Goal: Task Accomplishment & Management: Use online tool/utility

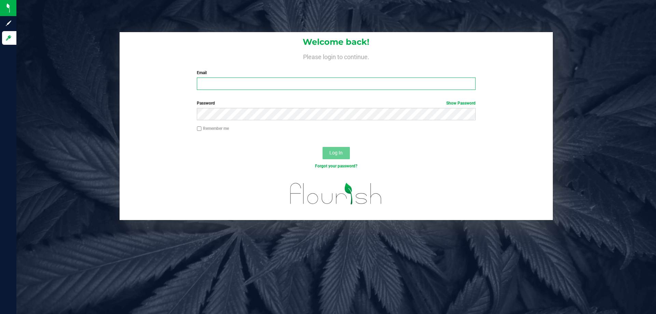
click at [250, 86] on input "Email" at bounding box center [336, 84] width 279 height 12
type input "[EMAIL_ADDRESS][DOMAIN_NAME]"
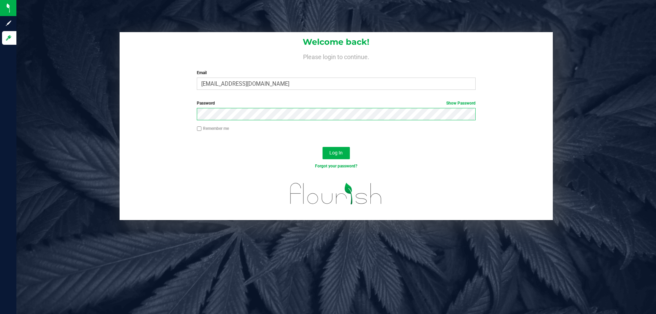
click at [323, 147] on button "Log In" at bounding box center [336, 153] width 27 height 12
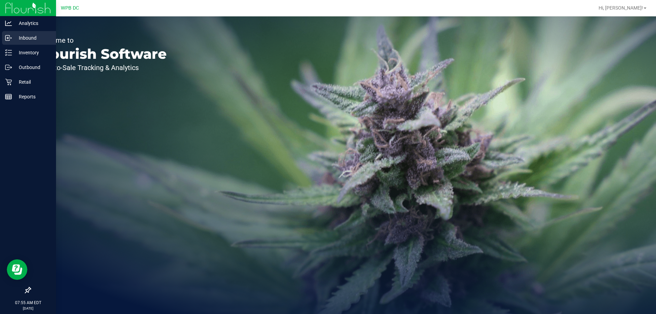
click at [9, 42] on div "Inbound" at bounding box center [29, 38] width 54 height 14
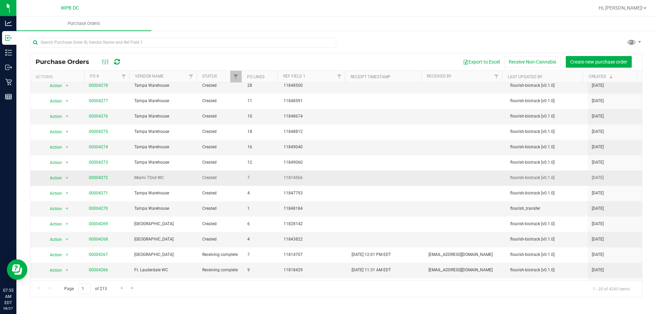
scroll to position [68, 0]
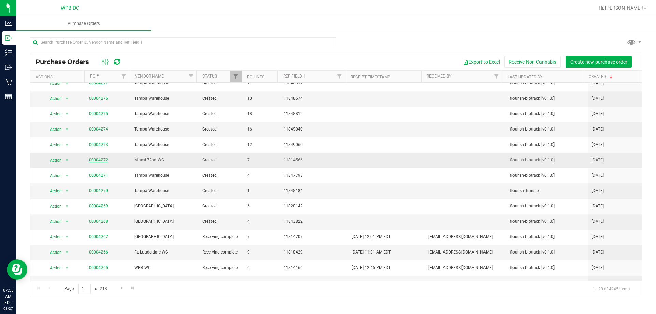
click at [94, 160] on link "00004272" at bounding box center [98, 160] width 19 height 5
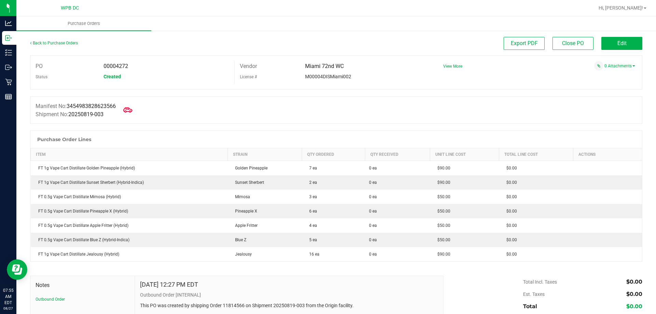
click at [130, 109] on icon at bounding box center [127, 109] width 9 height 5
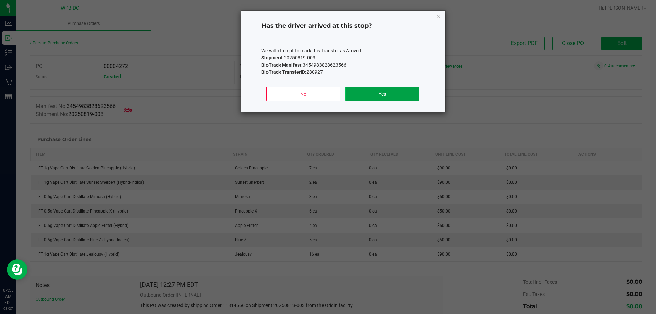
click at [381, 91] on button "Yes" at bounding box center [382, 94] width 73 height 14
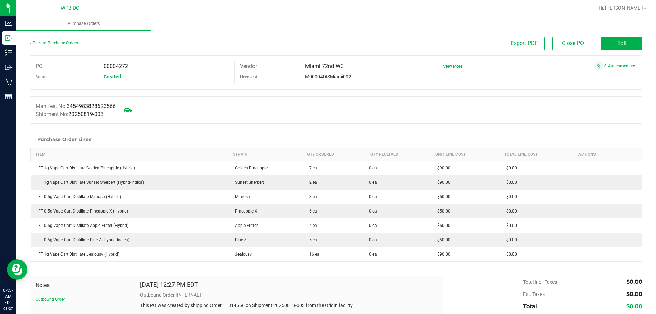
click at [638, 44] on div "Back to Purchase Orders Export PDF Close PO Edit PO 00004272 Status Created Ven…" at bounding box center [336, 202] width 640 height 345
click at [632, 44] on button "Edit" at bounding box center [622, 43] width 41 height 13
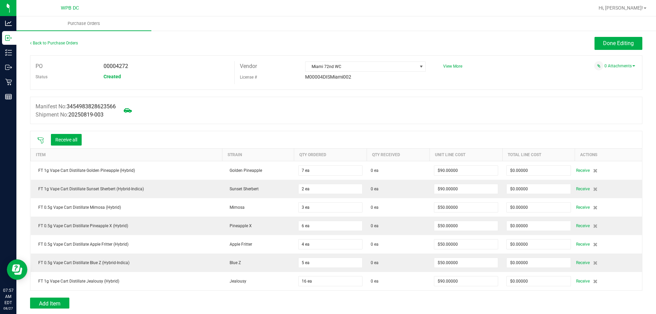
click at [44, 138] on icon at bounding box center [40, 140] width 7 height 7
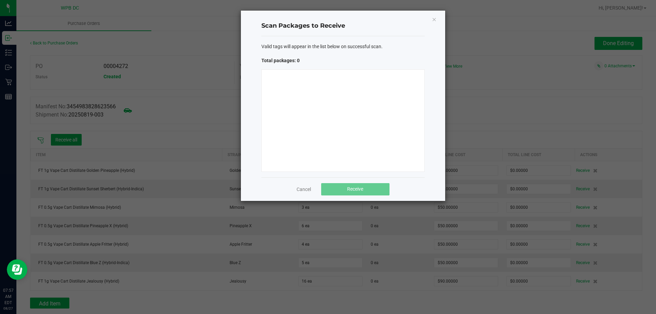
click at [330, 85] on div at bounding box center [342, 120] width 163 height 103
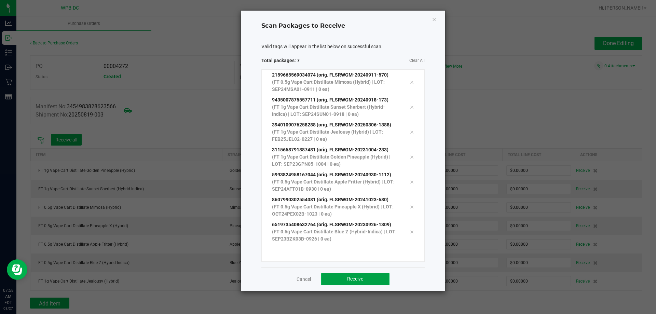
click at [359, 279] on span "Receive" at bounding box center [355, 278] width 16 height 5
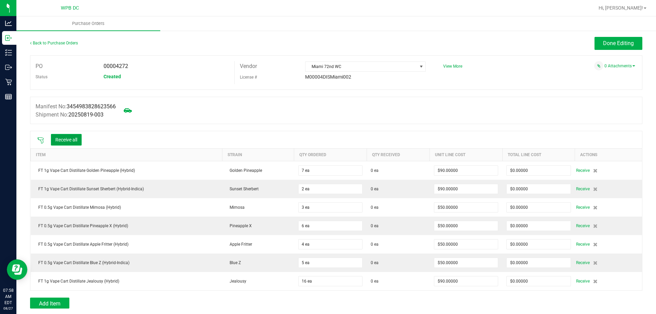
click at [78, 140] on button "Receive all" at bounding box center [66, 140] width 31 height 12
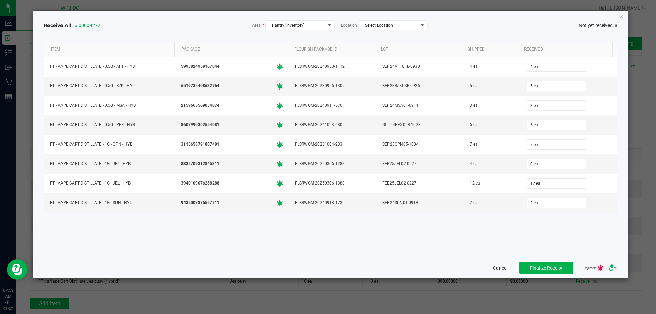
click at [493, 265] on button "Cancel" at bounding box center [500, 268] width 14 height 7
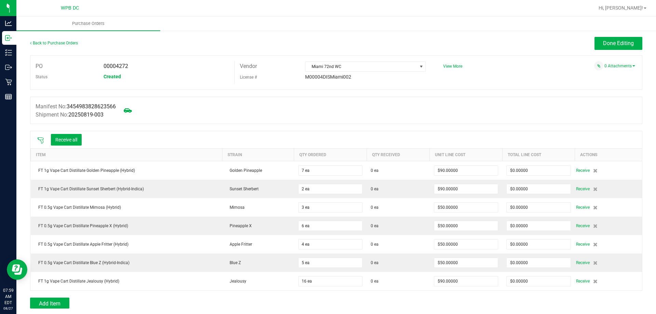
click at [38, 136] on div "Receive all" at bounding box center [59, 140] width 51 height 14
click at [41, 143] on icon at bounding box center [40, 140] width 7 height 7
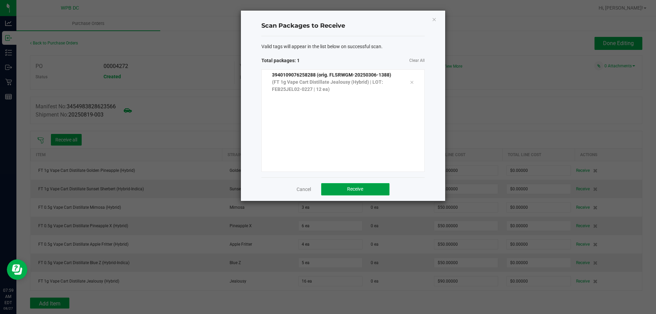
click at [358, 185] on button "Receive" at bounding box center [355, 189] width 68 height 12
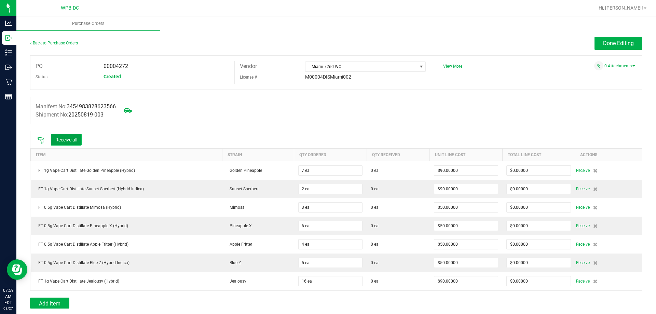
click at [64, 139] on button "Receive all" at bounding box center [66, 140] width 31 height 12
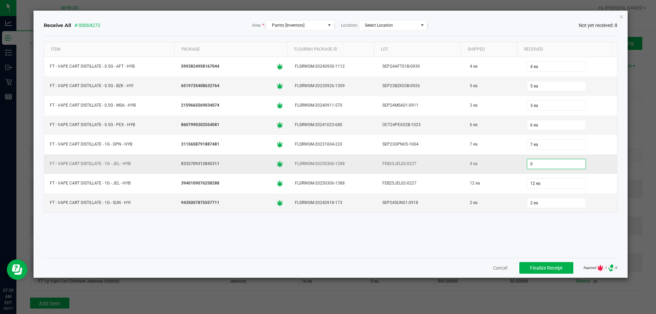
click at [538, 164] on input "0" at bounding box center [556, 164] width 58 height 10
type input "4 ea"
click at [530, 266] on span "Finalize Receipt" at bounding box center [546, 267] width 33 height 5
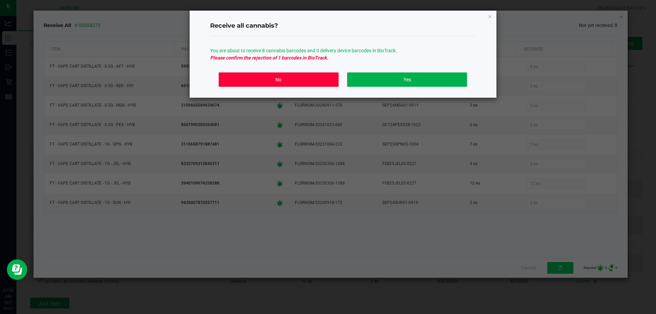
click at [260, 76] on button "No" at bounding box center [279, 79] width 120 height 14
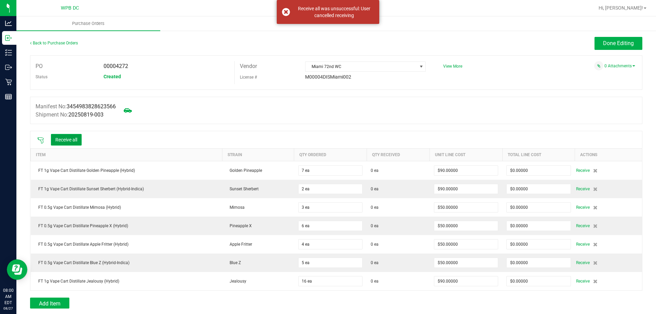
click at [71, 140] on button "Receive all" at bounding box center [66, 140] width 31 height 12
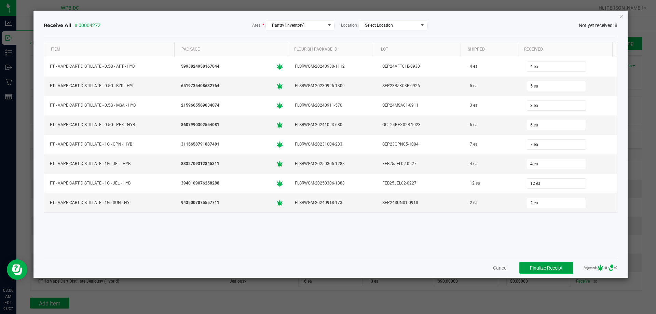
click at [542, 272] on button "Finalize Receipt" at bounding box center [547, 268] width 54 height 12
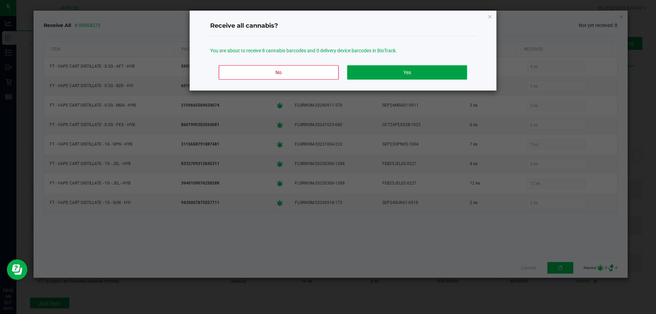
click at [451, 74] on button "Yes" at bounding box center [407, 72] width 120 height 14
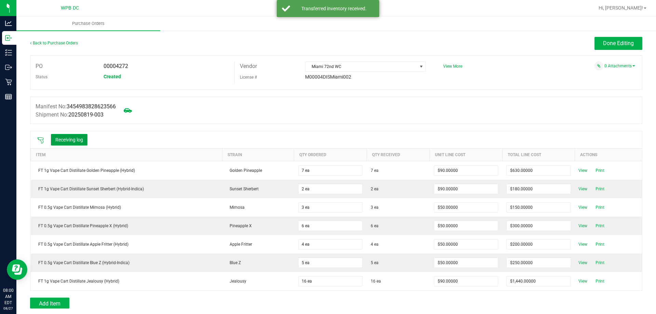
click at [82, 138] on button "Receiving log" at bounding box center [69, 140] width 37 height 12
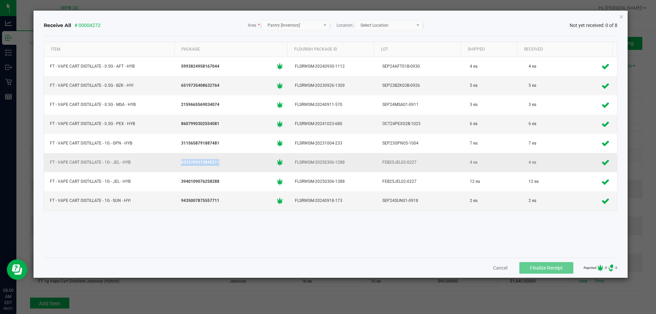
drag, startPoint x: 222, startPoint y: 164, endPoint x: 173, endPoint y: 164, distance: 49.6
click at [173, 164] on tr "FT - VAPE CART DISTILLATE - 1G - JEL - HYB 8332709312845311 FLSRWGM-20250306-12…" at bounding box center [331, 162] width 574 height 19
copy tr "8332709312845311"
click at [622, 18] on icon "Close" at bounding box center [621, 16] width 5 height 8
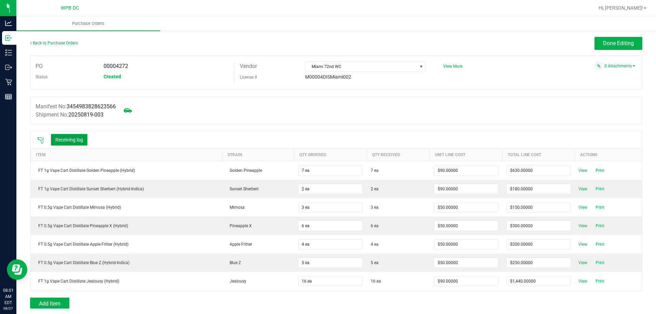
click at [76, 136] on button "Receiving log" at bounding box center [69, 140] width 37 height 12
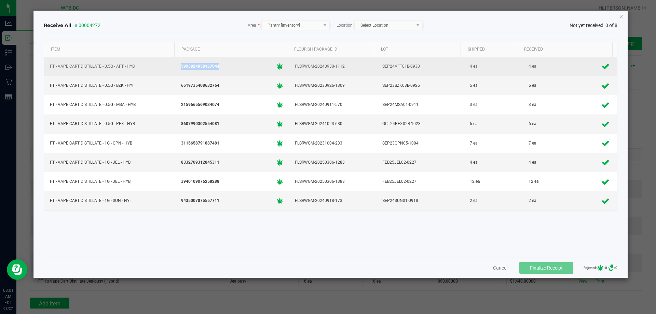
drag, startPoint x: 221, startPoint y: 66, endPoint x: 176, endPoint y: 67, distance: 44.5
click at [176, 67] on td "5993824958167044" at bounding box center [232, 66] width 114 height 19
copy span "5993824958167044"
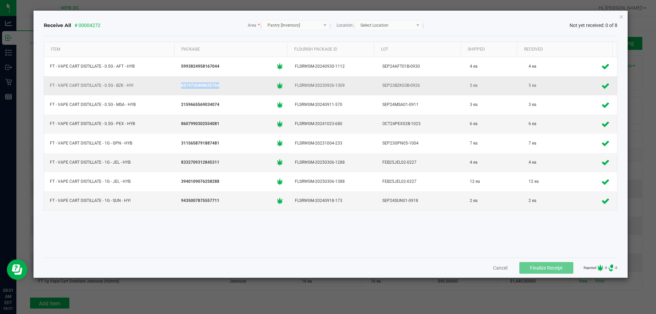
drag, startPoint x: 220, startPoint y: 86, endPoint x: 176, endPoint y: 88, distance: 44.1
click at [176, 88] on td "6519735408632764" at bounding box center [232, 85] width 114 height 19
copy span "6519735408632764"
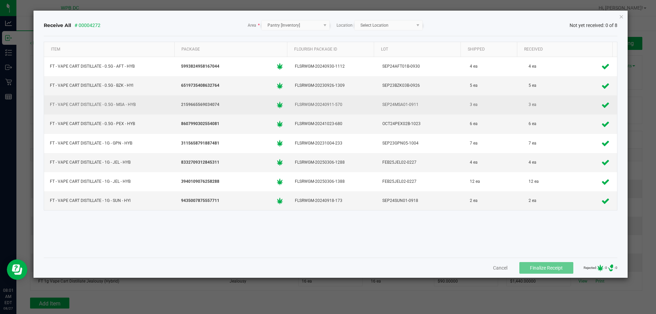
click at [220, 105] on div "2159665569034074" at bounding box center [232, 105] width 106 height 10
drag, startPoint x: 220, startPoint y: 105, endPoint x: 170, endPoint y: 105, distance: 50.2
click at [170, 105] on tr "FT - VAPE CART DISTILLATE - 0.5G - MSA - HYB 2159665569034074 FLSRWGM-20240911-…" at bounding box center [331, 104] width 574 height 19
copy tr "2159665569034074"
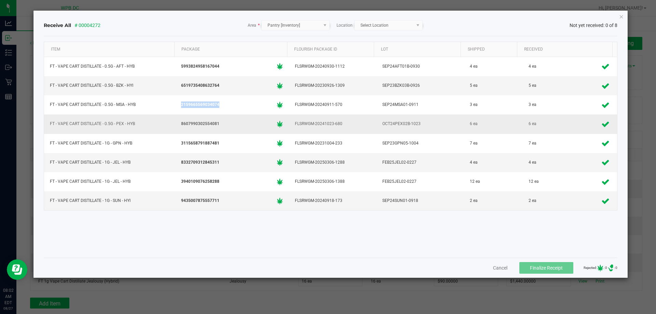
click at [224, 124] on div "8607990302554081" at bounding box center [232, 124] width 106 height 10
drag, startPoint x: 223, startPoint y: 124, endPoint x: 180, endPoint y: 119, distance: 43.0
click at [180, 119] on div "8607990302554081" at bounding box center [232, 124] width 106 height 10
copy span "8607990302554081"
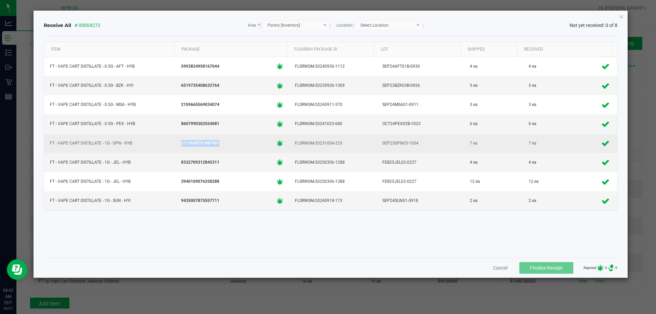
drag, startPoint x: 223, startPoint y: 142, endPoint x: 178, endPoint y: 142, distance: 45.1
click at [179, 142] on div "3115658791887481" at bounding box center [232, 143] width 106 height 10
copy span "3115658791887481"
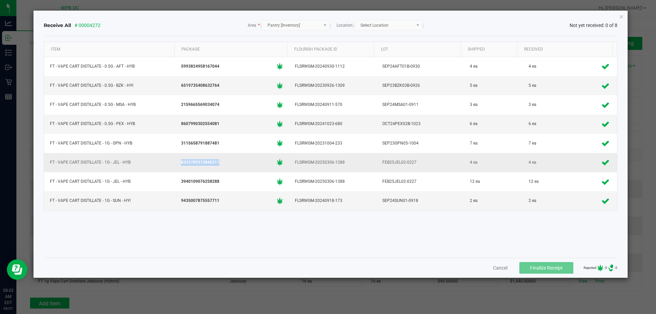
drag, startPoint x: 223, startPoint y: 163, endPoint x: 180, endPoint y: 162, distance: 42.4
click at [180, 162] on div "8332709312845311" at bounding box center [232, 162] width 106 height 10
copy span "8332709312845311"
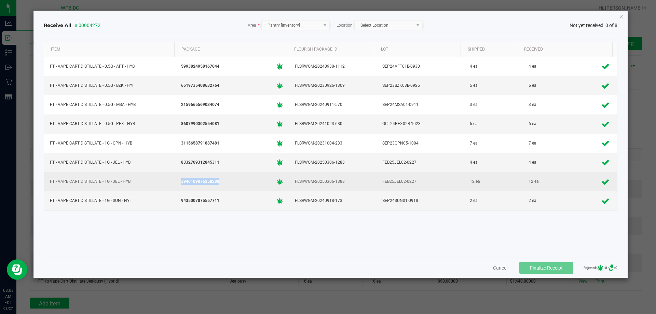
drag, startPoint x: 226, startPoint y: 182, endPoint x: 180, endPoint y: 182, distance: 46.1
click at [175, 181] on td "3940109076258288" at bounding box center [232, 181] width 114 height 19
copy span "3940109076258288"
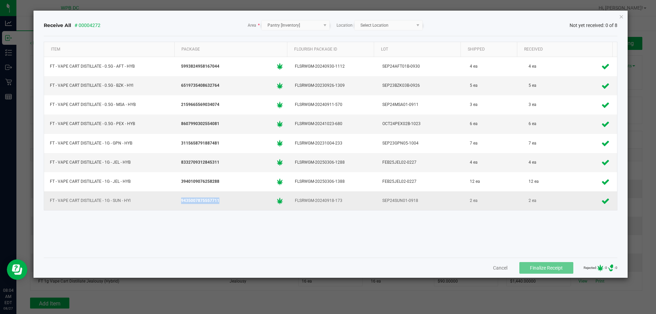
drag, startPoint x: 220, startPoint y: 199, endPoint x: 178, endPoint y: 197, distance: 42.4
click at [179, 197] on div "9435007875557711" at bounding box center [232, 201] width 106 height 10
copy span "9435007875557711"
click at [623, 16] on icon "Close" at bounding box center [621, 16] width 5 height 8
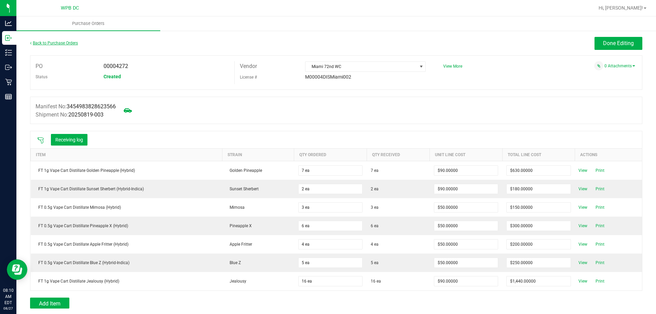
click at [53, 42] on link "Back to Purchase Orders" at bounding box center [54, 43] width 48 height 5
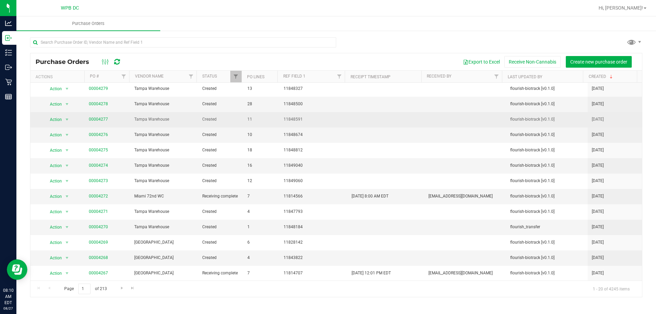
scroll to position [103, 0]
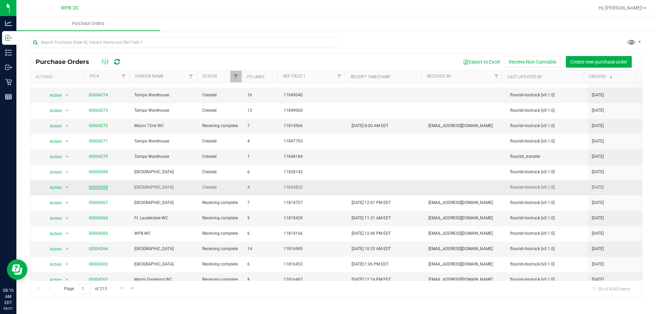
click at [98, 187] on link "00004268" at bounding box center [98, 187] width 19 height 5
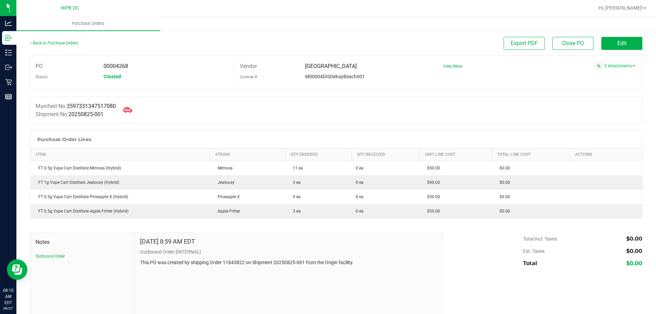
click at [132, 107] on icon at bounding box center [127, 110] width 9 height 9
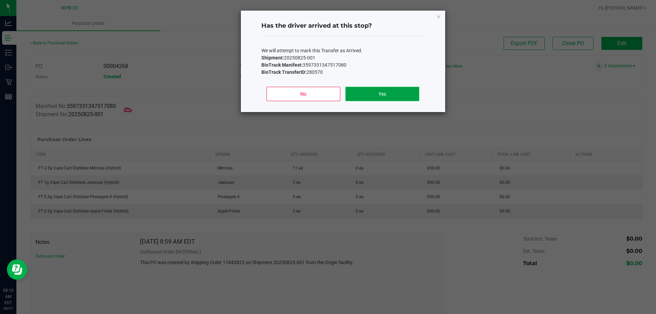
click at [359, 95] on button "Yes" at bounding box center [382, 94] width 73 height 14
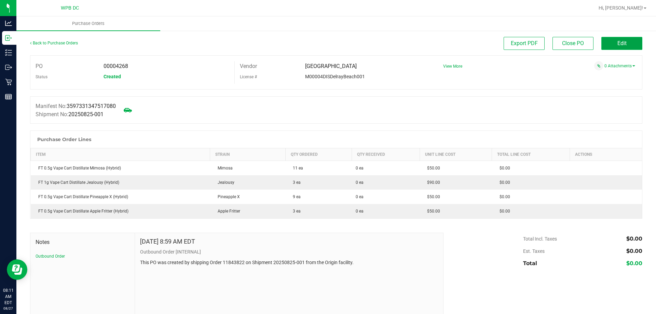
click at [631, 41] on button "Edit" at bounding box center [622, 43] width 41 height 13
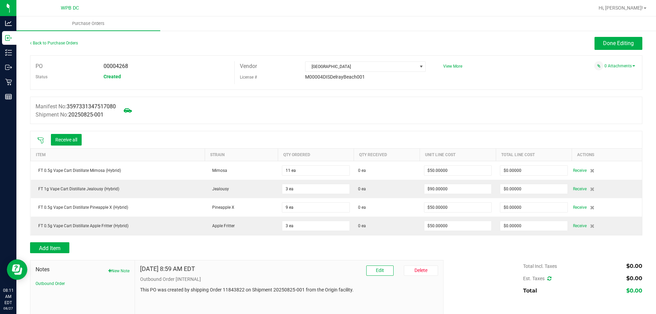
click at [41, 138] on icon at bounding box center [40, 140] width 7 height 7
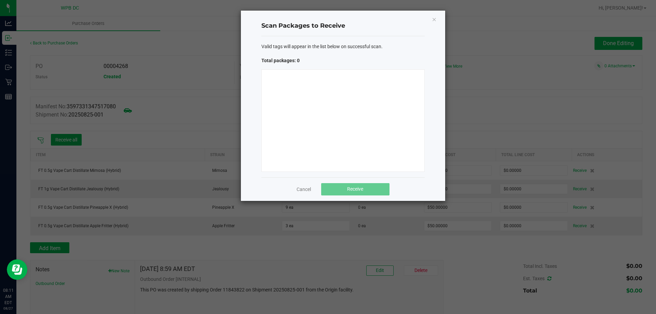
click at [295, 94] on div at bounding box center [342, 120] width 163 height 103
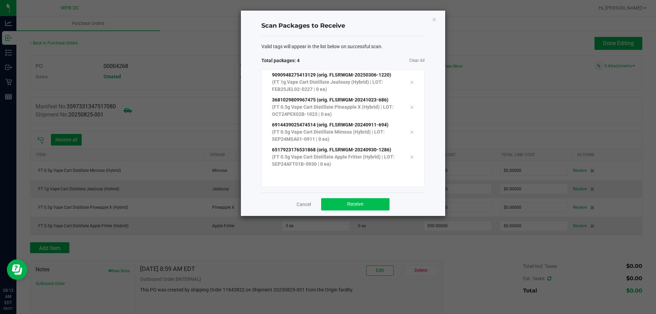
click at [352, 210] on div "Cancel Receive" at bounding box center [342, 204] width 163 height 24
click at [353, 203] on span "Receive" at bounding box center [355, 203] width 16 height 5
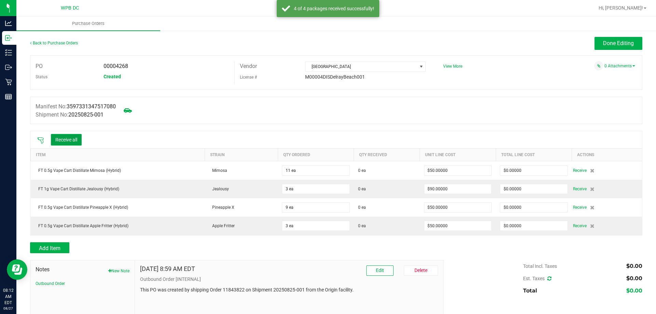
click at [76, 140] on button "Receive all" at bounding box center [66, 140] width 31 height 12
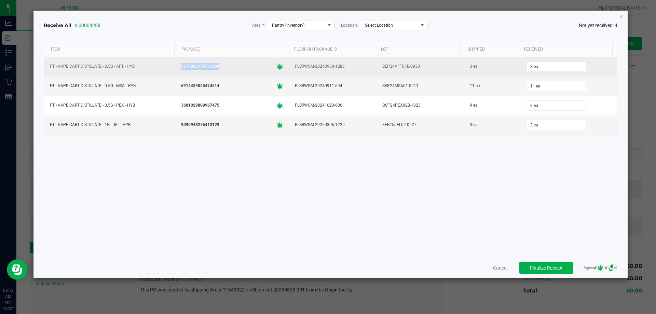
drag, startPoint x: 222, startPoint y: 65, endPoint x: 153, endPoint y: 63, distance: 69.1
click at [153, 63] on tr "FT - VAPE CART DISTILLATE - 0.5G - AFT - HYB 6517923176531868 FLSRWGM-20240930-…" at bounding box center [331, 66] width 574 height 19
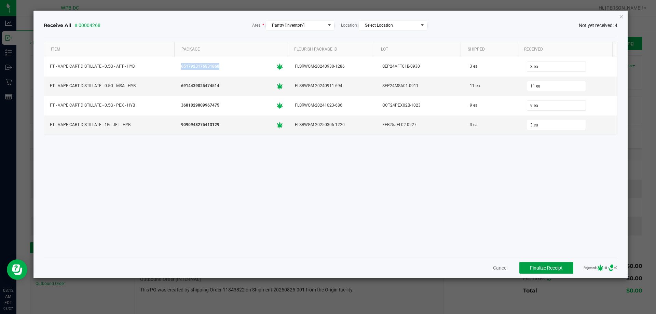
click at [530, 268] on span "Finalize Receipt" at bounding box center [546, 267] width 33 height 5
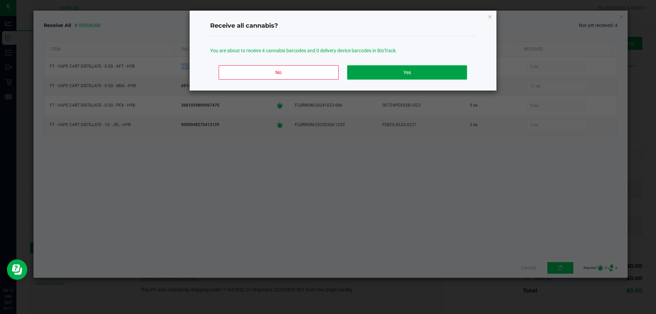
click at [398, 70] on button "Yes" at bounding box center [407, 72] width 120 height 14
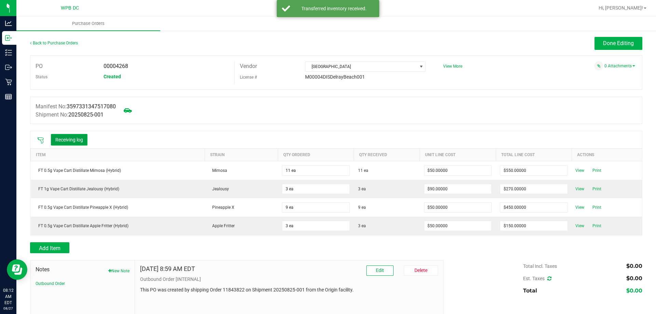
click at [66, 137] on button "Receiving log" at bounding box center [69, 140] width 37 height 12
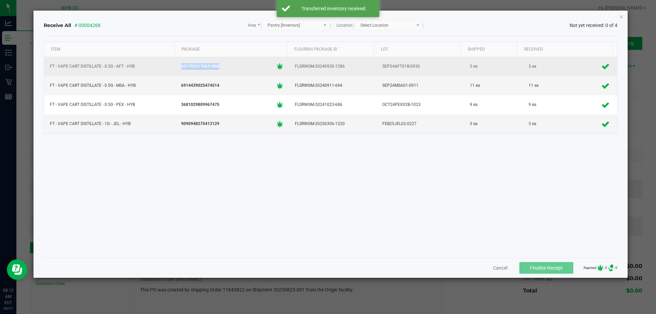
drag, startPoint x: 222, startPoint y: 66, endPoint x: 173, endPoint y: 65, distance: 49.2
click at [173, 65] on tr "FT - VAPE CART DISTILLATE - 0.5G - AFT - HYB 6517923176531868 FLSRWGM-20240930-…" at bounding box center [331, 66] width 574 height 19
copy tr "6517923176531868"
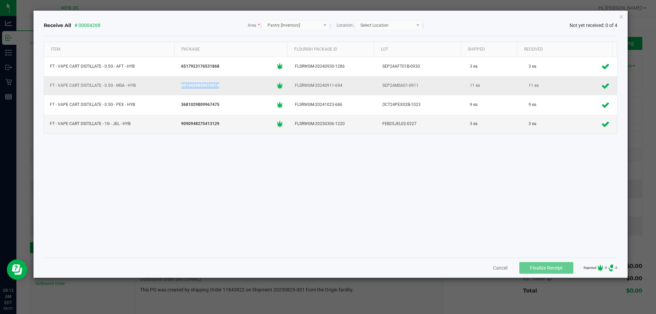
drag, startPoint x: 218, startPoint y: 84, endPoint x: 179, endPoint y: 85, distance: 39.7
click at [179, 85] on div "6914439025474514" at bounding box center [232, 86] width 106 height 10
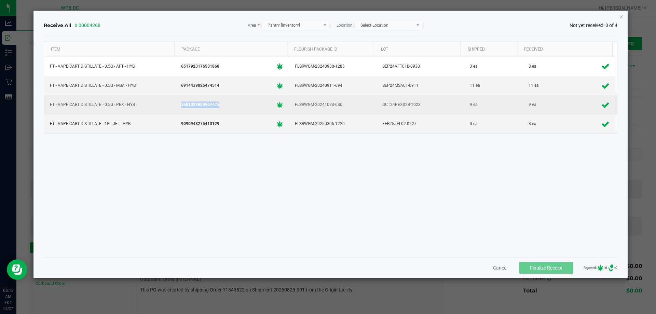
drag, startPoint x: 222, startPoint y: 104, endPoint x: 164, endPoint y: 106, distance: 57.8
click at [163, 106] on tr "FT - VAPE CART DISTILLATE - 0.5G - PEX - HYB 3681029809967475 FLSRWGM-20241023-…" at bounding box center [331, 104] width 574 height 19
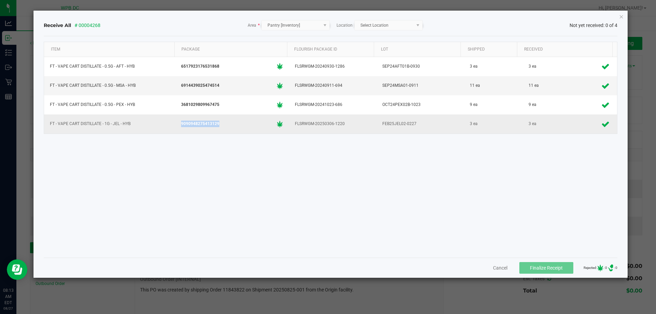
drag, startPoint x: 225, startPoint y: 123, endPoint x: 178, endPoint y: 120, distance: 46.2
click at [179, 120] on div "9090948275413129" at bounding box center [232, 124] width 106 height 10
click at [623, 18] on icon "Close" at bounding box center [621, 16] width 5 height 8
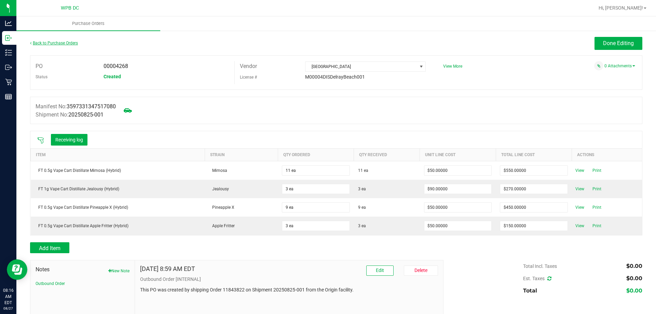
click at [64, 43] on link "Back to Purchase Orders" at bounding box center [54, 43] width 48 height 5
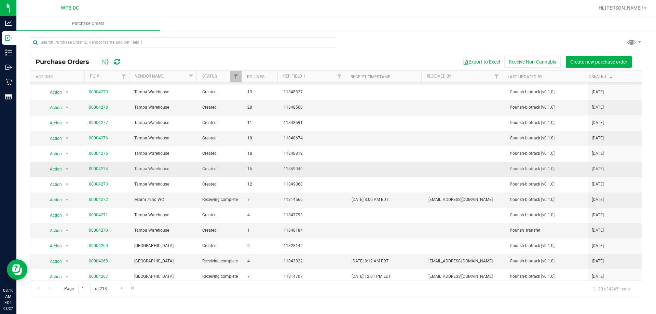
scroll to position [68, 0]
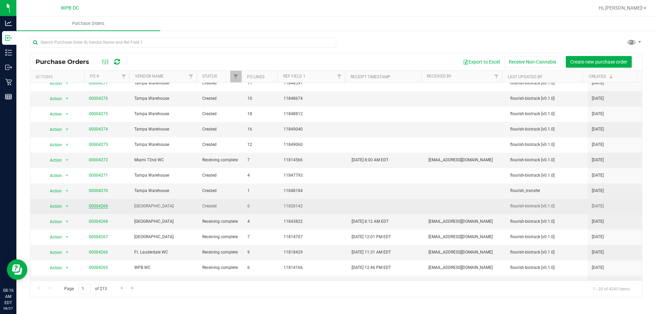
click at [96, 205] on link "00004269" at bounding box center [98, 206] width 19 height 5
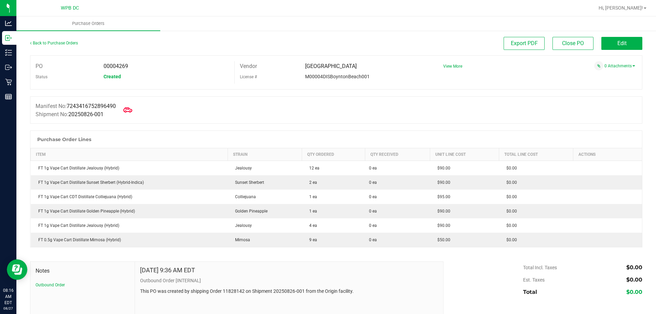
click at [132, 107] on icon at bounding box center [127, 110] width 9 height 9
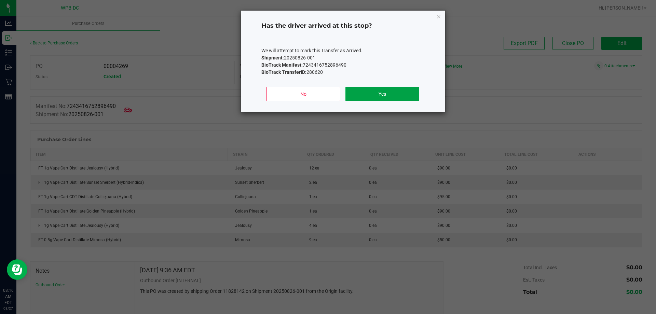
click at [412, 93] on button "Yes" at bounding box center [382, 94] width 73 height 14
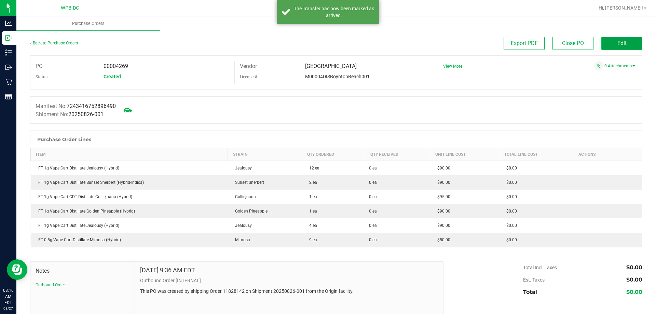
click at [637, 46] on button "Edit" at bounding box center [622, 43] width 41 height 13
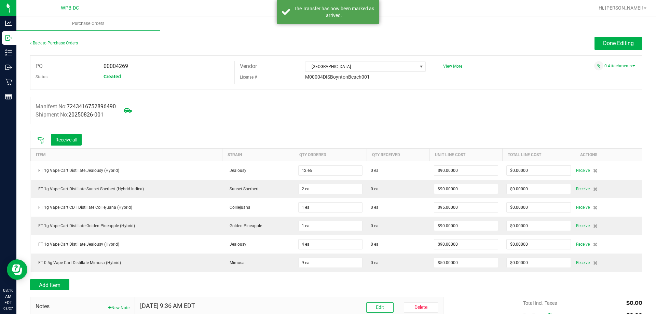
click at [42, 137] on icon at bounding box center [41, 140] width 6 height 6
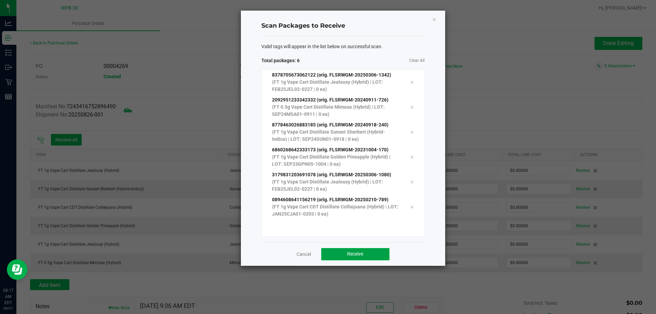
click at [346, 254] on button "Receive" at bounding box center [355, 254] width 68 height 12
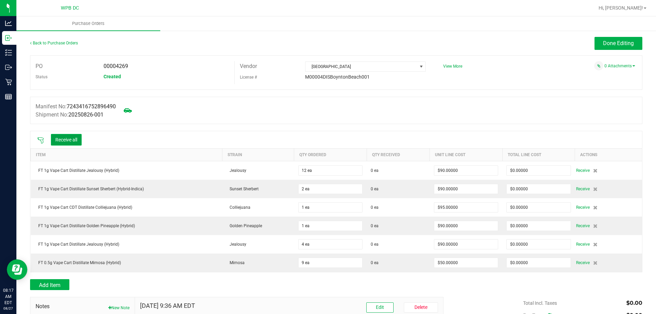
click at [64, 137] on button "Receive all" at bounding box center [66, 140] width 31 height 12
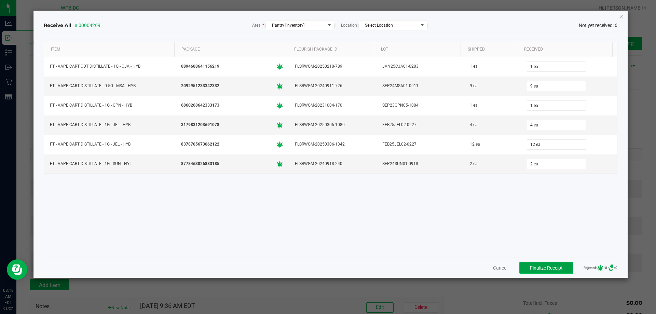
click at [534, 269] on span "Finalize Receipt" at bounding box center [546, 267] width 33 height 5
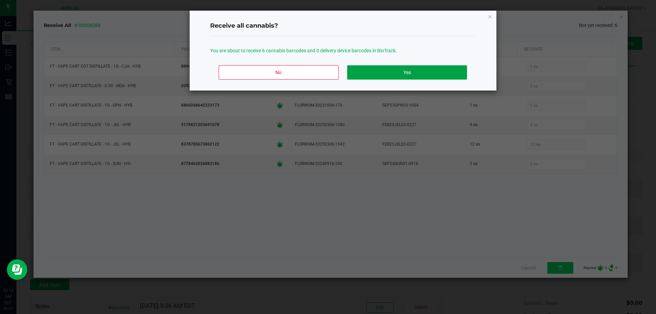
click at [459, 71] on button "Yes" at bounding box center [407, 72] width 120 height 14
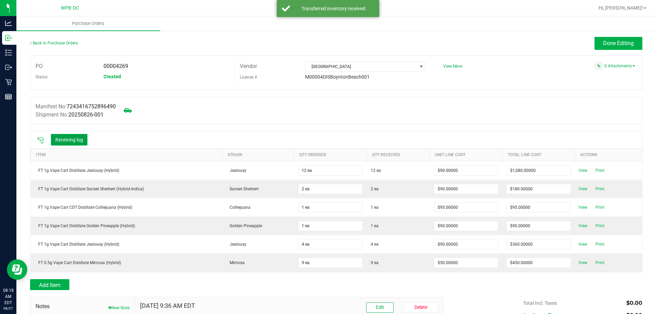
click at [76, 139] on button "Receiving log" at bounding box center [69, 140] width 37 height 12
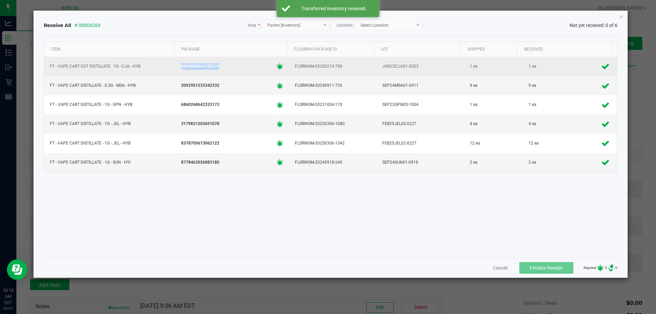
drag, startPoint x: 242, startPoint y: 70, endPoint x: 177, endPoint y: 59, distance: 65.4
click at [177, 59] on td "0894608641156219" at bounding box center [232, 66] width 114 height 19
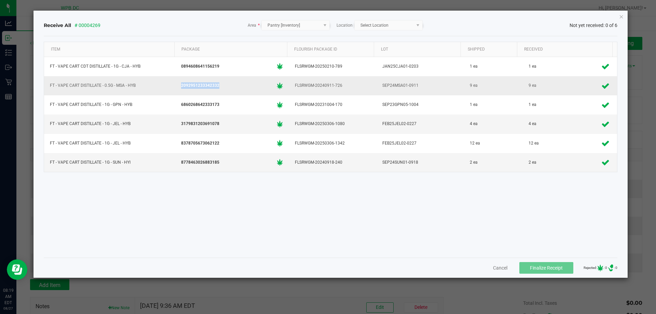
drag, startPoint x: 222, startPoint y: 84, endPoint x: 172, endPoint y: 85, distance: 49.9
click at [172, 85] on tr "FT - VAPE CART DISTILLATE - 0.5G - MSA - HYB 2092951233342332 FLSRWGM-20240911-…" at bounding box center [331, 85] width 574 height 19
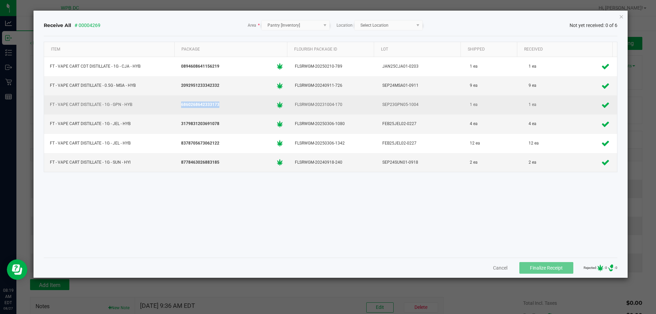
drag, startPoint x: 221, startPoint y: 107, endPoint x: 176, endPoint y: 102, distance: 45.1
click at [176, 102] on td "6860268642333173" at bounding box center [232, 104] width 114 height 19
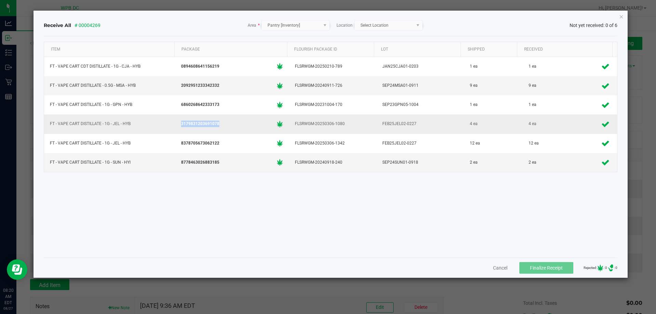
drag, startPoint x: 219, startPoint y: 124, endPoint x: 178, endPoint y: 123, distance: 41.0
click at [179, 123] on div "3179831203691078" at bounding box center [232, 124] width 106 height 10
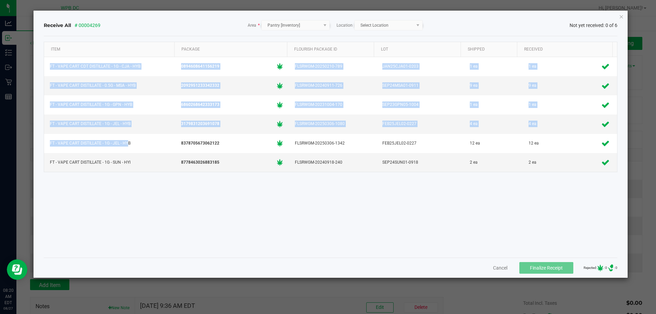
drag, startPoint x: 129, startPoint y: 143, endPoint x: 43, endPoint y: 143, distance: 86.1
click at [43, 143] on div "Receive All # 00004269 Area * Pantry [Inventory] Location Select Location Not y…" at bounding box center [330, 144] width 595 height 267
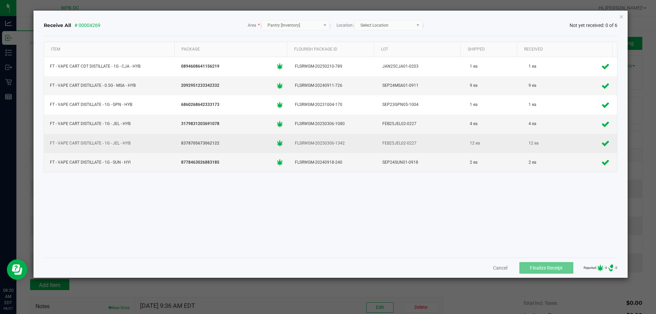
drag, startPoint x: 130, startPoint y: 142, endPoint x: 135, endPoint y: 144, distance: 5.2
click at [132, 142] on div "FT - VAPE CART DISTILLATE - 1G - JEL - HYB" at bounding box center [109, 143] width 123 height 10
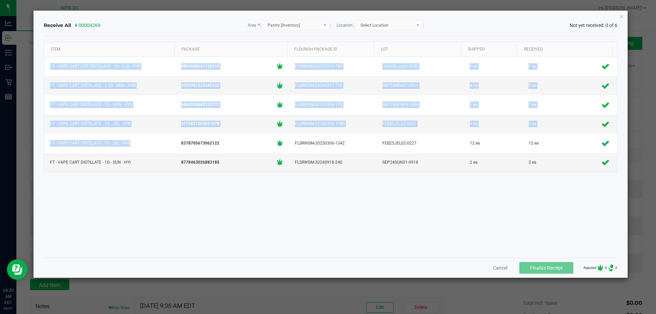
drag, startPoint x: 137, startPoint y: 145, endPoint x: 43, endPoint y: 136, distance: 94.7
click at [43, 136] on div "Receive All # 00004269 Area * Pantry [Inventory] Location Select Location Not y…" at bounding box center [330, 144] width 595 height 267
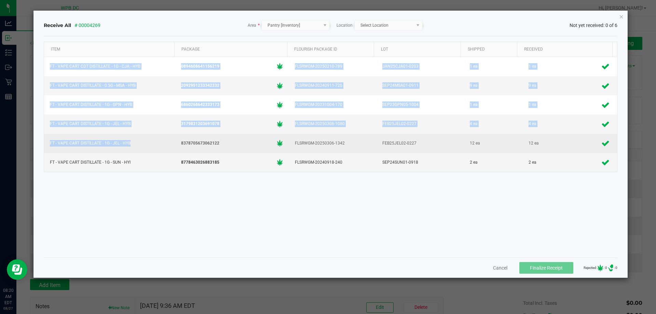
click at [169, 145] on div "FT - VAPE CART DISTILLATE - 1G - JEL - HYB" at bounding box center [109, 143] width 123 height 10
click at [140, 143] on div "FT - VAPE CART DISTILLATE - 1G - JEL - HYB" at bounding box center [109, 143] width 123 height 10
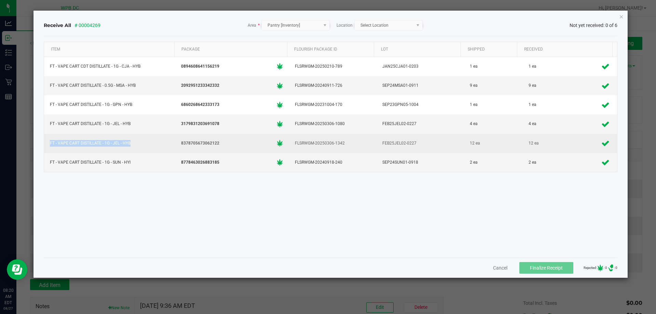
drag, startPoint x: 134, startPoint y: 143, endPoint x: 46, endPoint y: 141, distance: 88.2
click at [46, 141] on td "FT - VAPE CART DISTILLATE - 1G - JEL - HYB" at bounding box center [109, 143] width 131 height 19
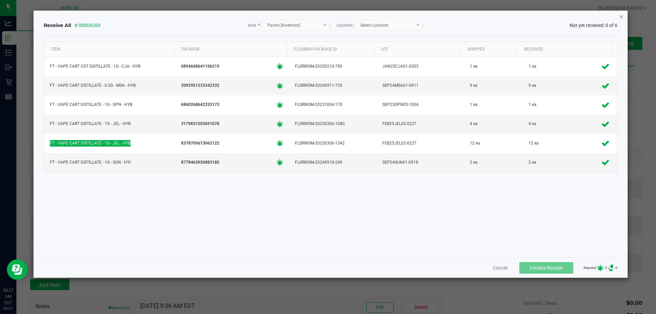
click at [621, 16] on icon "Close" at bounding box center [621, 16] width 5 height 8
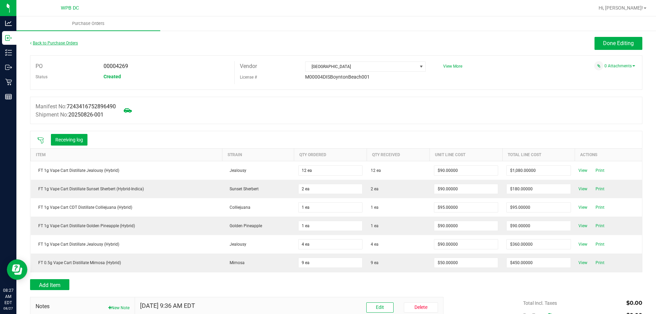
click at [60, 42] on link "Back to Purchase Orders" at bounding box center [54, 43] width 48 height 5
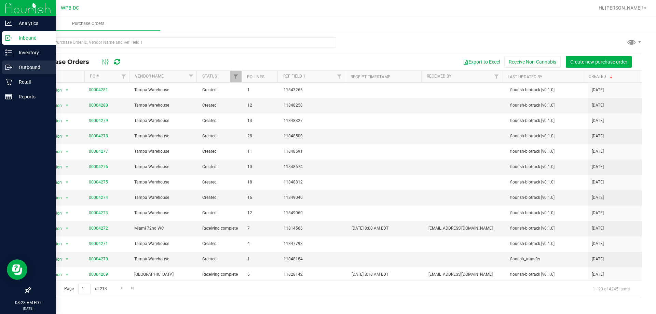
click at [31, 66] on p "Outbound" at bounding box center [32, 67] width 41 height 8
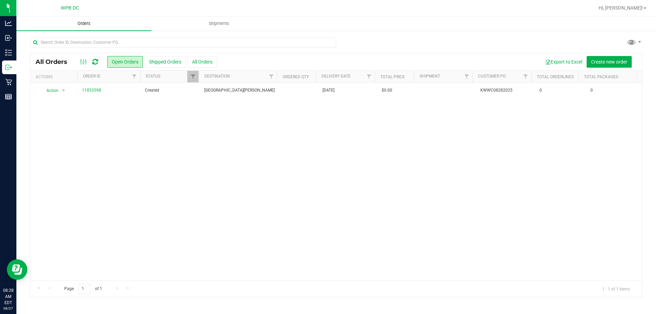
click at [84, 24] on span "Orders" at bounding box center [83, 24] width 31 height 6
click at [615, 60] on span "Create new order" at bounding box center [609, 61] width 36 height 5
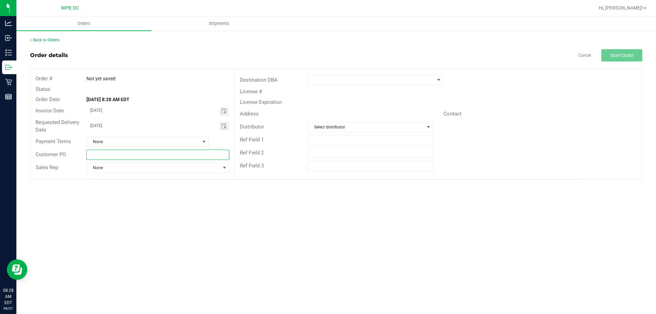
click at [123, 152] on input "text" at bounding box center [157, 155] width 143 height 10
type input "t"
click at [148, 154] on input "TPAWH_BDTHRDWR_PULLBACK08272025" at bounding box center [157, 155] width 143 height 10
type input "TPAWH_BDTHRDWR_PULLBACK_08272025"
click at [367, 77] on span at bounding box center [371, 80] width 126 height 10
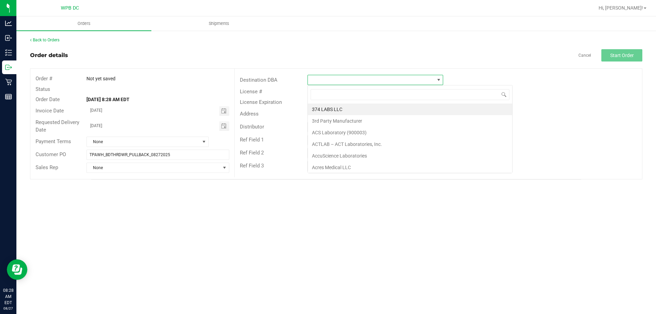
scroll to position [10, 136]
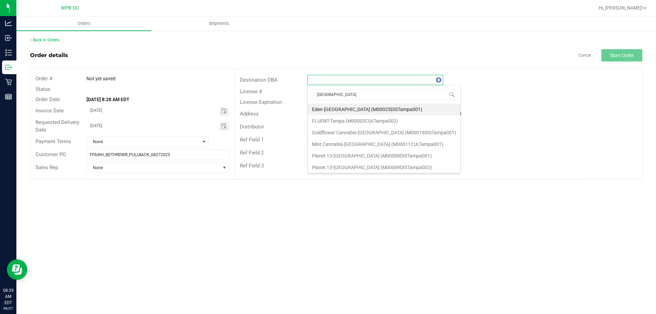
type input "TAMPA W"
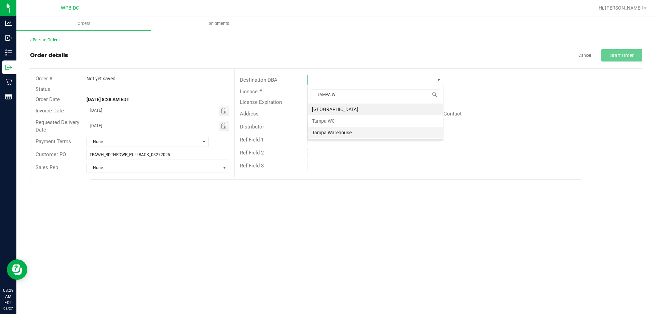
click at [357, 133] on li "Tampa Warehouse" at bounding box center [375, 133] width 135 height 12
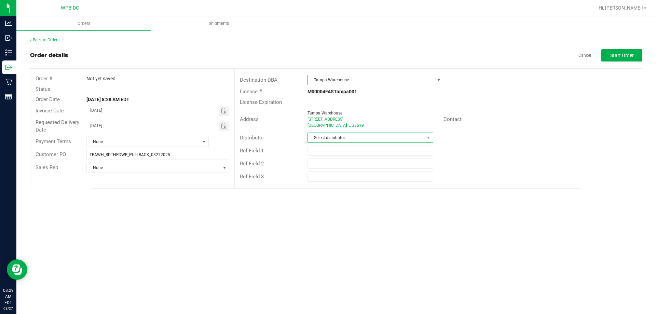
click at [355, 138] on span "Select distributor" at bounding box center [366, 138] width 116 height 10
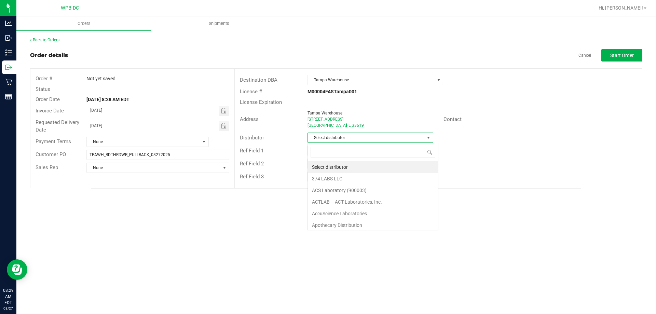
scroll to position [10, 126]
type input "WPB DC"
drag, startPoint x: 339, startPoint y: 169, endPoint x: 343, endPoint y: 169, distance: 3.8
click at [340, 169] on li "WPB DC" at bounding box center [370, 167] width 125 height 12
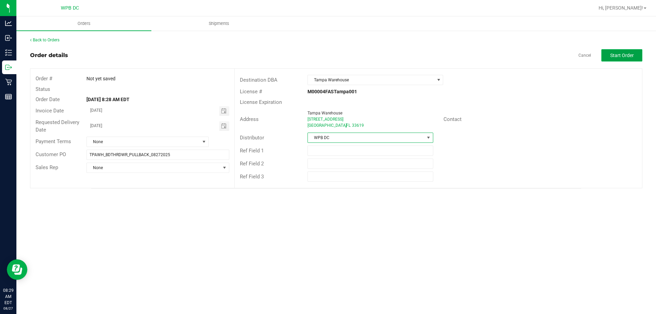
click at [632, 54] on span "Start Order" at bounding box center [622, 55] width 24 height 5
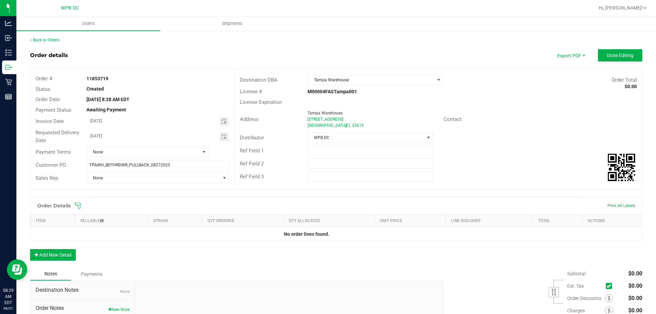
click at [78, 203] on icon at bounding box center [78, 205] width 7 height 7
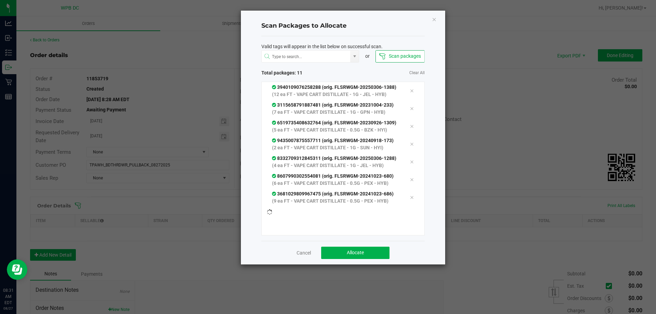
scroll to position [85, 0]
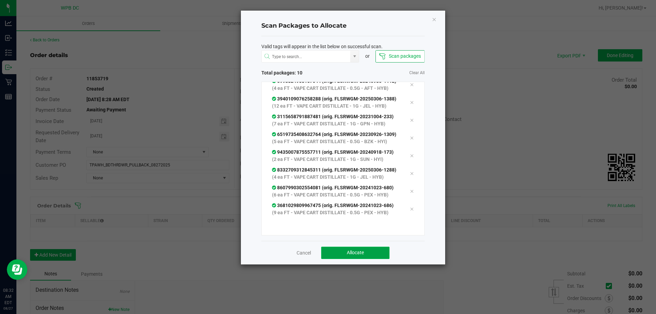
click at [369, 252] on button "Allocate" at bounding box center [355, 253] width 68 height 12
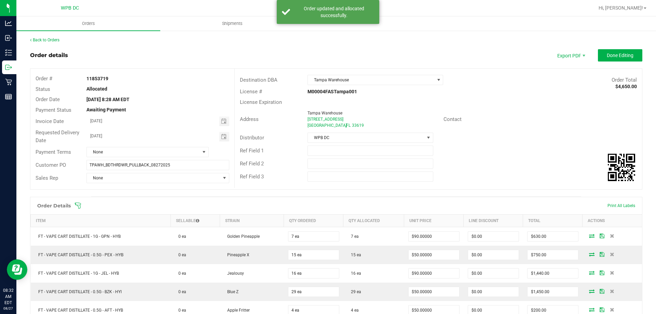
click at [81, 205] on icon at bounding box center [78, 205] width 7 height 7
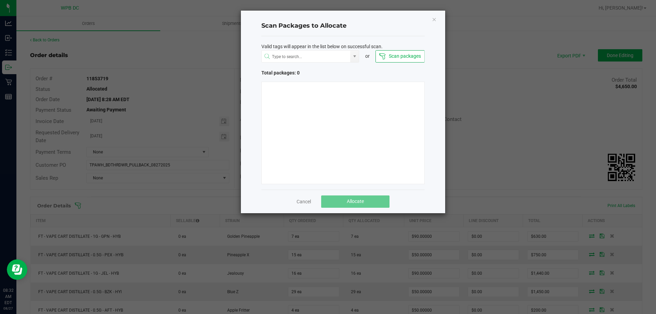
click at [292, 97] on div at bounding box center [342, 133] width 163 height 103
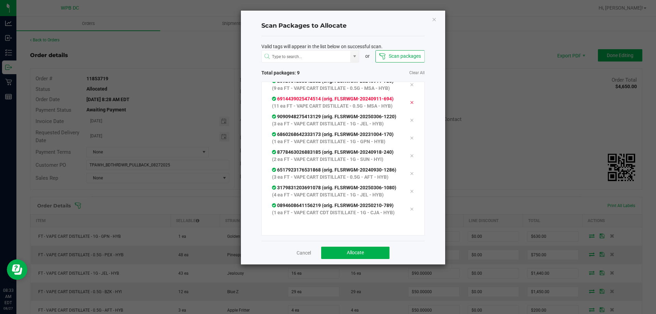
scroll to position [53, 0]
click at [368, 254] on button "Allocate" at bounding box center [355, 253] width 68 height 12
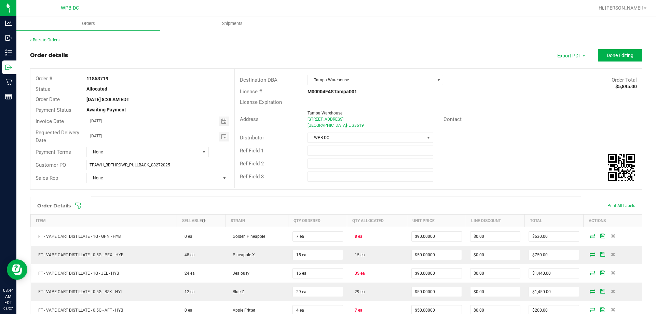
click at [78, 204] on icon at bounding box center [78, 205] width 7 height 7
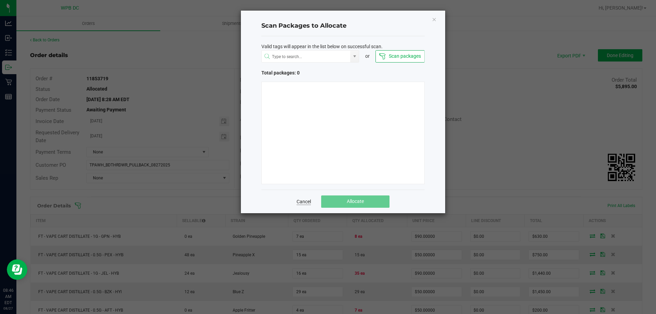
click at [306, 202] on link "Cancel" at bounding box center [304, 201] width 14 height 7
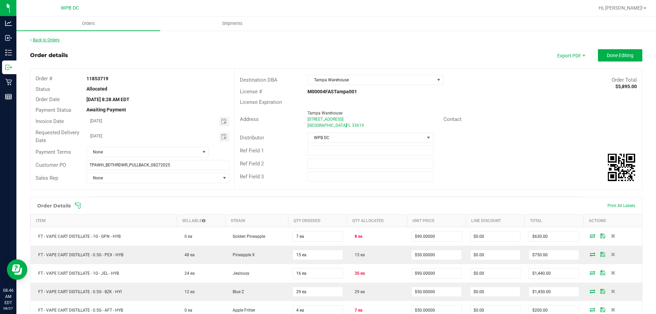
click at [39, 41] on link "Back to Orders" at bounding box center [44, 40] width 29 height 5
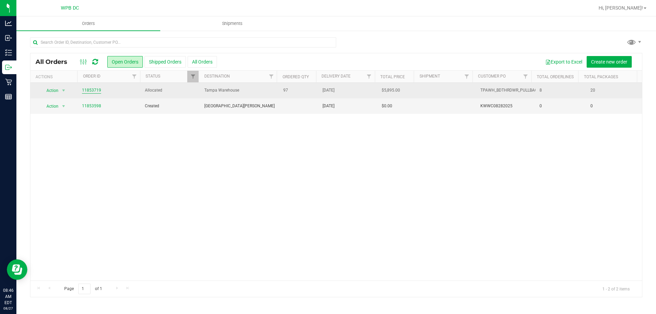
click at [94, 91] on link "11853719" at bounding box center [91, 90] width 19 height 6
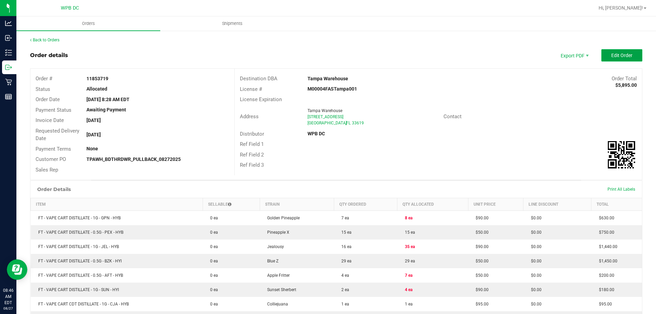
click at [623, 59] on button "Edit Order" at bounding box center [622, 55] width 41 height 12
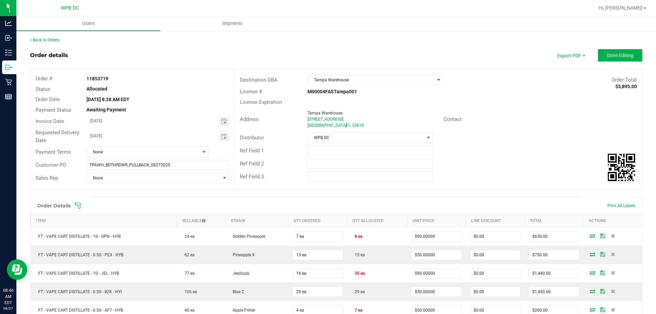
click at [80, 206] on icon at bounding box center [78, 205] width 7 height 7
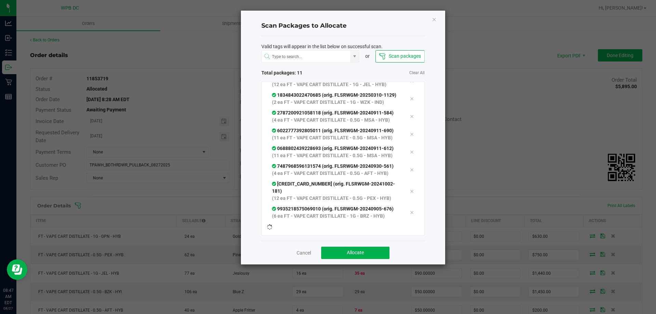
scroll to position [63, 0]
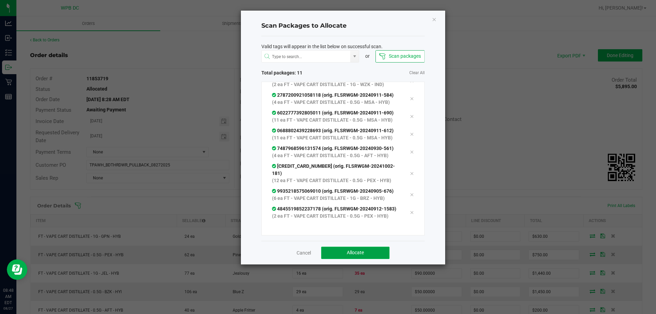
click at [347, 250] on button "Allocate" at bounding box center [355, 253] width 68 height 12
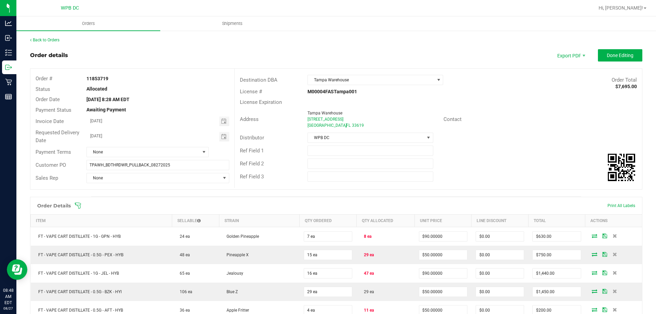
click at [79, 204] on icon at bounding box center [78, 205] width 7 height 7
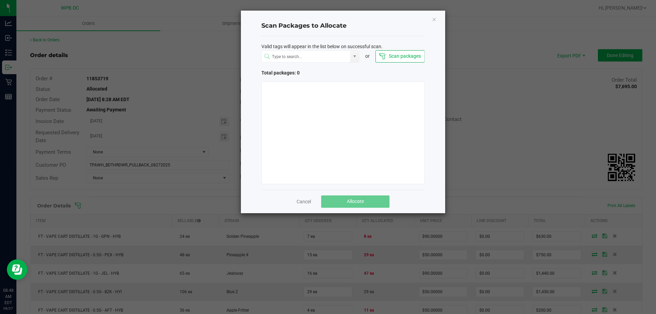
click at [333, 95] on div at bounding box center [342, 133] width 163 height 103
click at [340, 117] on div at bounding box center [342, 133] width 163 height 103
click at [308, 199] on link "Cancel" at bounding box center [304, 201] width 14 height 7
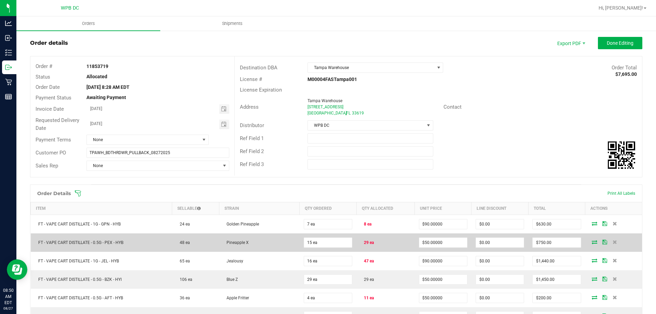
scroll to position [0, 0]
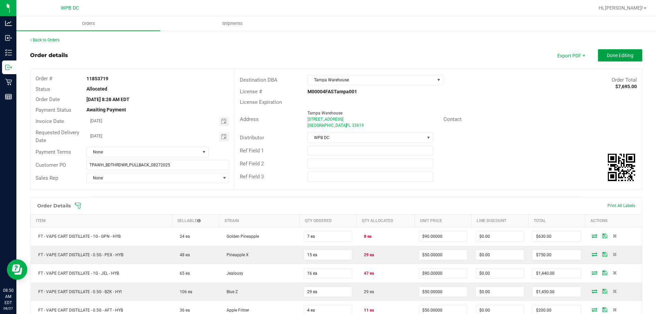
click at [607, 58] on span "Done Editing" at bounding box center [620, 55] width 27 height 5
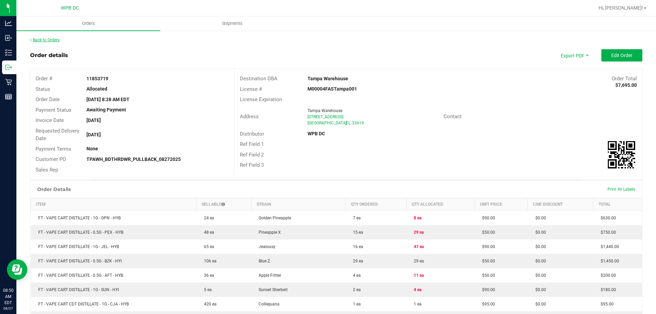
click at [44, 39] on link "Back to Orders" at bounding box center [44, 40] width 29 height 5
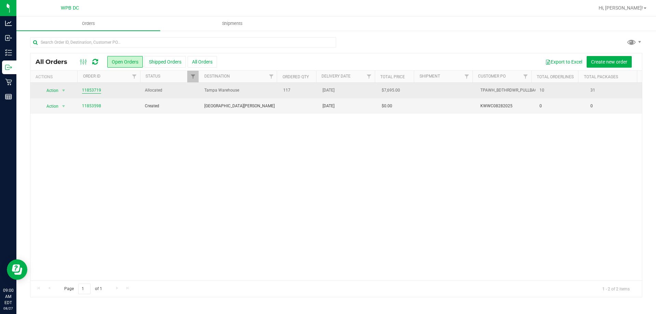
click at [91, 91] on link "11853719" at bounding box center [91, 90] width 19 height 6
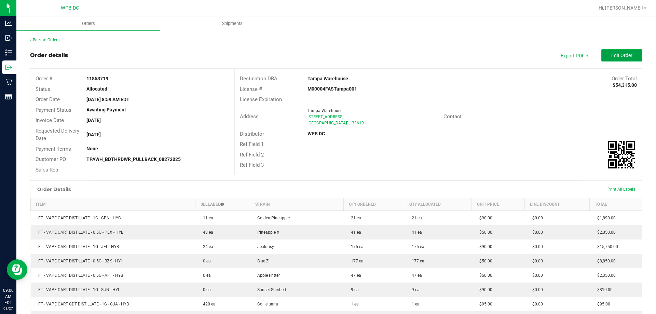
click at [605, 57] on button "Edit Order" at bounding box center [622, 55] width 41 height 12
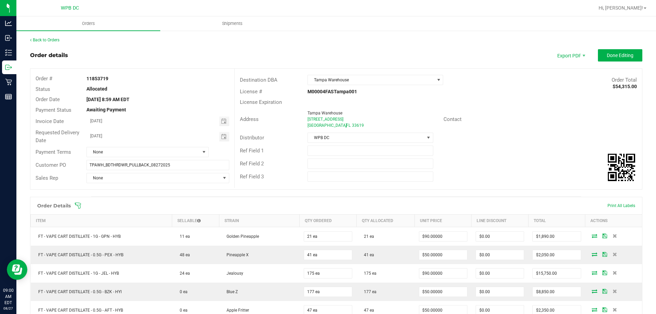
click at [78, 204] on icon at bounding box center [78, 205] width 7 height 7
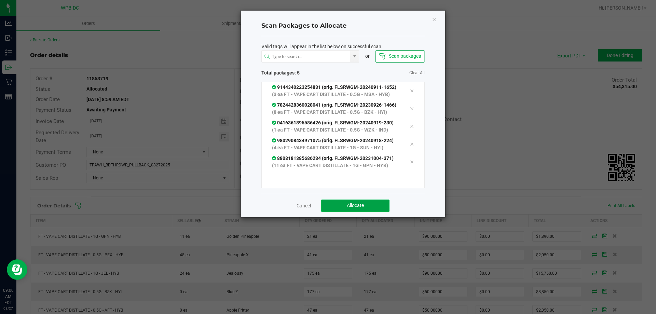
click at [352, 212] on button "Allocate" at bounding box center [355, 206] width 68 height 12
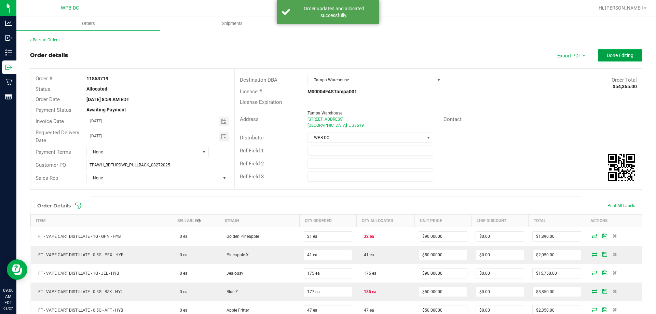
click at [620, 53] on span "Done Editing" at bounding box center [620, 55] width 27 height 5
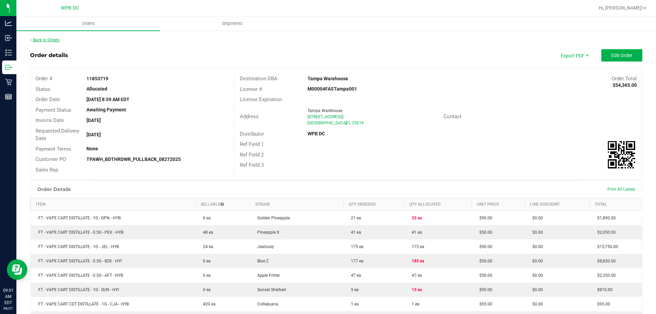
click at [32, 41] on link "Back to Orders" at bounding box center [44, 40] width 29 height 5
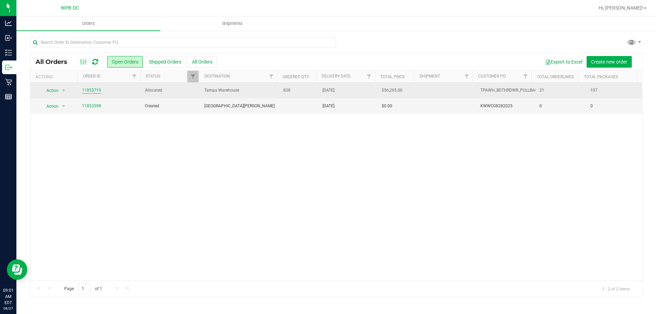
click at [93, 90] on link "11853719" at bounding box center [91, 90] width 19 height 6
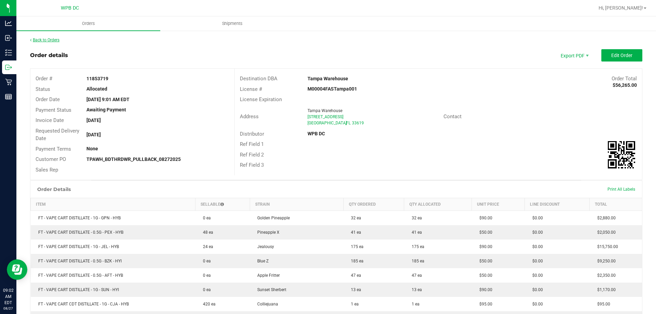
click at [37, 40] on link "Back to Orders" at bounding box center [44, 40] width 29 height 5
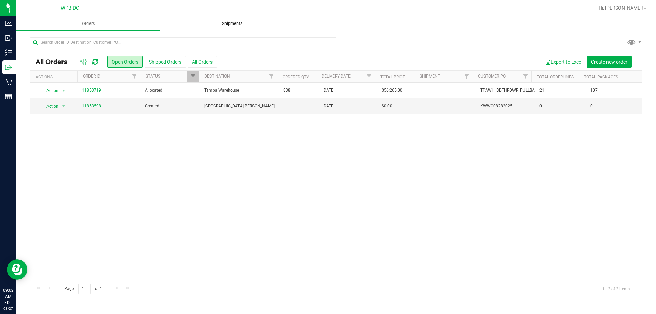
click at [229, 24] on span "Shipments" at bounding box center [232, 24] width 39 height 6
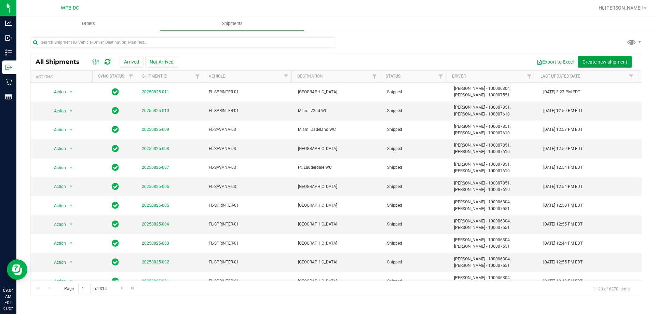
click at [602, 61] on span "Create new shipment" at bounding box center [605, 61] width 45 height 5
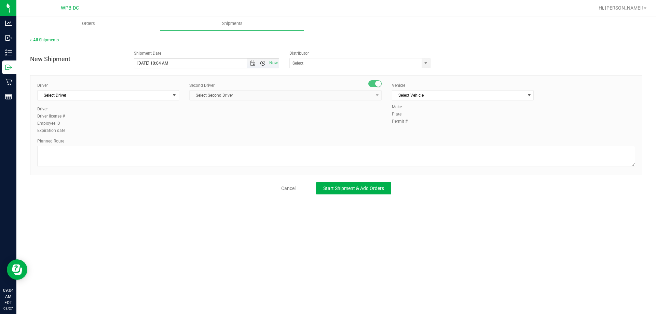
click at [262, 63] on span "Open the time view" at bounding box center [262, 62] width 5 height 5
click at [151, 120] on li "10:30 AM" at bounding box center [206, 122] width 144 height 9
type input "8/27/2025 10:30 AM"
click at [313, 59] on input "text" at bounding box center [354, 63] width 128 height 10
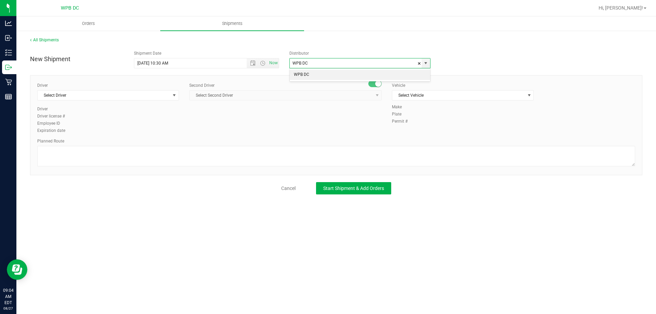
click at [320, 73] on li "WPB DC" at bounding box center [360, 75] width 140 height 10
type input "WPB DC"
click at [126, 95] on span "Select Driver" at bounding box center [104, 96] width 133 height 10
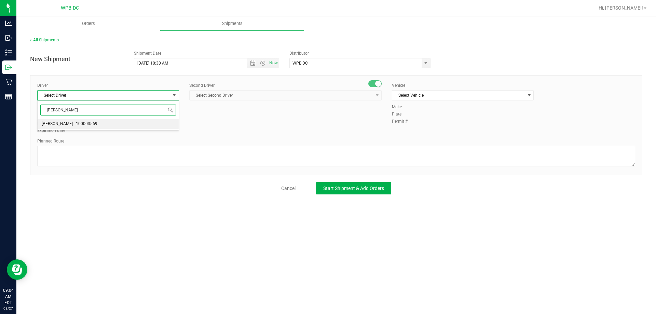
click at [124, 121] on li "Hector Ayala - 100003569" at bounding box center [108, 124] width 141 height 10
type input "HECTOR"
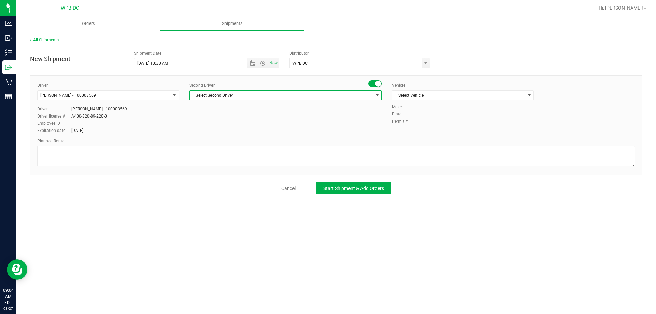
drag, startPoint x: 211, startPoint y: 94, endPoint x: 202, endPoint y: 91, distance: 9.6
click at [212, 93] on span "Select Second Driver" at bounding box center [281, 96] width 183 height 10
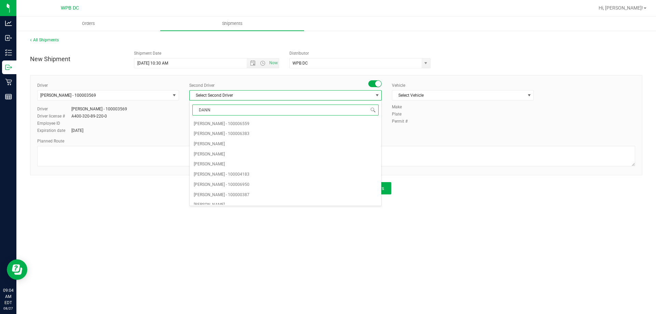
type input "DANNY"
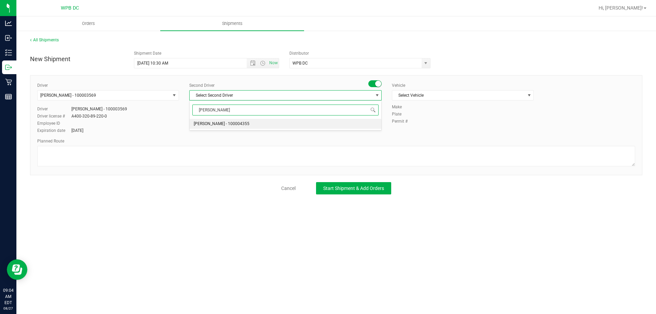
click at [217, 124] on span "Danny Vickers - 100004355" at bounding box center [222, 124] width 56 height 9
click at [447, 97] on span "Select Vehicle" at bounding box center [458, 96] width 133 height 10
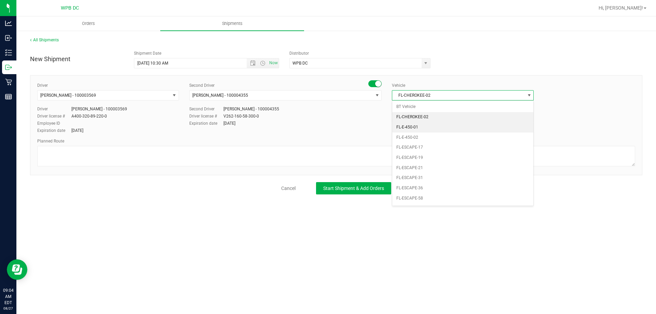
click at [415, 125] on li "FL-E-450-01" at bounding box center [462, 127] width 141 height 10
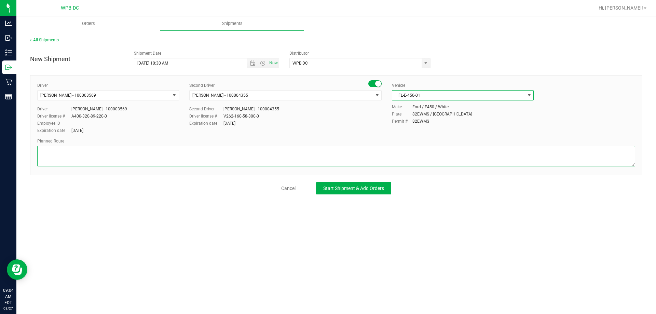
click at [86, 150] on textarea at bounding box center [336, 156] width 598 height 21
click at [262, 64] on span "Open the time view" at bounding box center [262, 62] width 5 height 5
type textarea "TPA DC 1 TOTE SEAL # 564620-621 WPB DC>>TPA DC"
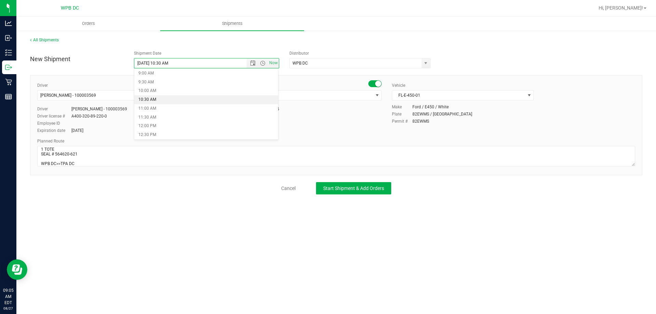
scroll to position [171, 0]
click at [162, 97] on li "11:00 AM" at bounding box center [206, 96] width 144 height 9
type input "8/27/2025 11:00 AM"
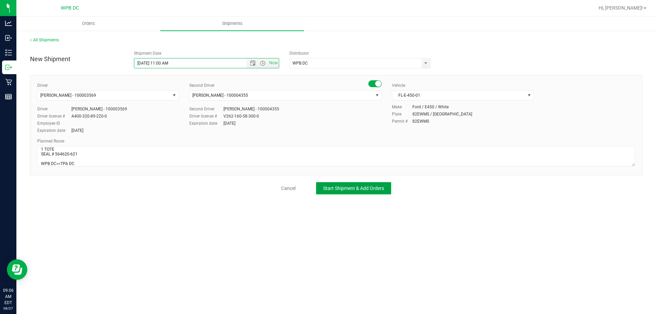
click at [362, 185] on button "Start Shipment & Add Orders" at bounding box center [353, 188] width 75 height 12
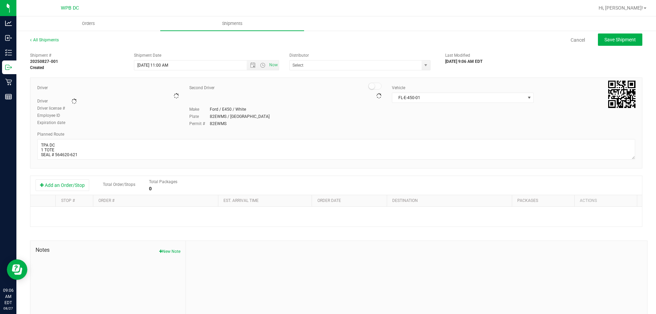
type input "WPB DC"
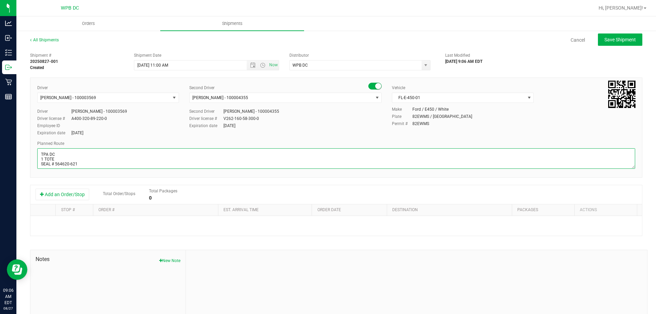
click at [92, 162] on textarea at bounding box center [336, 158] width 598 height 21
click at [79, 164] on textarea at bounding box center [336, 158] width 598 height 21
type textarea "TPA DC 1 TOTE SEAL # 564620-621 ATTN: MATTHEW PANCHUK WPB DC>>TPA DC"
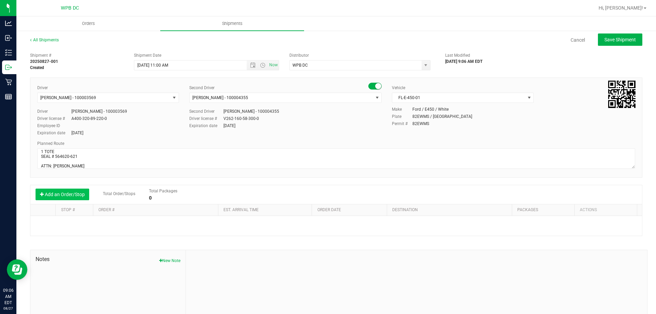
click at [84, 196] on button "Add an Order/Stop" at bounding box center [63, 195] width 54 height 12
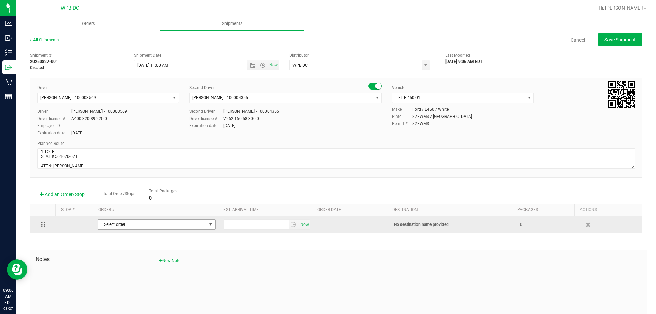
click at [131, 224] on span "Select order" at bounding box center [152, 225] width 109 height 10
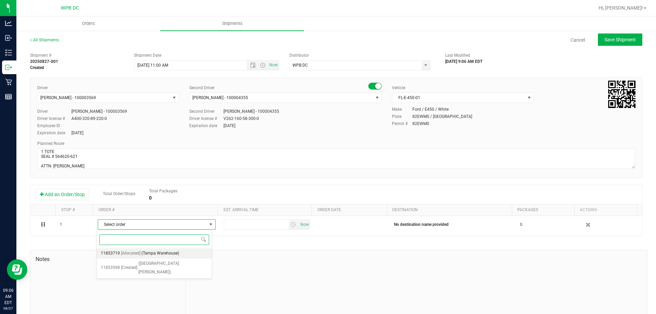
click at [138, 252] on span "[Allocated]" at bounding box center [130, 253] width 19 height 9
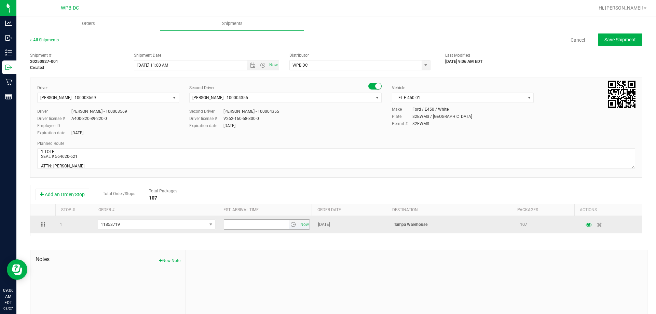
click at [291, 224] on span "select" at bounding box center [293, 224] width 5 height 5
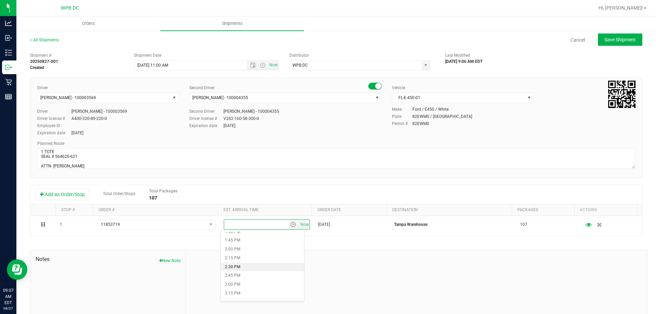
scroll to position [513, 0]
click at [245, 284] on li "4:00 PM" at bounding box center [262, 285] width 83 height 9
click at [618, 35] on button "Save Shipment" at bounding box center [620, 39] width 44 height 12
type input "8/27/2025 3:00 PM"
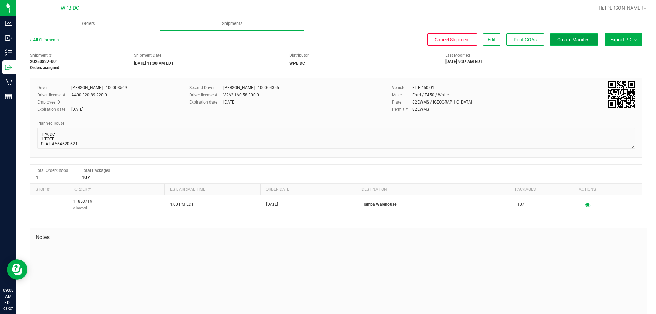
click at [557, 40] on span "Create Manifest" at bounding box center [574, 39] width 34 height 5
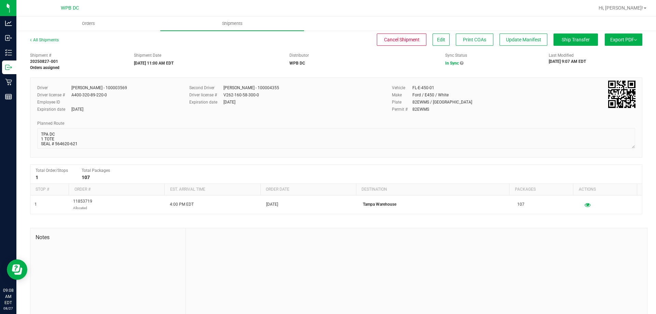
click at [618, 40] on span "Export PDF" at bounding box center [623, 39] width 27 height 5
click at [620, 56] on span "Manifest by Package ID" at bounding box center [613, 54] width 43 height 5
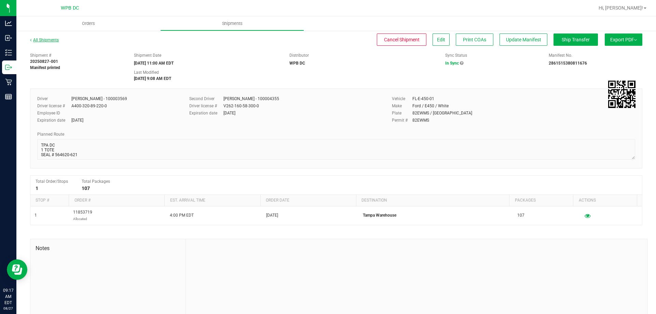
click at [46, 38] on link "All Shipments" at bounding box center [44, 40] width 29 height 5
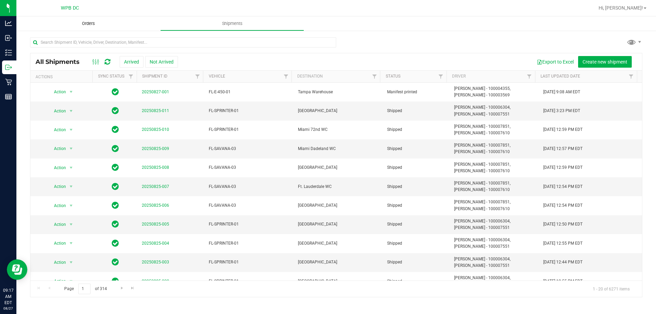
click at [88, 22] on span "Orders" at bounding box center [88, 24] width 31 height 6
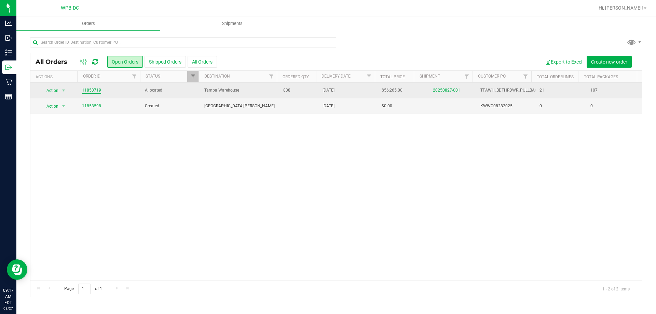
click at [85, 92] on link "11853719" at bounding box center [91, 90] width 19 height 6
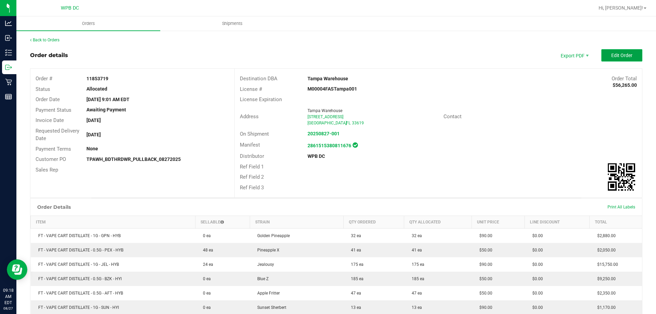
click at [611, 53] on span "Edit Order" at bounding box center [621, 55] width 21 height 5
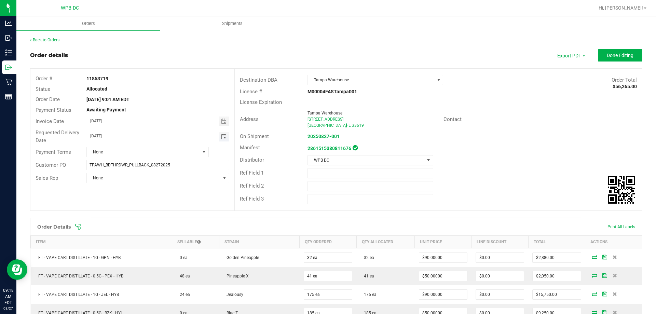
click at [222, 137] on span "Toggle calendar" at bounding box center [223, 136] width 5 height 5
click at [148, 213] on span "27" at bounding box center [147, 215] width 10 height 11
type input "[DATE]"
click at [619, 53] on span "Done Editing" at bounding box center [620, 55] width 27 height 5
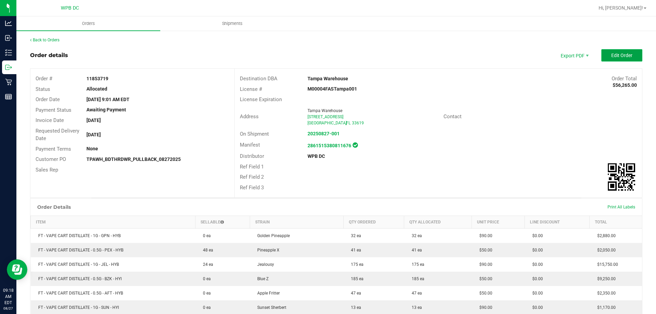
click at [615, 55] on span "Edit Order" at bounding box center [621, 55] width 21 height 5
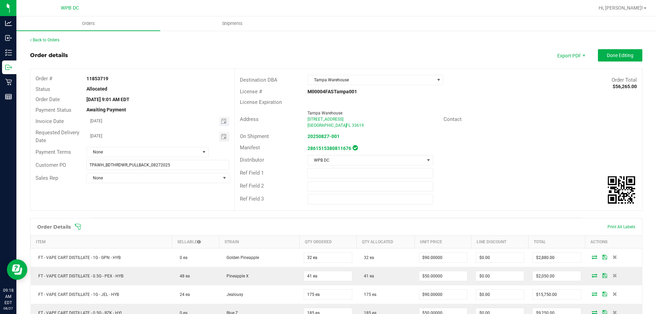
click at [226, 122] on span "Toggle calendar" at bounding box center [224, 122] width 10 height 10
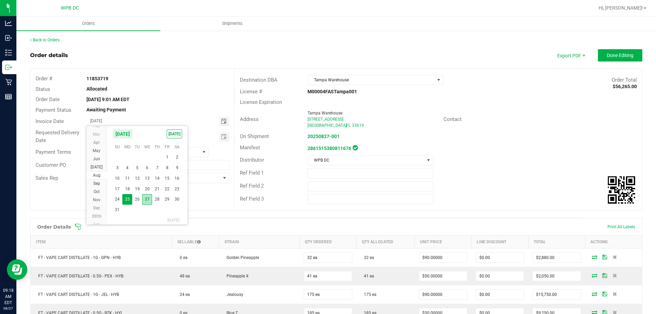
click at [149, 202] on span "27" at bounding box center [147, 199] width 10 height 11
type input "[DATE]"
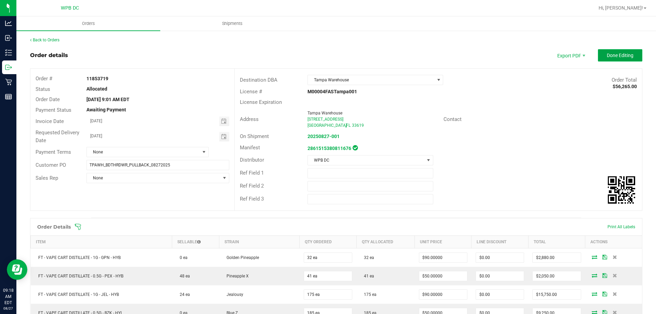
click at [625, 55] on span "Done Editing" at bounding box center [620, 55] width 27 height 5
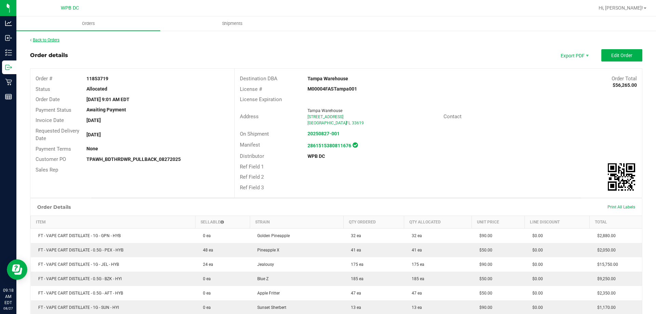
click at [38, 41] on link "Back to Orders" at bounding box center [44, 40] width 29 height 5
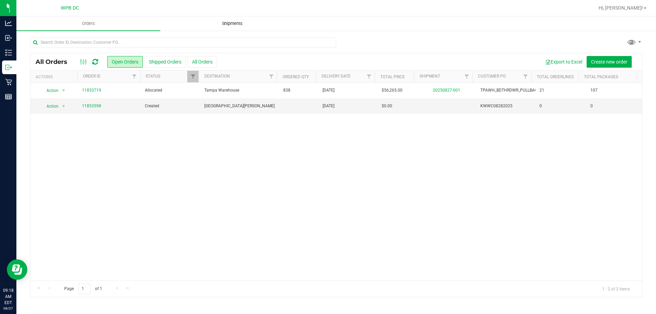
click at [232, 23] on span "Shipments" at bounding box center [232, 24] width 39 height 6
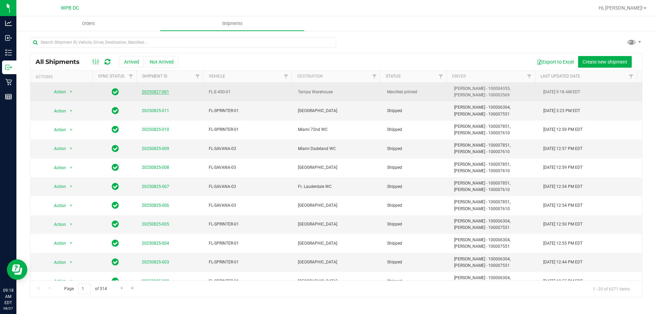
click at [157, 91] on link "20250827-001" at bounding box center [155, 92] width 27 height 5
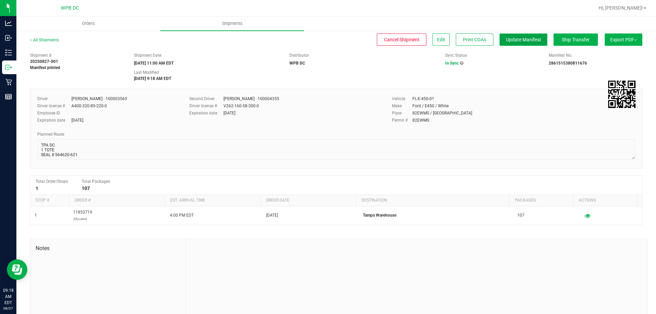
click at [516, 42] on span "Update Manifest" at bounding box center [523, 39] width 35 height 5
click at [629, 40] on span "Export PDF" at bounding box center [623, 39] width 27 height 5
click at [629, 51] on li "Manifest by Package ID" at bounding box center [621, 55] width 69 height 10
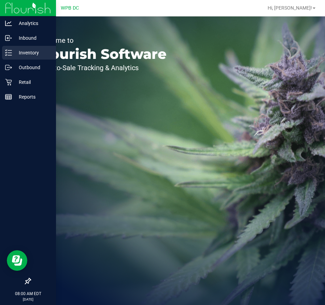
click at [23, 51] on p "Inventory" at bounding box center [32, 53] width 41 height 8
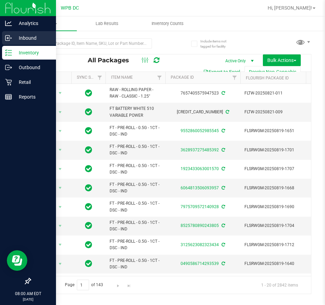
click at [29, 39] on p "Inbound" at bounding box center [32, 38] width 41 height 8
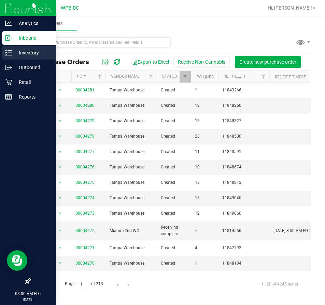
click at [28, 50] on p "Inventory" at bounding box center [32, 53] width 41 height 8
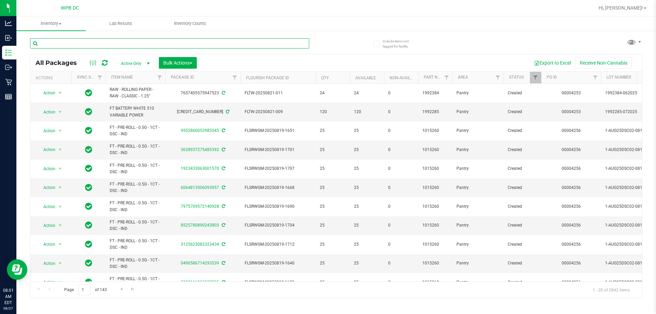
click at [121, 44] on input "text" at bounding box center [169, 43] width 279 height 10
paste input "5993824958167044"
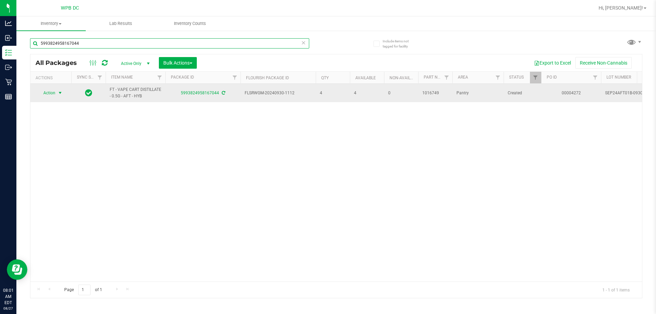
type input "5993824958167044"
click at [60, 93] on span "select" at bounding box center [59, 92] width 5 height 5
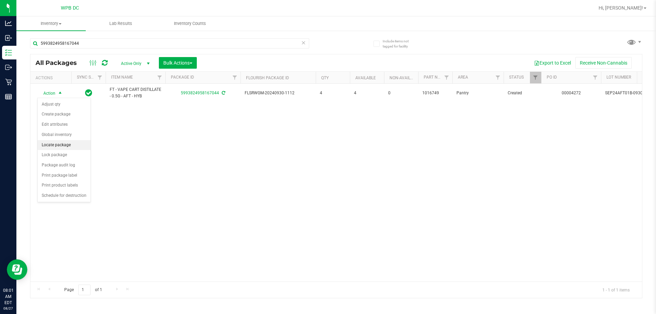
click at [55, 142] on li "Locate package" at bounding box center [64, 145] width 53 height 10
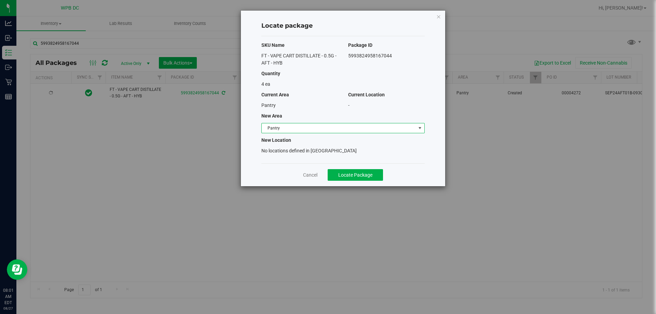
click at [325, 126] on span "Pantry" at bounding box center [339, 128] width 154 height 10
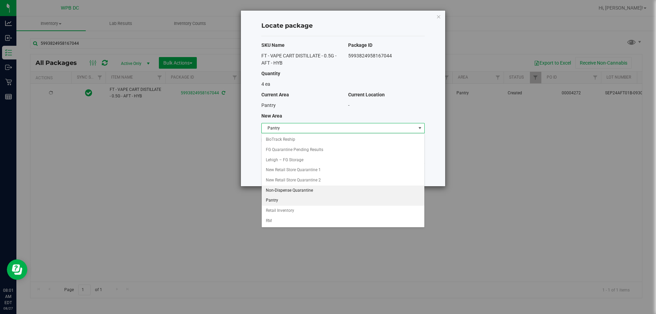
click at [295, 188] on li "Non-Dispense Quarantine" at bounding box center [343, 191] width 163 height 10
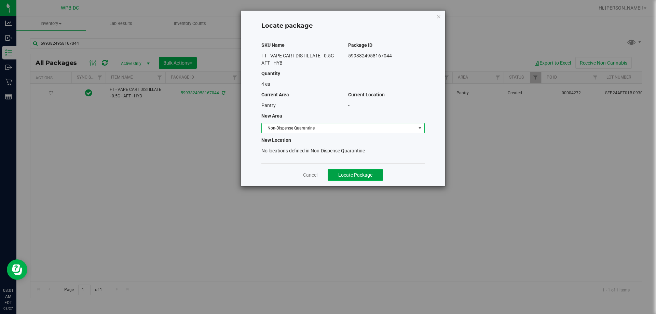
click at [325, 172] on span "Locate Package" at bounding box center [355, 174] width 34 height 5
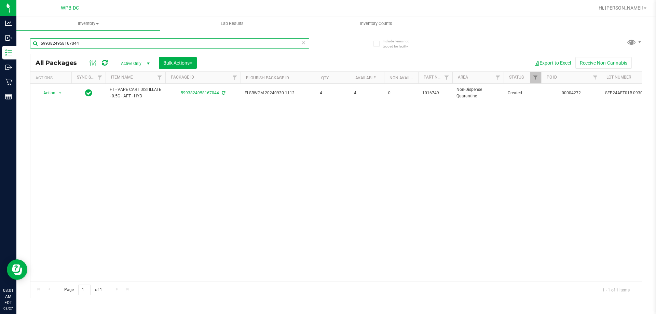
click at [80, 43] on input "5993824958167044" at bounding box center [169, 43] width 279 height 10
paste input "651973540863276"
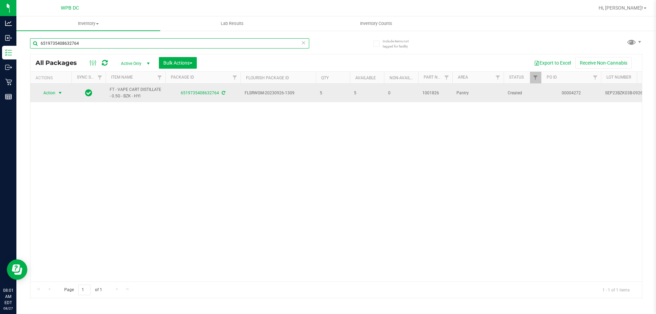
type input "6519735408632764"
click at [60, 92] on span "select" at bounding box center [59, 92] width 5 height 5
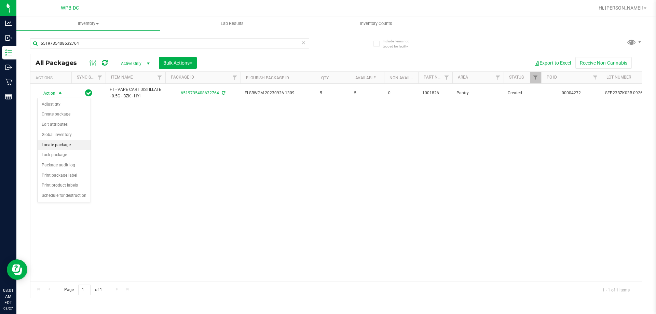
click at [62, 147] on li "Locate package" at bounding box center [64, 145] width 53 height 10
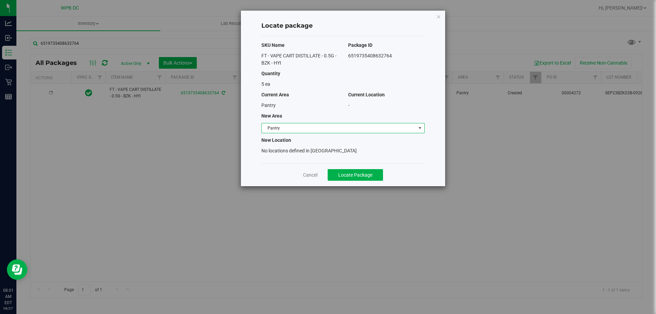
click at [325, 126] on span "Pantry" at bounding box center [339, 128] width 154 height 10
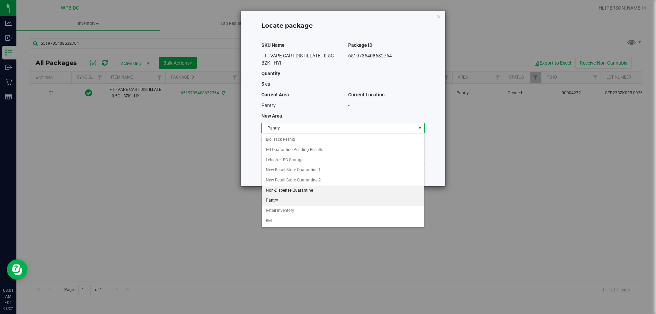
click at [284, 189] on li "Non-Dispense Quarantine" at bounding box center [343, 191] width 163 height 10
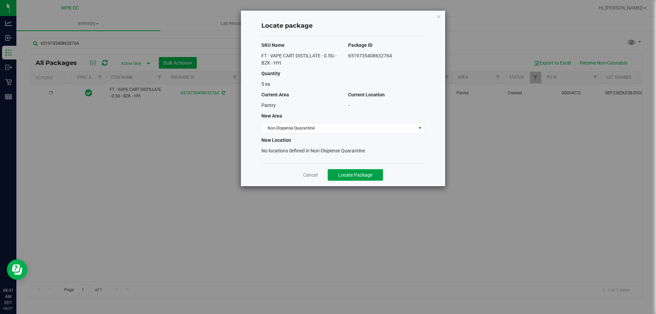
click at [325, 175] on span "Locate Package" at bounding box center [355, 174] width 34 height 5
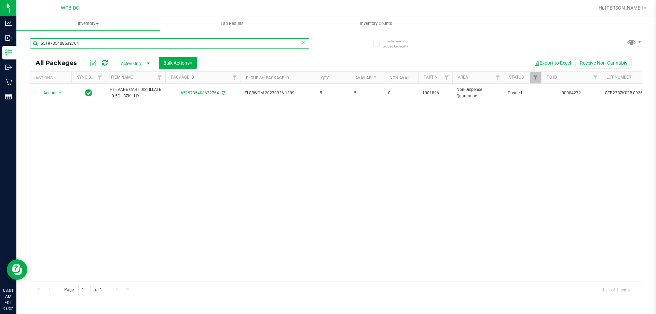
click at [100, 42] on input "6519735408632764" at bounding box center [169, 43] width 279 height 10
paste input "215966556903407"
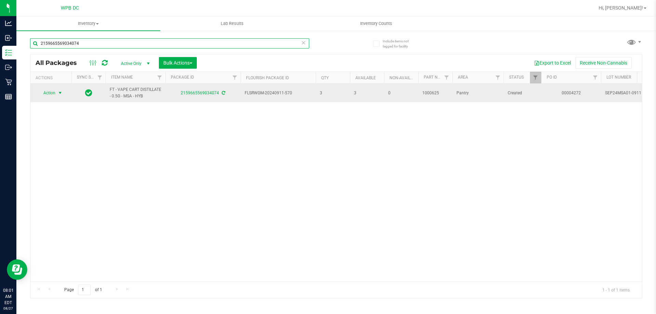
type input "2159665569034074"
click at [59, 92] on span "select" at bounding box center [59, 92] width 5 height 5
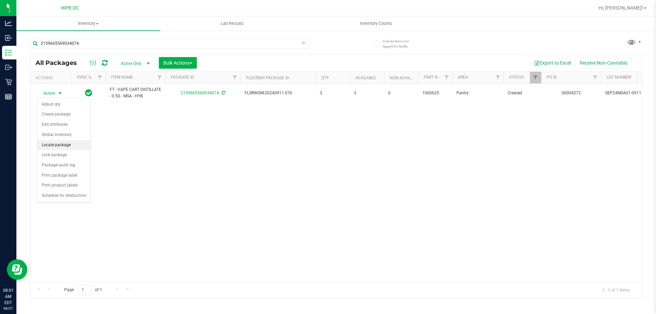
click at [54, 143] on li "Locate package" at bounding box center [64, 145] width 53 height 10
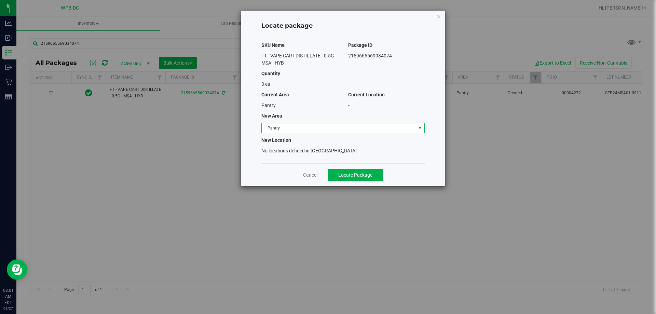
click at [325, 126] on span "Pantry" at bounding box center [339, 128] width 154 height 10
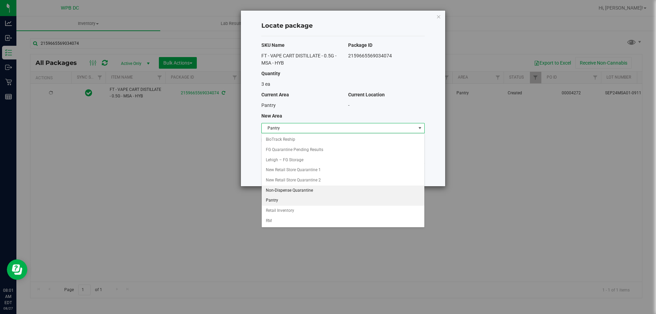
click at [303, 189] on li "Non-Dispense Quarantine" at bounding box center [343, 191] width 163 height 10
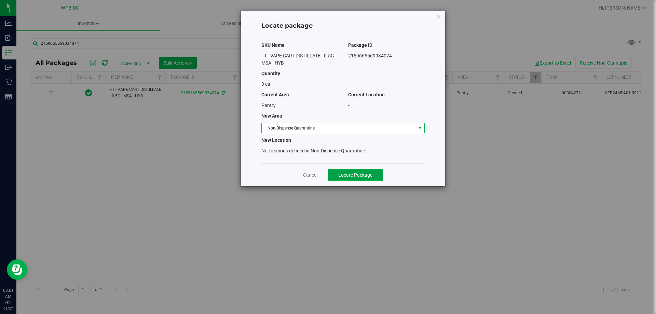
click at [325, 176] on span "Locate Package" at bounding box center [355, 174] width 34 height 5
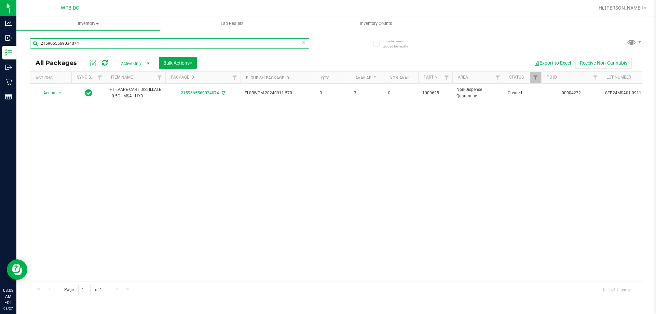
click at [85, 43] on input "2159665569034074" at bounding box center [169, 43] width 279 height 10
paste input "8607990302554081"
type input "8607990302554081"
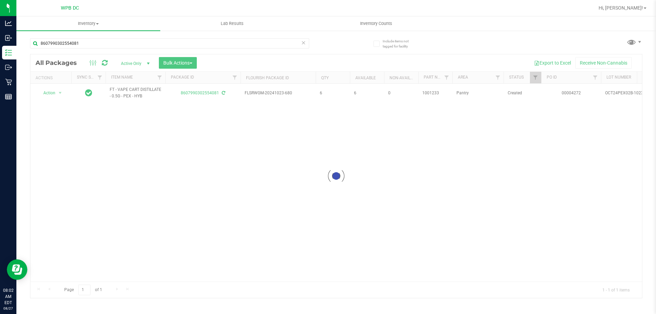
click at [62, 95] on div at bounding box center [336, 176] width 612 height 244
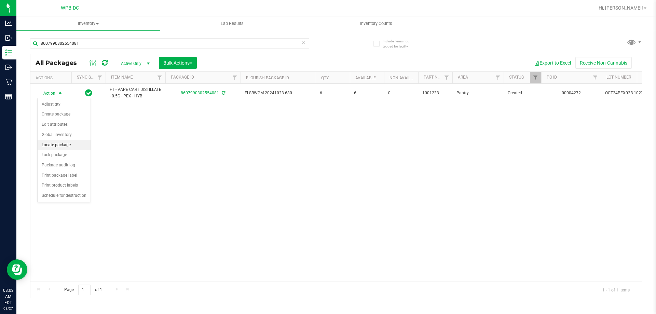
click at [70, 147] on li "Locate package" at bounding box center [64, 145] width 53 height 10
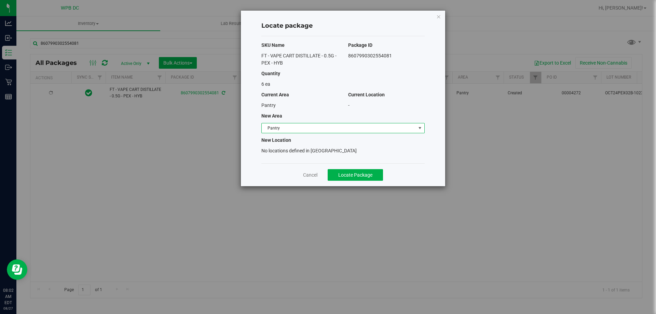
click at [325, 125] on span "Pantry" at bounding box center [339, 128] width 154 height 10
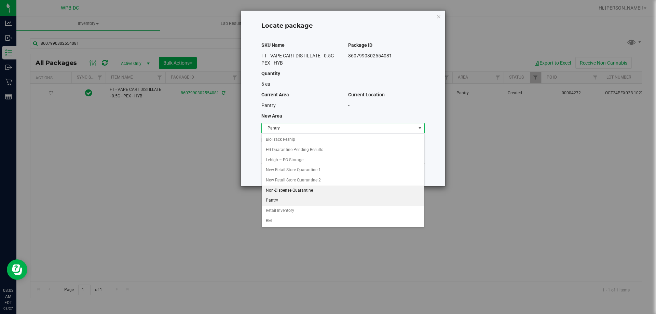
click at [302, 188] on li "Non-Dispense Quarantine" at bounding box center [343, 191] width 163 height 10
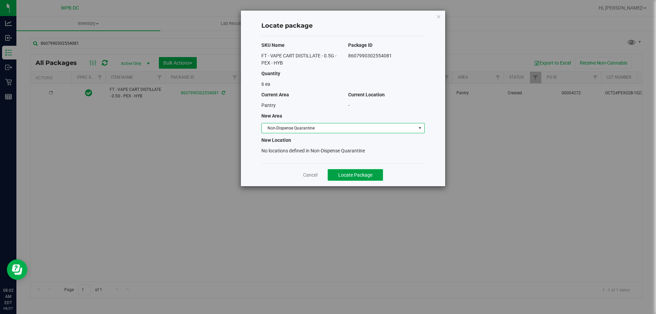
click at [325, 177] on span "Locate Package" at bounding box center [355, 174] width 34 height 5
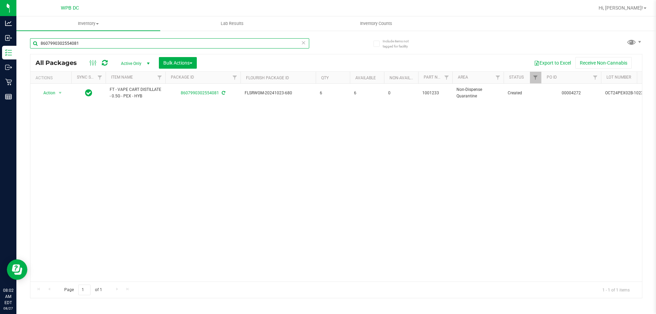
click at [98, 45] on input "8607990302554081" at bounding box center [169, 43] width 279 height 10
paste input "31156587918874"
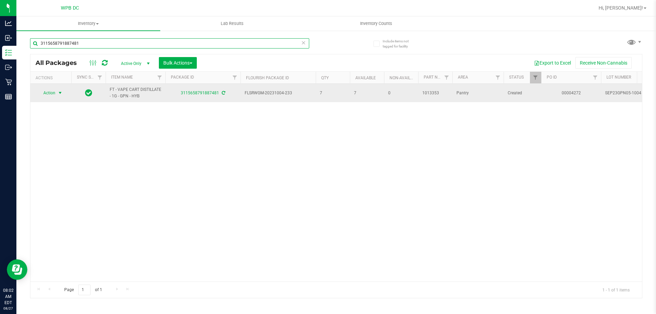
type input "3115658791887481"
click at [57, 91] on span "select" at bounding box center [59, 92] width 5 height 5
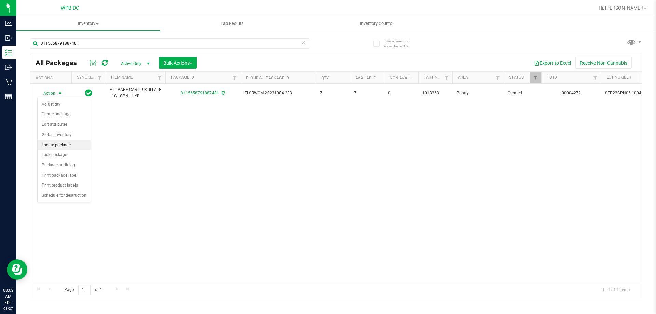
click at [59, 142] on li "Locate package" at bounding box center [64, 145] width 53 height 10
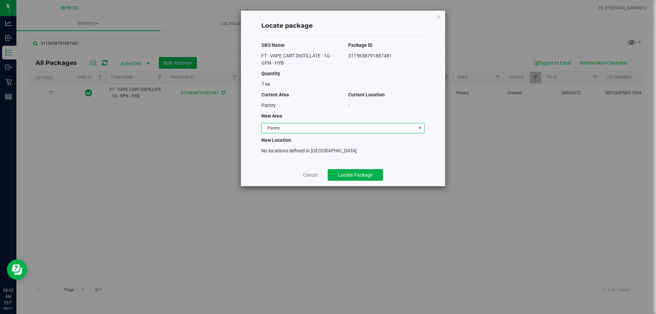
click at [325, 127] on span "Pantry" at bounding box center [339, 128] width 154 height 10
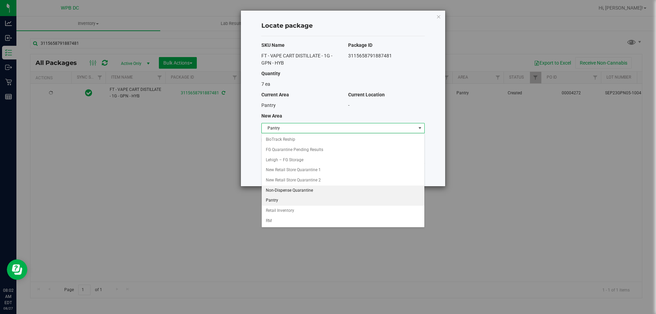
click at [293, 188] on li "Non-Dispense Quarantine" at bounding box center [343, 191] width 163 height 10
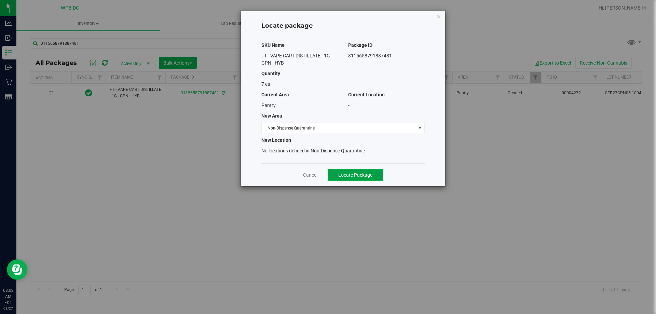
click at [325, 178] on button "Locate Package" at bounding box center [355, 175] width 55 height 12
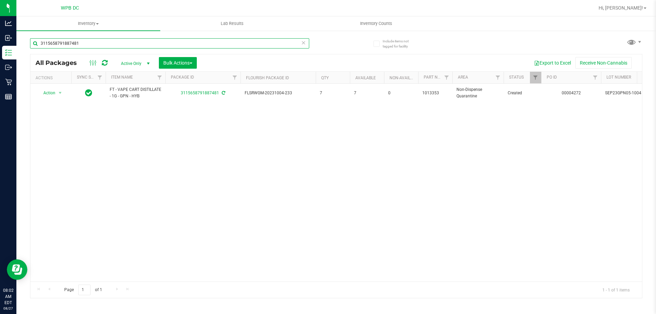
click at [91, 46] on input "3115658791887481" at bounding box center [169, 43] width 279 height 10
paste input "833270931284531"
type input "8332709312845311"
click at [63, 92] on span "select" at bounding box center [60, 93] width 9 height 10
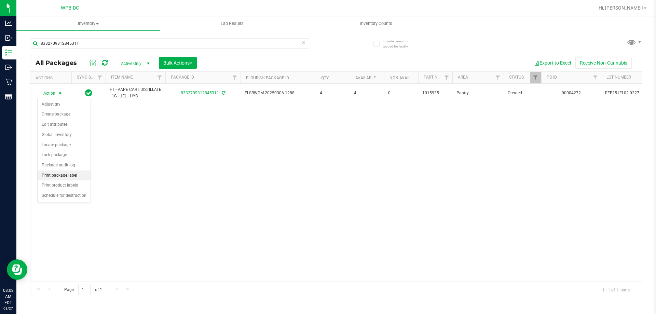
click at [65, 173] on li "Print package label" at bounding box center [64, 176] width 53 height 10
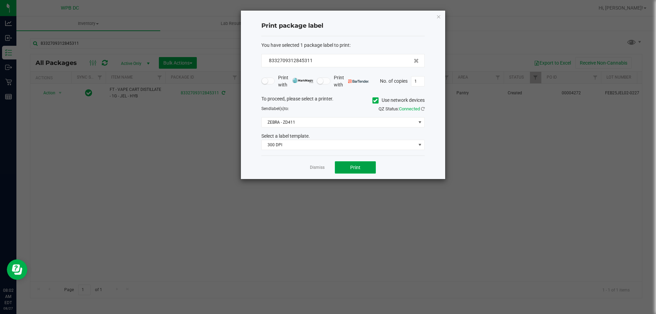
click at [325, 165] on button "Print" at bounding box center [355, 167] width 41 height 12
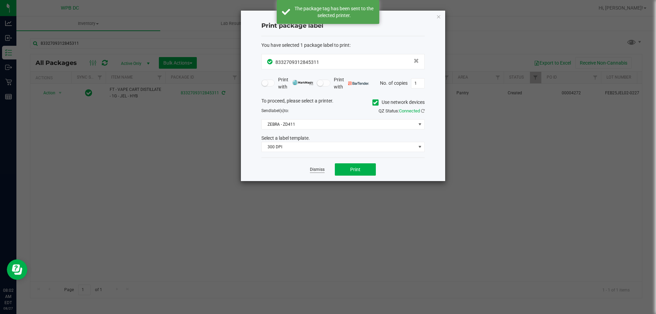
click at [313, 168] on link "Dismiss" at bounding box center [317, 170] width 15 height 6
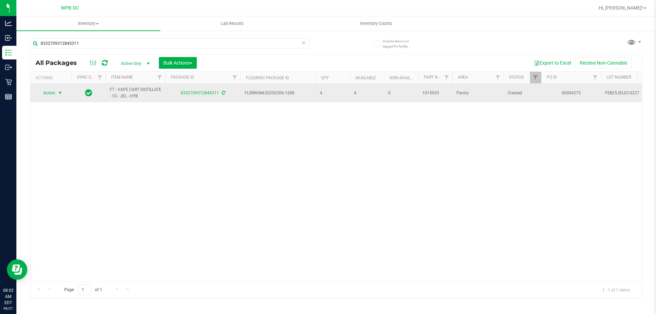
click at [60, 93] on span "select" at bounding box center [59, 92] width 5 height 5
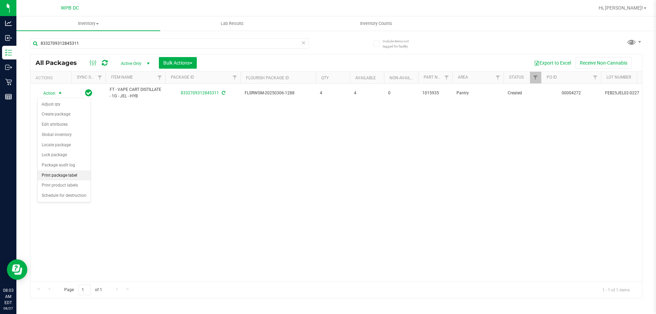
click at [69, 176] on li "Print package label" at bounding box center [64, 176] width 53 height 10
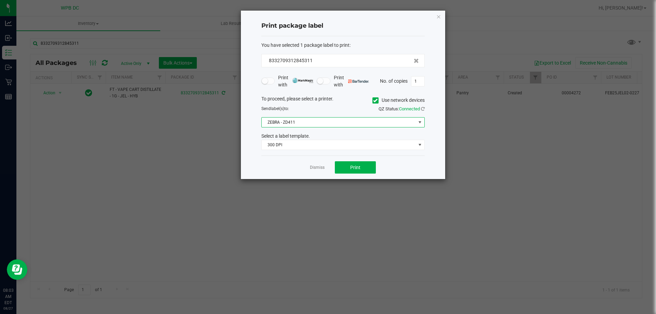
click at [325, 121] on span "ZEBRA - ZD411" at bounding box center [339, 123] width 154 height 10
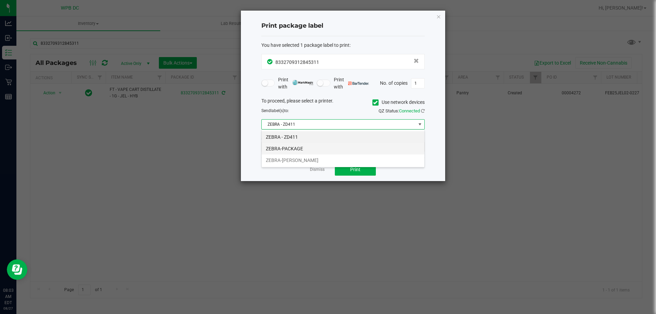
click at [305, 149] on li "ZEBRA-PACKAGE" at bounding box center [343, 149] width 163 height 12
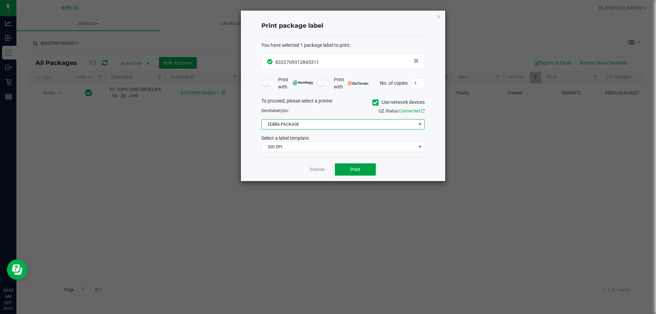
click at [325, 166] on button "Print" at bounding box center [355, 169] width 41 height 12
click at [317, 167] on link "Dismiss" at bounding box center [317, 170] width 15 height 6
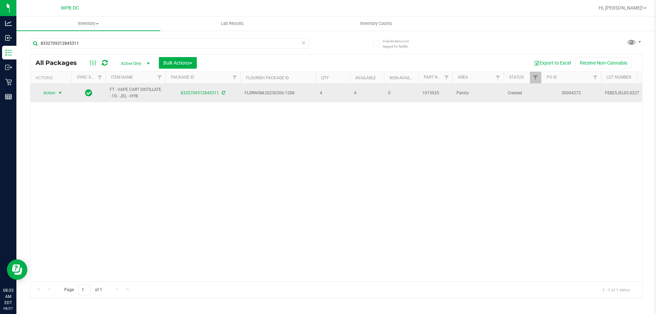
click at [62, 90] on span "select" at bounding box center [59, 92] width 5 height 5
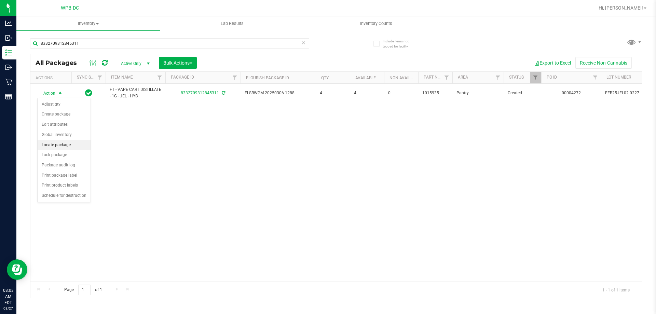
click at [70, 148] on li "Locate package" at bounding box center [64, 145] width 53 height 10
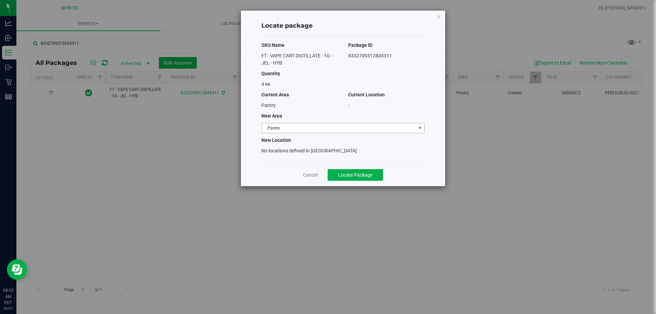
click at [325, 126] on span "Pantry" at bounding box center [339, 128] width 154 height 10
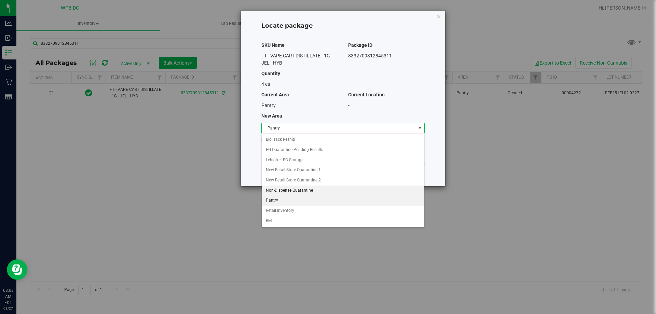
click at [302, 191] on li "Non-Dispense Quarantine" at bounding box center [343, 191] width 163 height 10
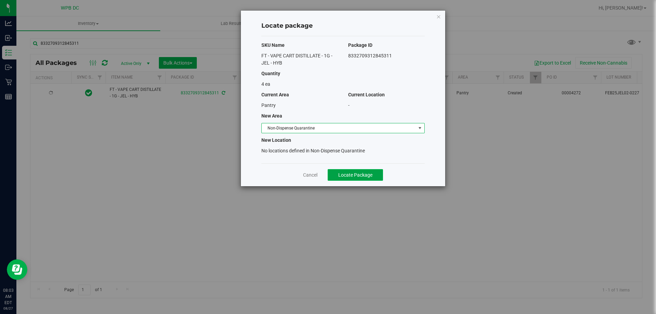
click at [325, 175] on span "Locate Package" at bounding box center [355, 174] width 34 height 5
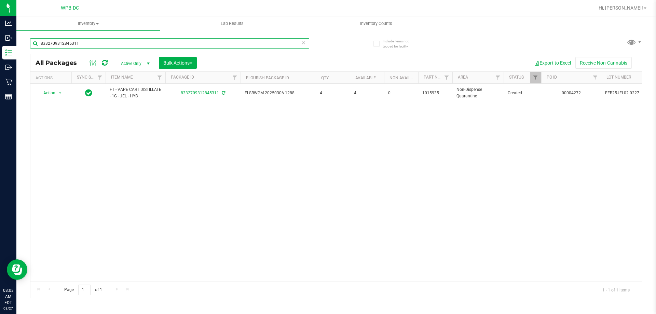
click at [90, 44] on input "8332709312845311" at bounding box center [169, 43] width 279 height 10
click at [90, 43] on input "8332709312845311" at bounding box center [169, 43] width 279 height 10
paste input "3940109076258288"
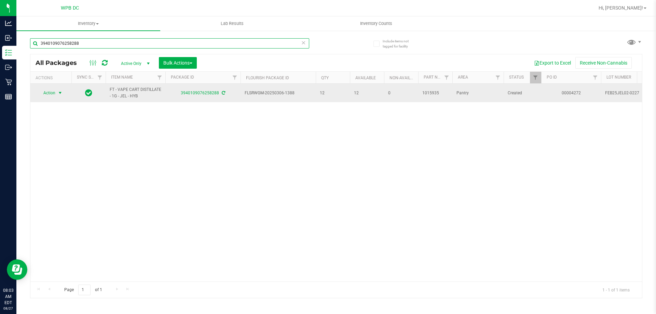
type input "3940109076258288"
click at [59, 93] on span "select" at bounding box center [59, 92] width 5 height 5
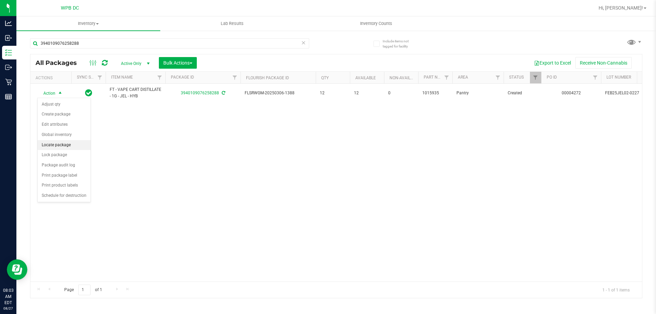
click at [76, 148] on li "Locate package" at bounding box center [64, 145] width 53 height 10
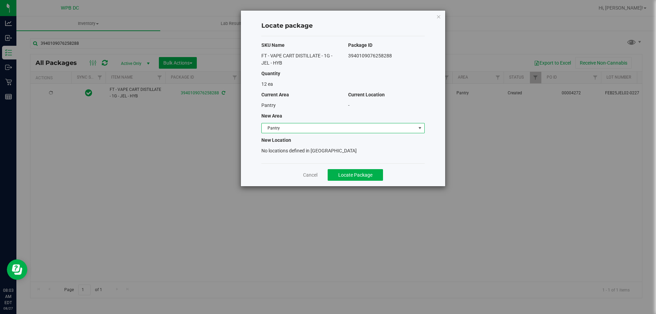
click at [325, 127] on span "Pantry" at bounding box center [339, 128] width 154 height 10
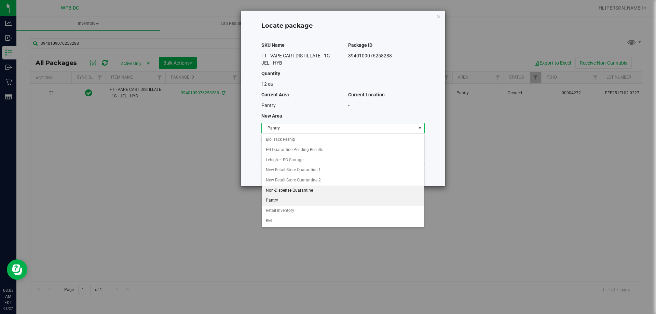
click at [303, 191] on li "Non-Dispense Quarantine" at bounding box center [343, 191] width 163 height 10
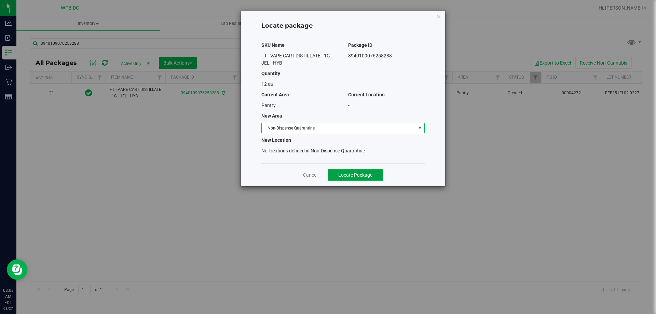
click at [325, 173] on span "Locate Package" at bounding box center [355, 174] width 34 height 5
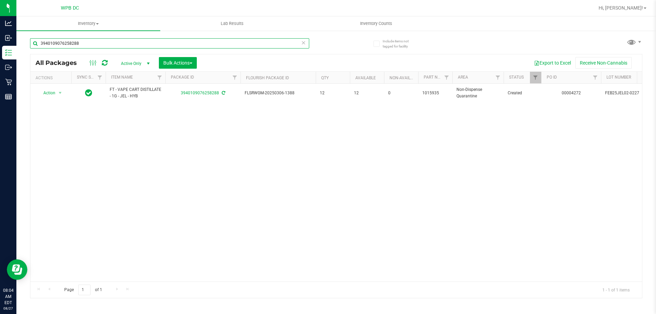
click at [92, 40] on input "3940109076258288" at bounding box center [169, 43] width 279 height 10
paste input "9435007875557711"
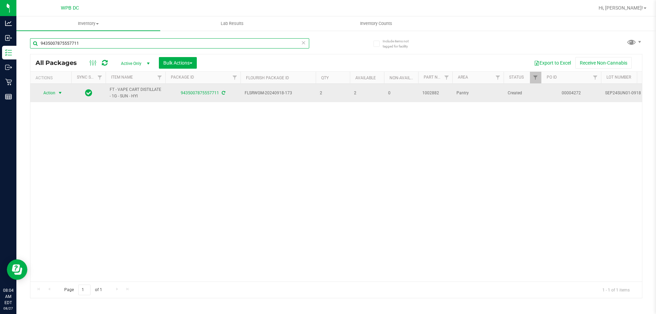
type input "9435007875557711"
click at [63, 93] on span "select" at bounding box center [59, 92] width 5 height 5
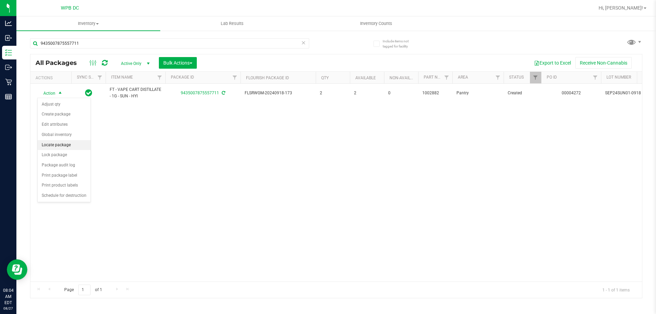
click at [66, 147] on li "Locate package" at bounding box center [64, 145] width 53 height 10
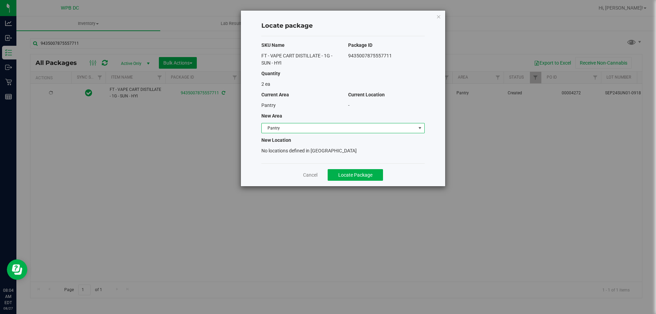
click at [325, 129] on span "Pantry" at bounding box center [339, 128] width 154 height 10
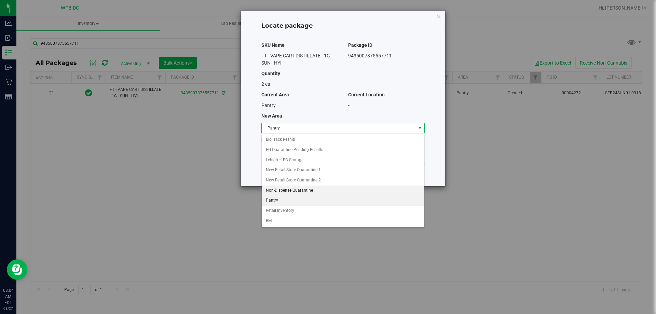
click at [311, 193] on li "Non-Dispense Quarantine" at bounding box center [343, 191] width 163 height 10
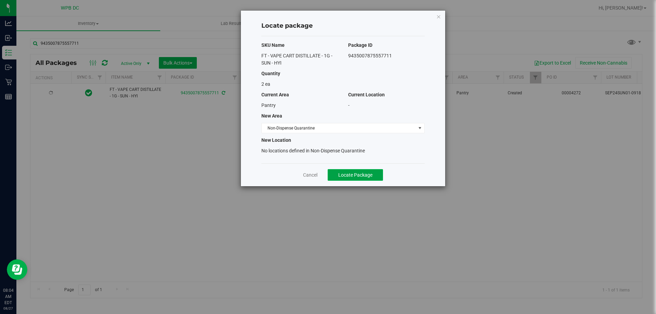
click at [325, 179] on button "Locate Package" at bounding box center [355, 175] width 55 height 12
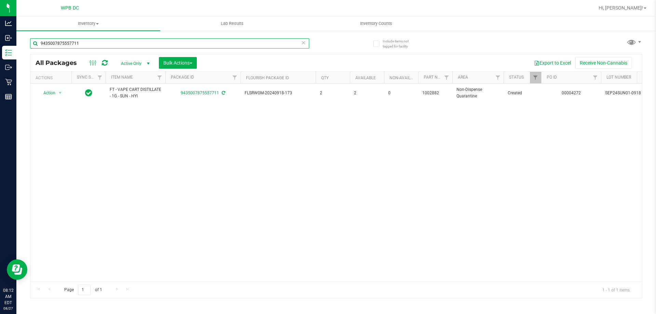
click at [90, 45] on input "9435007875557711" at bounding box center [169, 43] width 279 height 10
paste input "6517923176531868"
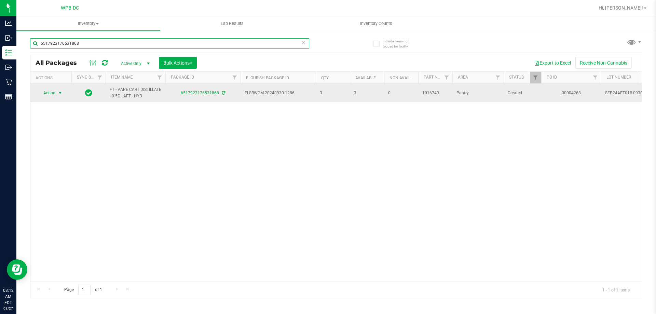
type input "6517923176531868"
click at [59, 95] on span "select" at bounding box center [59, 92] width 5 height 5
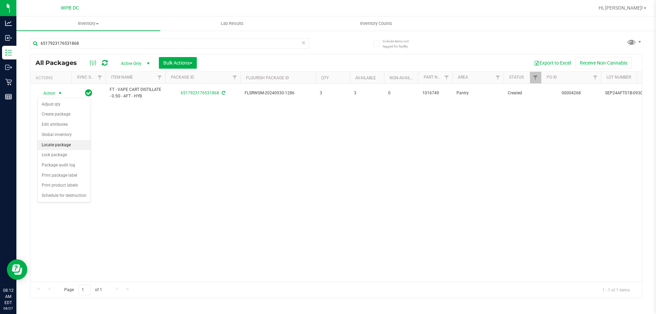
click at [65, 145] on li "Locate package" at bounding box center [64, 145] width 53 height 10
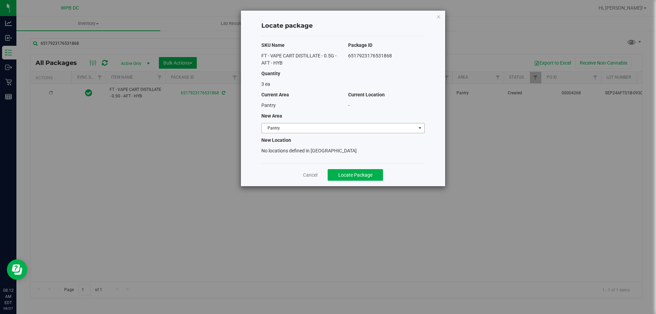
click at [325, 124] on span "Pantry" at bounding box center [339, 128] width 154 height 10
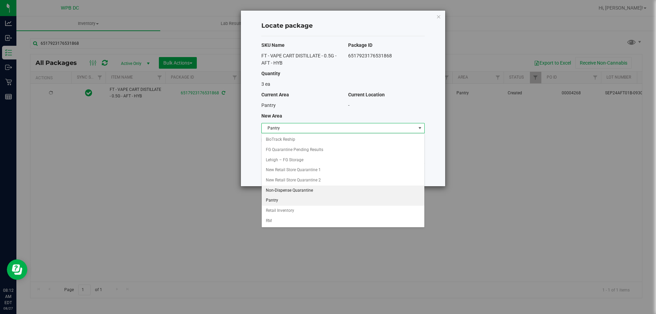
click at [272, 190] on li "Non-Dispense Quarantine" at bounding box center [343, 191] width 163 height 10
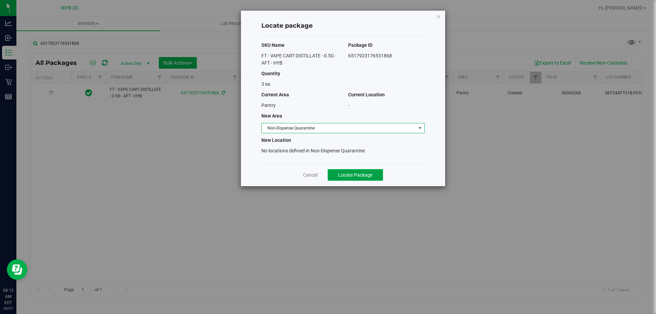
click at [325, 175] on span "Locate Package" at bounding box center [355, 174] width 34 height 5
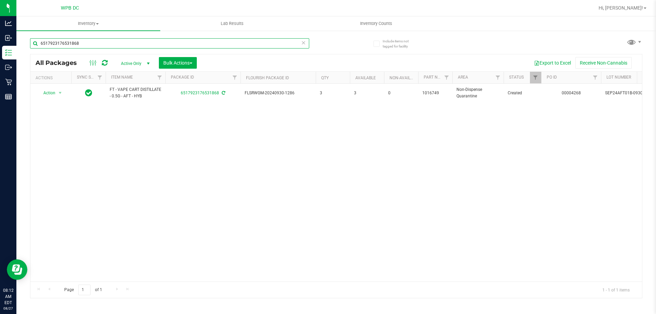
click at [79, 44] on input "6517923176531868" at bounding box center [169, 43] width 279 height 10
click at [79, 41] on input "6517923176531868" at bounding box center [169, 43] width 279 height 10
paste input "914439025474514"
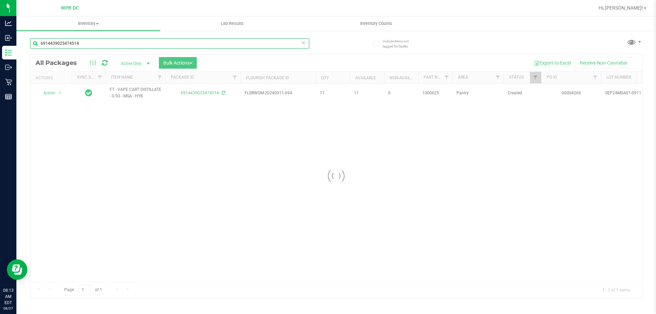
type input "6914439025474514"
click at [58, 91] on div at bounding box center [336, 176] width 612 height 244
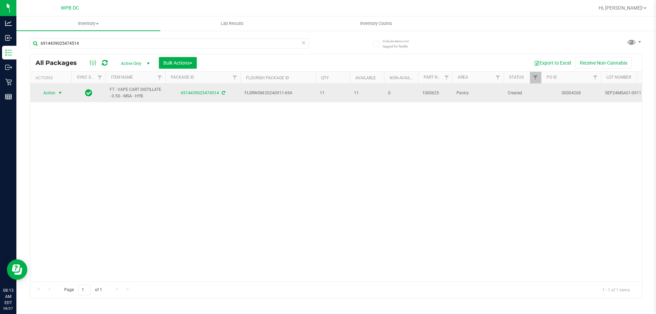
click at [59, 91] on span "select" at bounding box center [59, 92] width 5 height 5
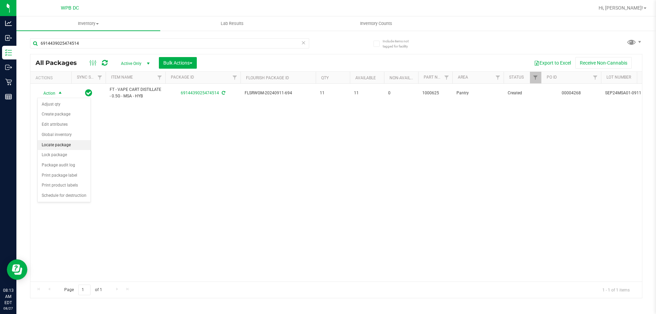
click at [65, 143] on li "Locate package" at bounding box center [64, 145] width 53 height 10
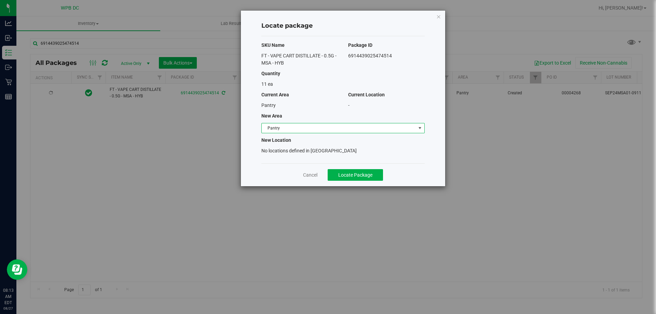
click at [325, 126] on span "Pantry" at bounding box center [339, 128] width 154 height 10
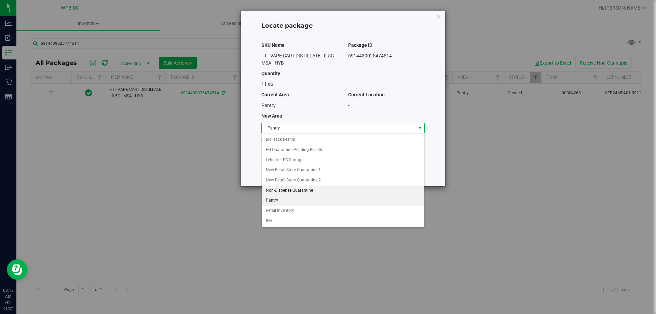
click at [290, 189] on li "Non-Dispense Quarantine" at bounding box center [343, 191] width 163 height 10
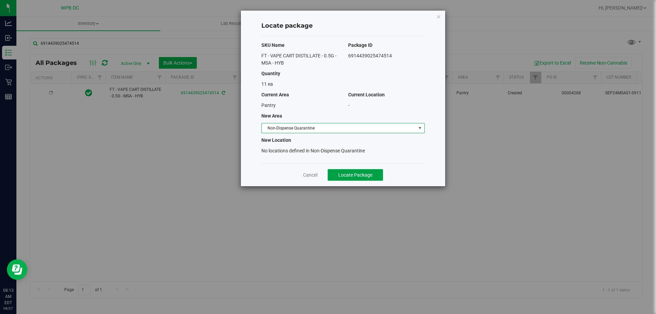
click at [325, 177] on span "Locate Package" at bounding box center [355, 174] width 34 height 5
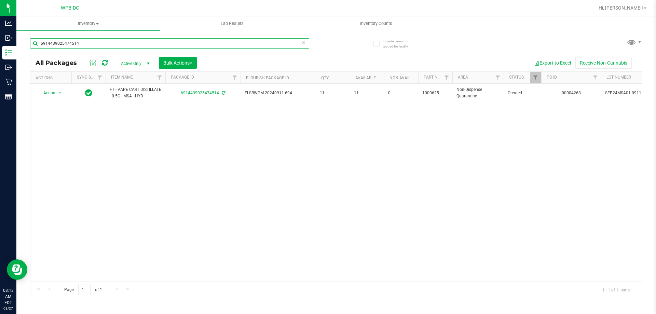
click at [121, 39] on input "6914439025474514" at bounding box center [169, 43] width 279 height 10
click at [120, 39] on input "6914439025474514" at bounding box center [169, 43] width 279 height 10
paste input "3681029809967475"
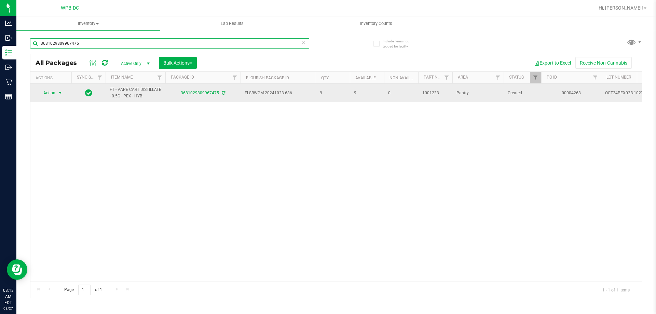
type input "3681029809967475"
click at [59, 93] on span "select" at bounding box center [59, 92] width 5 height 5
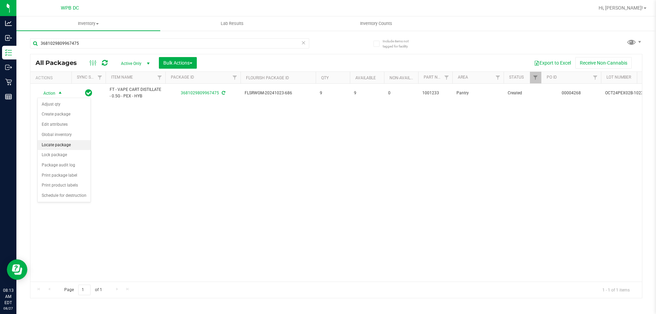
click at [63, 144] on li "Locate package" at bounding box center [64, 145] width 53 height 10
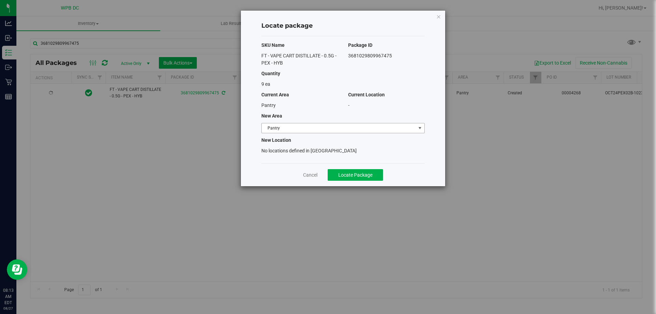
click at [295, 132] on span "Pantry" at bounding box center [339, 128] width 154 height 10
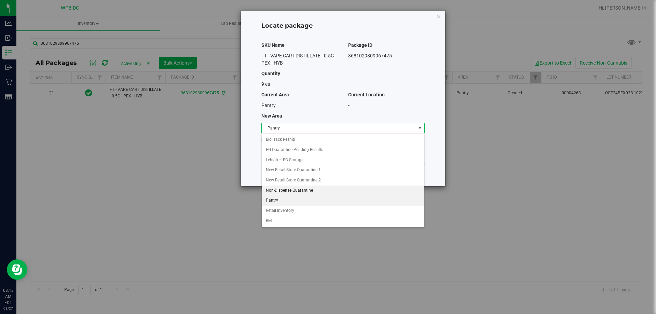
click at [286, 188] on li "Non-Dispense Quarantine" at bounding box center [343, 191] width 163 height 10
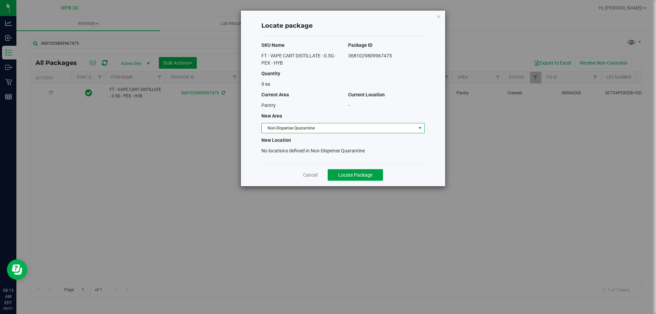
click at [325, 174] on button "Locate Package" at bounding box center [355, 175] width 55 height 12
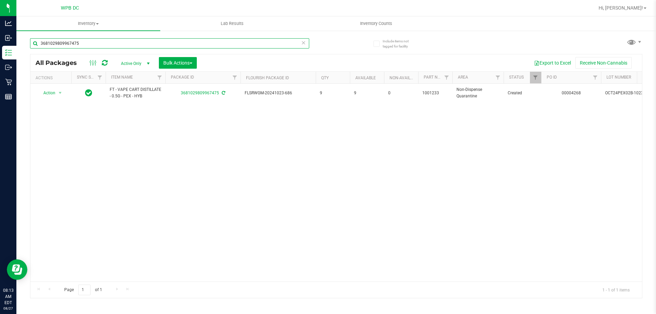
click at [88, 45] on input "3681029809967475" at bounding box center [169, 43] width 279 height 10
paste input "9090948275413129"
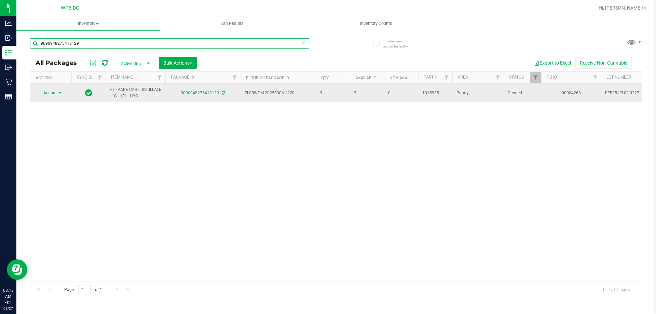
type input "9090948275413129"
click at [59, 91] on span "select" at bounding box center [59, 92] width 5 height 5
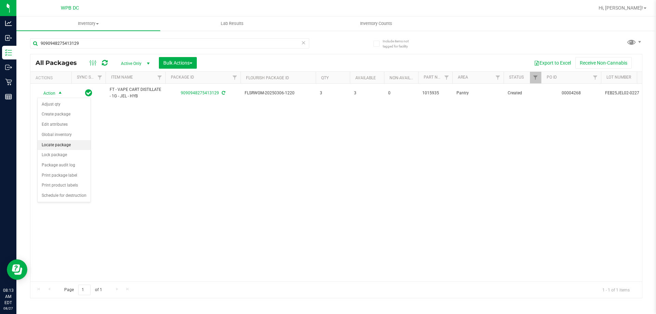
click at [55, 143] on li "Locate package" at bounding box center [64, 145] width 53 height 10
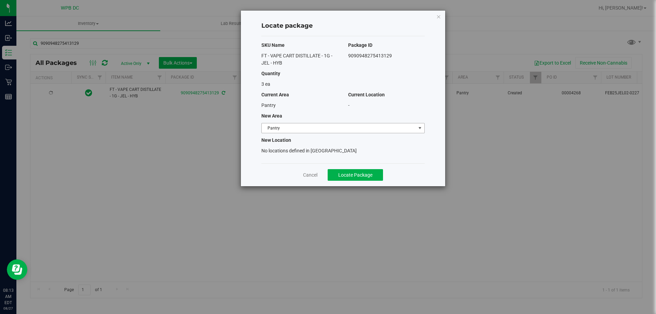
click at [305, 128] on span "Pantry" at bounding box center [339, 128] width 154 height 10
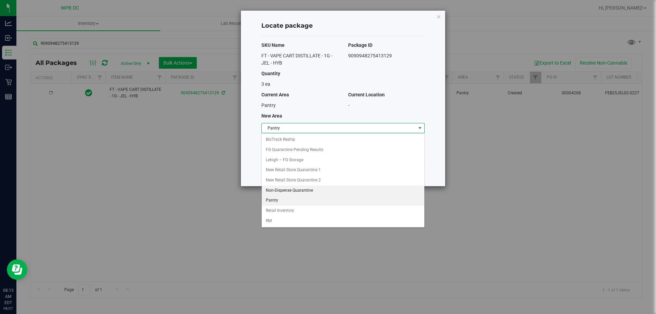
click at [280, 188] on li "Non-Dispense Quarantine" at bounding box center [343, 191] width 163 height 10
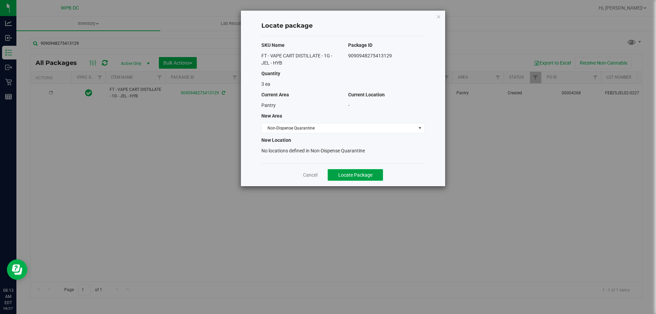
click at [325, 174] on span "Locate Package" at bounding box center [355, 174] width 34 height 5
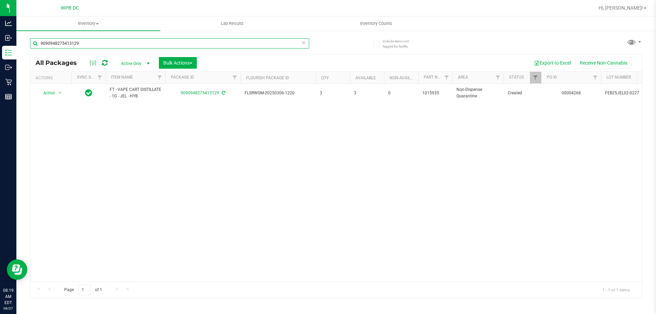
click at [110, 45] on input "9090948275413129" at bounding box center [169, 43] width 279 height 10
click at [83, 43] on input "9090948275413129" at bounding box center [169, 43] width 279 height 10
paste input "2092951233342332"
type input "2092951233342332"
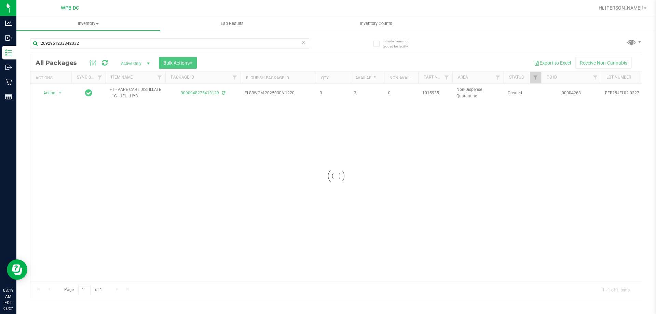
click at [61, 92] on div at bounding box center [336, 176] width 612 height 244
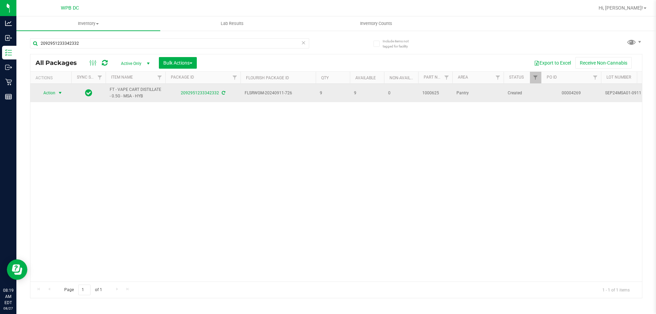
click at [58, 92] on span "select" at bounding box center [59, 92] width 5 height 5
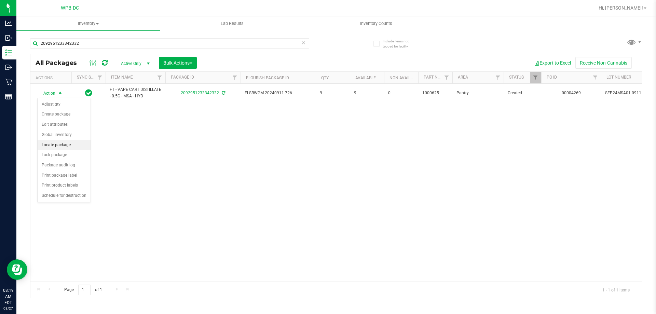
click at [58, 144] on li "Locate package" at bounding box center [64, 145] width 53 height 10
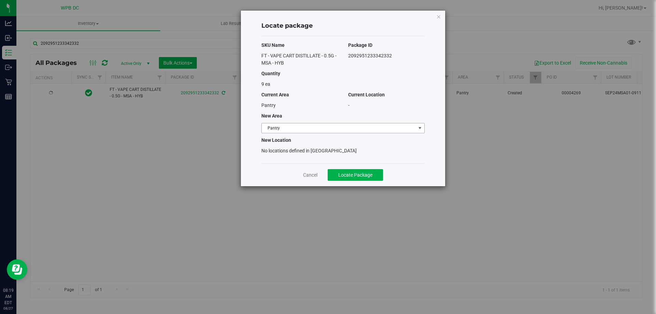
click at [325, 126] on span "Pantry" at bounding box center [339, 128] width 154 height 10
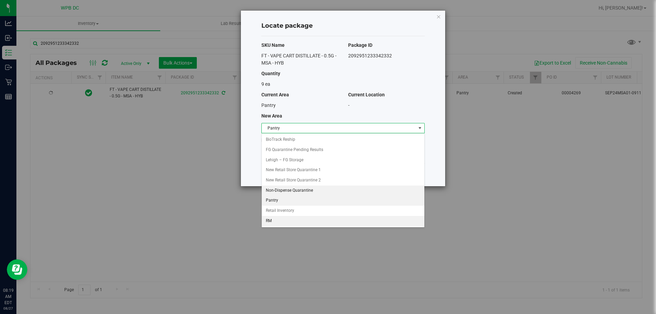
click at [309, 191] on li "Non-Dispense Quarantine" at bounding box center [343, 191] width 163 height 10
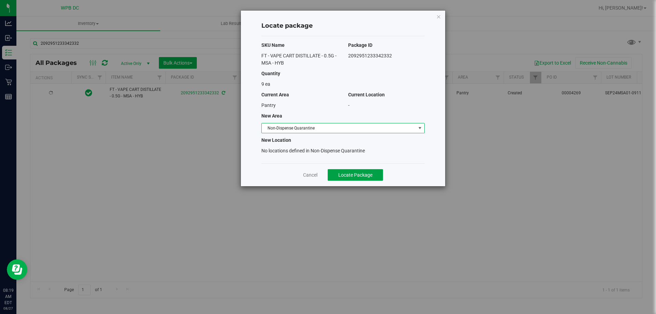
click at [325, 174] on span "Locate Package" at bounding box center [355, 174] width 34 height 5
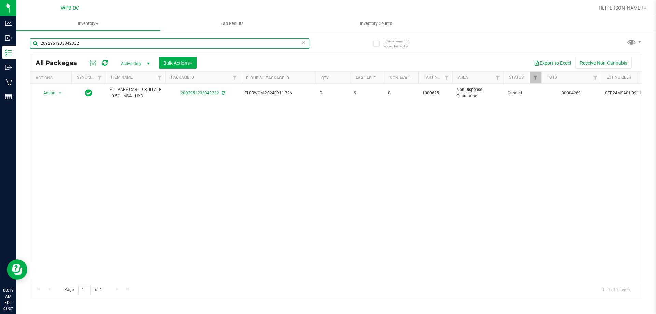
click at [85, 44] on input "2092951233342332" at bounding box center [169, 43] width 279 height 10
paste input "6860268642333173"
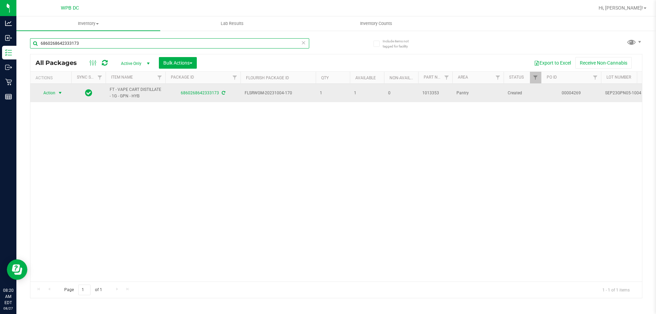
type input "6860268642333173"
click at [58, 93] on span "select" at bounding box center [59, 92] width 5 height 5
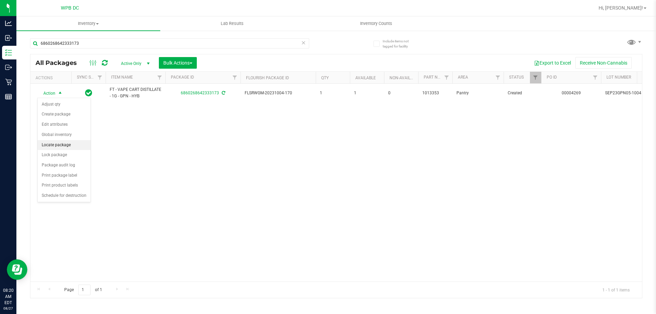
click at [79, 144] on li "Locate package" at bounding box center [64, 145] width 53 height 10
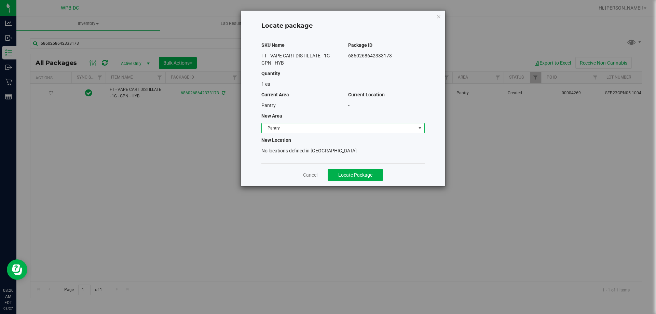
click at [325, 127] on span "Pantry" at bounding box center [339, 128] width 154 height 10
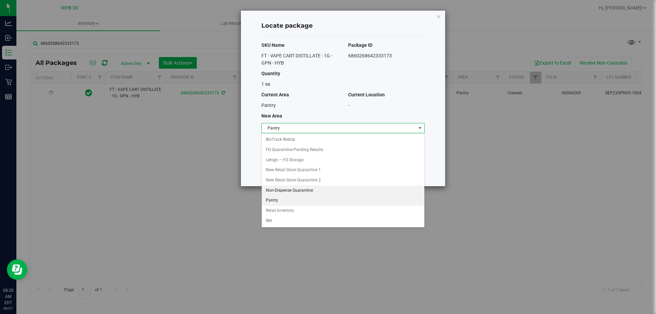
drag, startPoint x: 300, startPoint y: 190, endPoint x: 312, endPoint y: 193, distance: 12.3
click at [302, 190] on li "Non-Dispense Quarantine" at bounding box center [343, 191] width 163 height 10
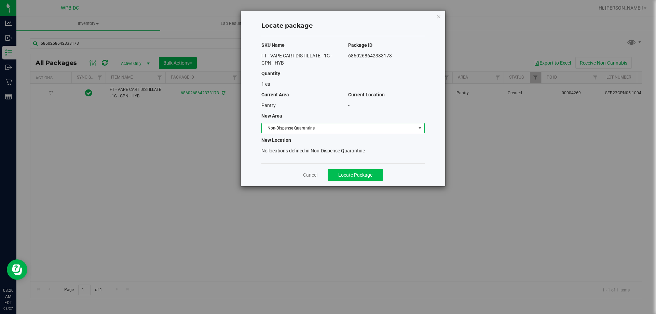
click at [325, 180] on div "Cancel Locate Package" at bounding box center [342, 174] width 163 height 23
click at [325, 179] on button "Locate Package" at bounding box center [355, 175] width 55 height 12
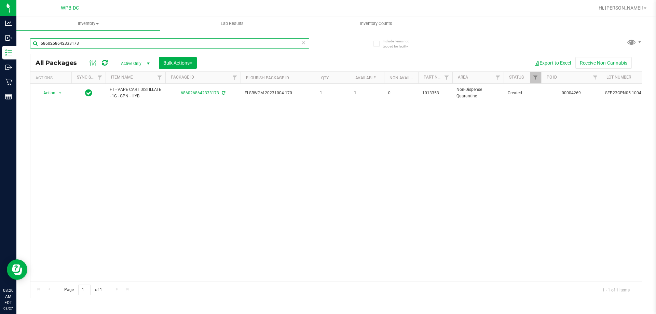
click at [78, 43] on input "6860268642333173" at bounding box center [169, 43] width 279 height 10
paste input "3179831203691078"
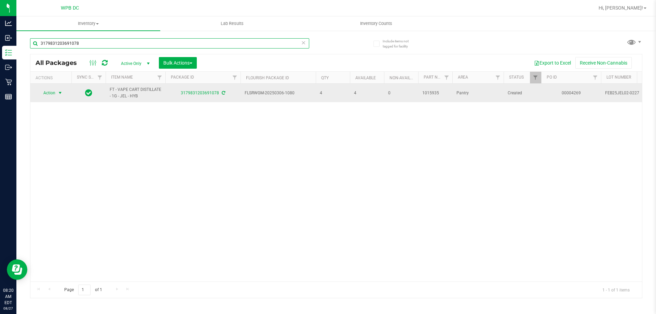
type input "3179831203691078"
click at [59, 92] on span "select" at bounding box center [59, 92] width 5 height 5
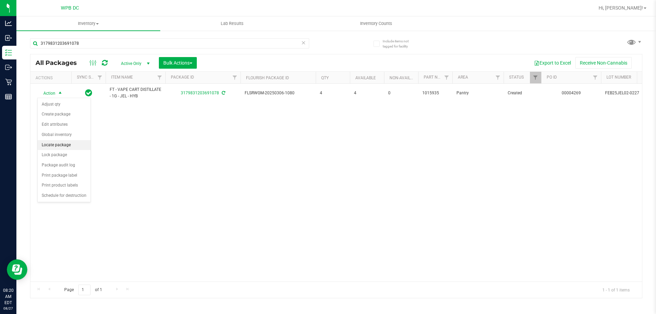
click at [68, 144] on li "Locate package" at bounding box center [64, 145] width 53 height 10
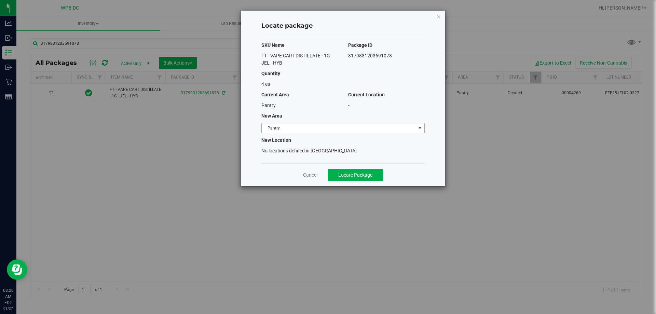
click at [320, 131] on span "Pantry" at bounding box center [339, 128] width 154 height 10
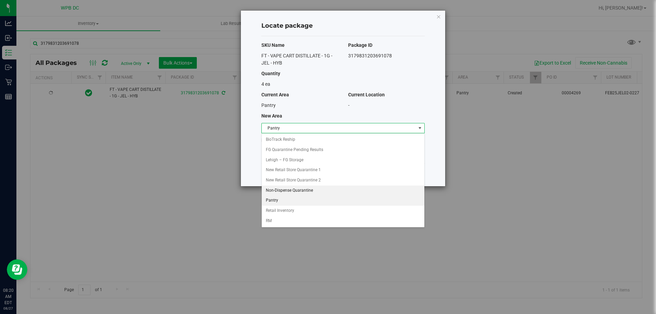
drag, startPoint x: 296, startPoint y: 191, endPoint x: 299, endPoint y: 189, distance: 3.8
click at [298, 189] on li "Non-Dispense Quarantine" at bounding box center [343, 191] width 163 height 10
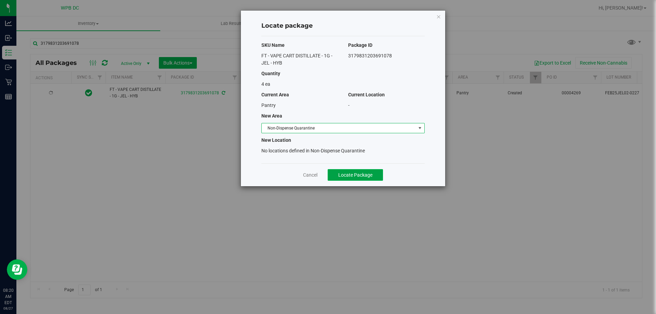
click at [325, 178] on button "Locate Package" at bounding box center [355, 175] width 55 height 12
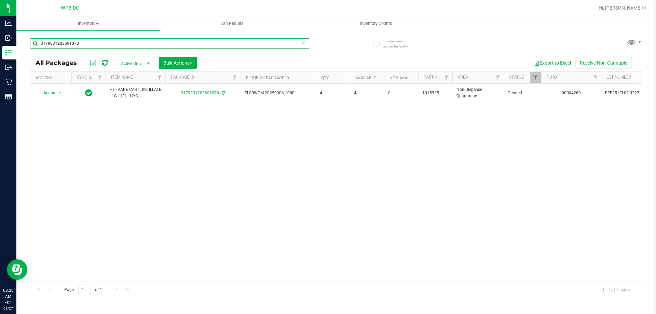
click at [86, 45] on input "3179831203691078" at bounding box center [169, 43] width 279 height 10
click at [85, 45] on input "3179831203691078" at bounding box center [169, 43] width 279 height 10
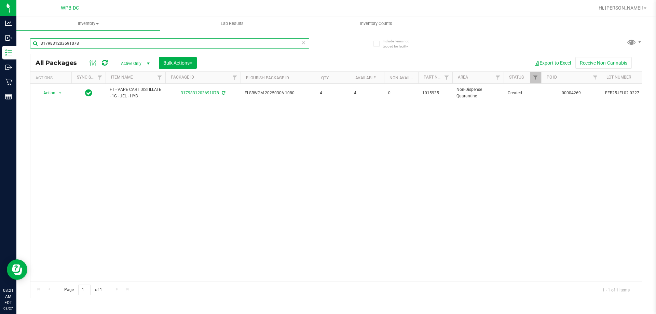
paste input "FT - VAPE CART DISTILLATE - 1G - JEL - HYB"
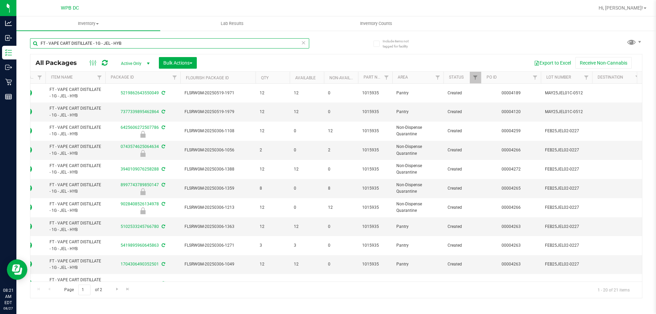
scroll to position [0, 103]
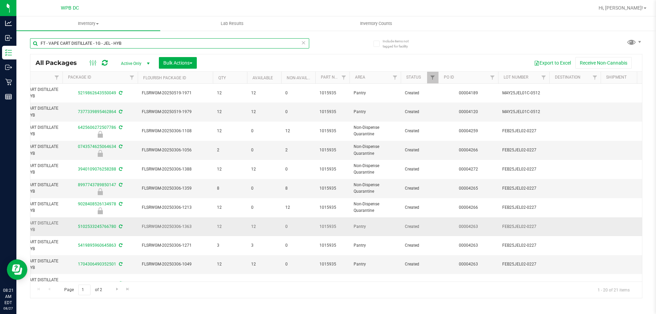
type input "FT - VAPE CART DISTILLATE - 1G - JEL - HYB"
drag, startPoint x: 541, startPoint y: 226, endPoint x: 508, endPoint y: 231, distance: 33.3
click at [325, 231] on td "FEB25JEL02-0227" at bounding box center [523, 226] width 51 height 19
copy span "FEB25JEL02-0227"
click at [325, 79] on span "Filter" at bounding box center [543, 77] width 5 height 5
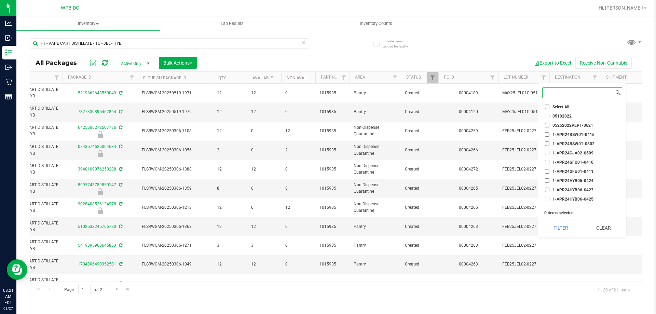
click at [325, 90] on input at bounding box center [578, 93] width 71 height 10
click at [325, 93] on input at bounding box center [578, 93] width 71 height 10
paste input "FEB25JEL02-0227"
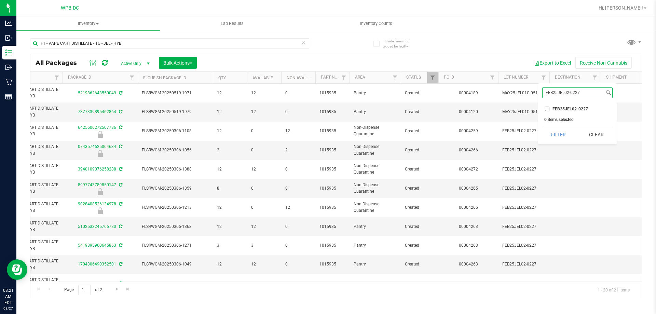
type input "FEB25JEL02-0227"
drag, startPoint x: 548, startPoint y: 109, endPoint x: 554, endPoint y: 109, distance: 6.5
click at [325, 109] on input "FEB25JEL02-0227" at bounding box center [547, 109] width 4 height 4
checkbox input "true"
click at [325, 131] on button "Filter" at bounding box center [558, 134] width 33 height 15
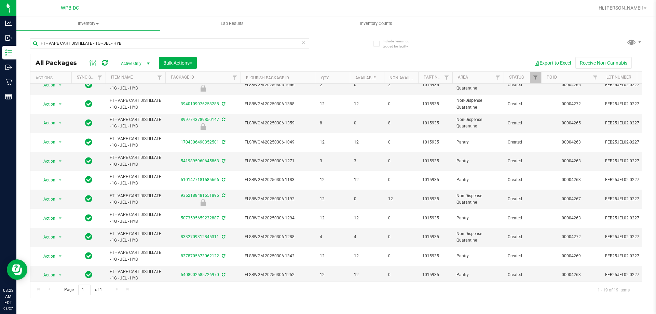
scroll to position [169, 0]
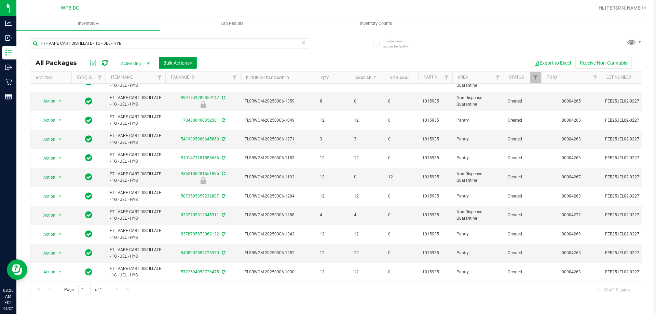
click at [196, 63] on button "Bulk Actions" at bounding box center [178, 63] width 38 height 12
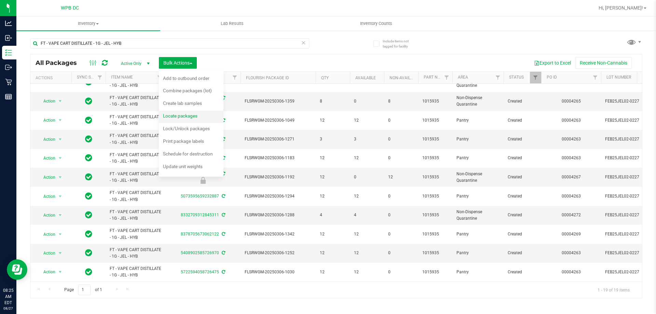
click at [191, 115] on span "Locate packages" at bounding box center [180, 115] width 35 height 5
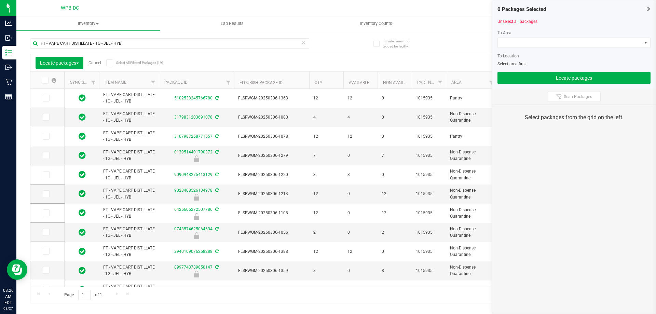
click at [108, 61] on span at bounding box center [109, 62] width 7 height 7
click at [0, 0] on input "Select All Filtered Packages (19)" at bounding box center [0, 0] width 0 height 0
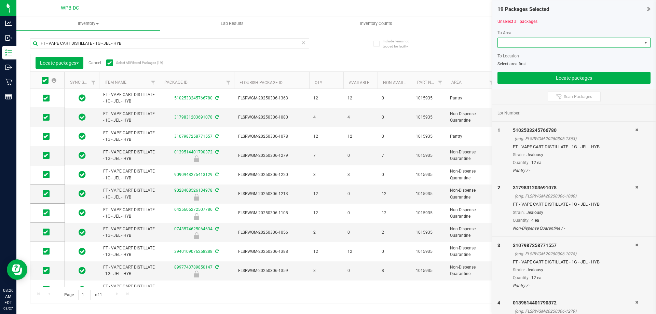
click at [325, 39] on span at bounding box center [646, 43] width 9 height 10
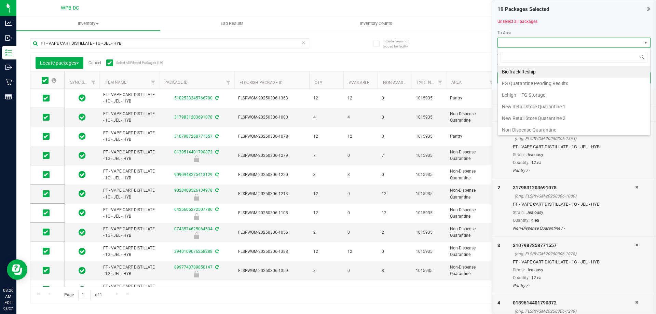
scroll to position [10, 153]
click at [325, 130] on li "Non-Dispense Quarantine" at bounding box center [574, 130] width 152 height 12
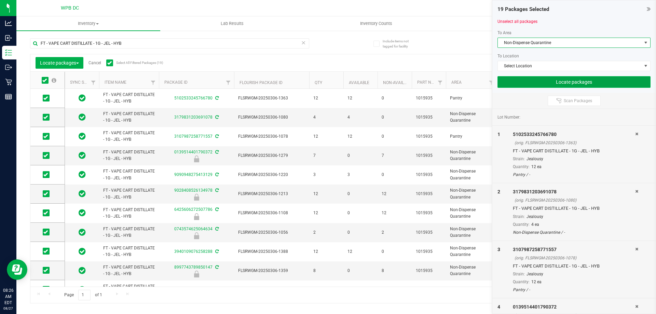
click at [325, 81] on button "Locate packages" at bounding box center [574, 82] width 153 height 12
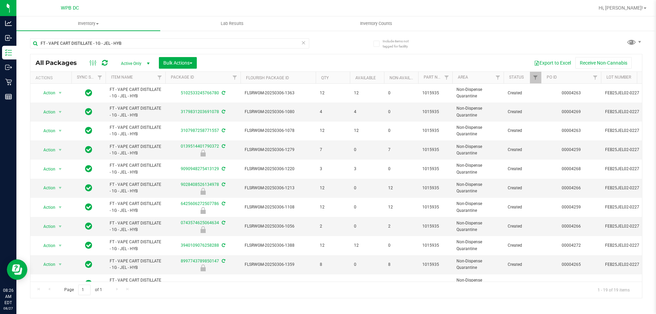
click at [302, 42] on icon at bounding box center [303, 42] width 5 height 8
click at [100, 43] on input "text" at bounding box center [169, 43] width 279 height 10
type input "jel"
drag, startPoint x: 50, startPoint y: 41, endPoint x: 39, endPoint y: 42, distance: 10.7
click at [39, 42] on input "jel" at bounding box center [169, 43] width 279 height 10
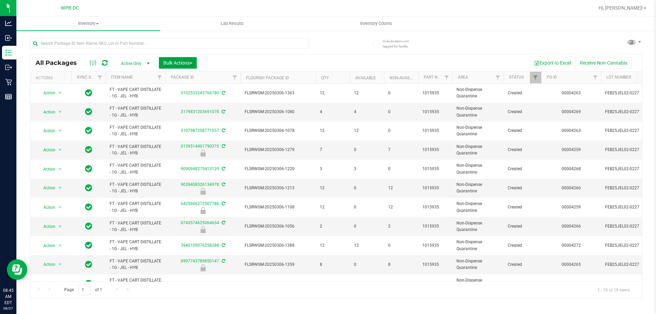
click at [196, 61] on button "Bulk Actions" at bounding box center [178, 63] width 38 height 12
click at [191, 129] on span "Lock/Unlock packages" at bounding box center [186, 128] width 47 height 5
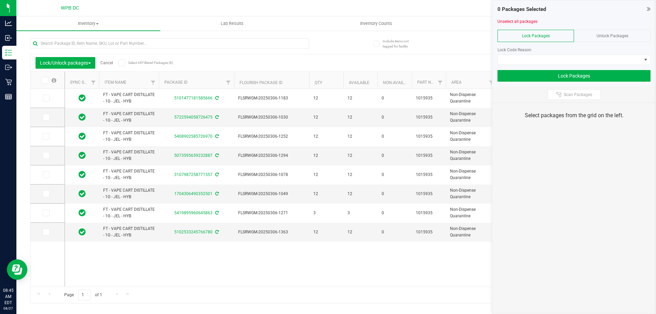
click at [325, 36] on span "Unlock Packages" at bounding box center [613, 35] width 32 height 5
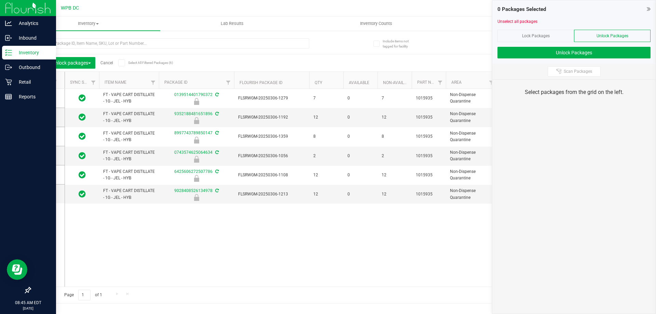
click at [7, 48] on div "Inventory" at bounding box center [29, 53] width 54 height 14
click at [26, 50] on p "Inventory" at bounding box center [32, 53] width 41 height 8
click at [33, 32] on div "Inbound" at bounding box center [29, 38] width 54 height 14
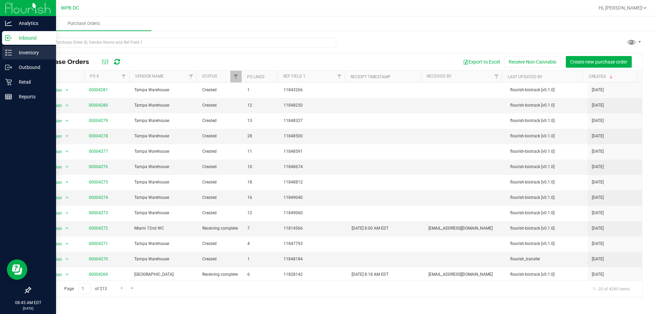
click at [35, 54] on p "Inventory" at bounding box center [32, 53] width 41 height 8
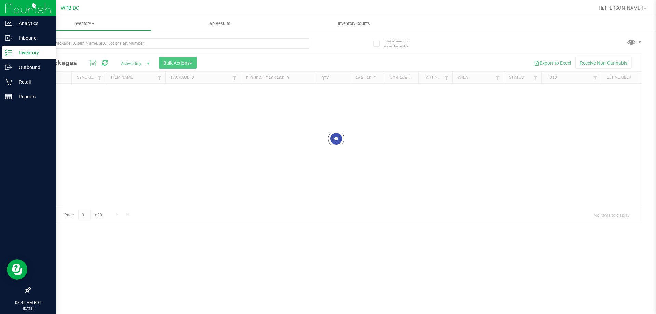
click at [36, 54] on p "Inventory" at bounding box center [32, 53] width 41 height 8
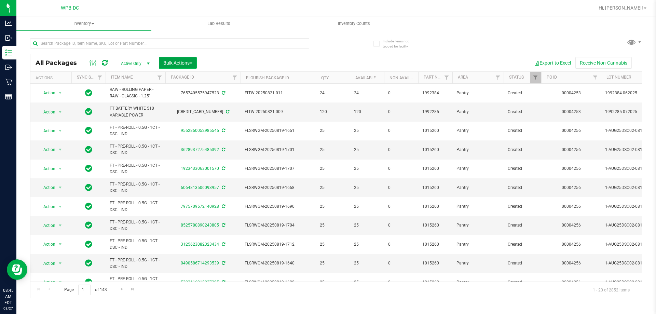
click at [196, 63] on button "Bulk Actions" at bounding box center [178, 63] width 38 height 12
click at [188, 132] on div "Lock/Unlock packages" at bounding box center [191, 129] width 56 height 11
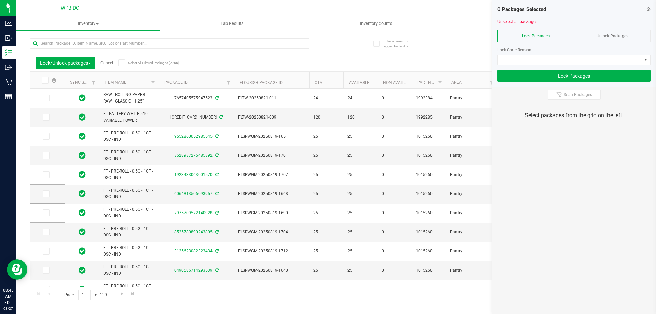
click at [43, 80] on icon at bounding box center [44, 80] width 4 height 0
click at [0, 0] on input "checkbox" at bounding box center [0, 0] width 0 height 0
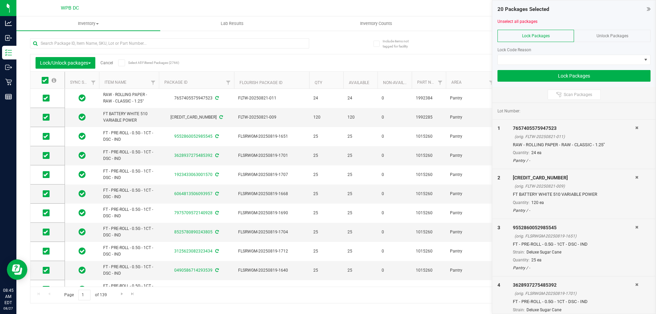
click at [41, 80] on label at bounding box center [49, 80] width 26 height 7
click at [0, 0] on input "checkbox" at bounding box center [0, 0] width 0 height 0
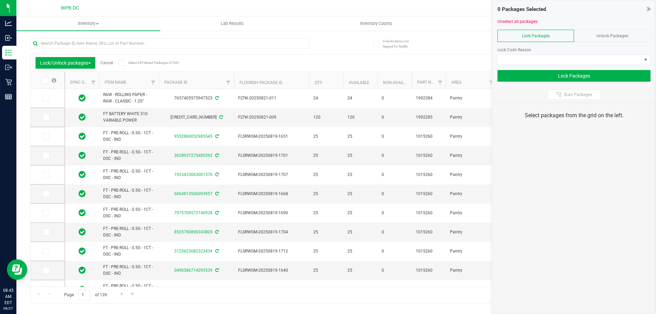
click at [325, 38] on div "Unlock Packages" at bounding box center [612, 36] width 77 height 12
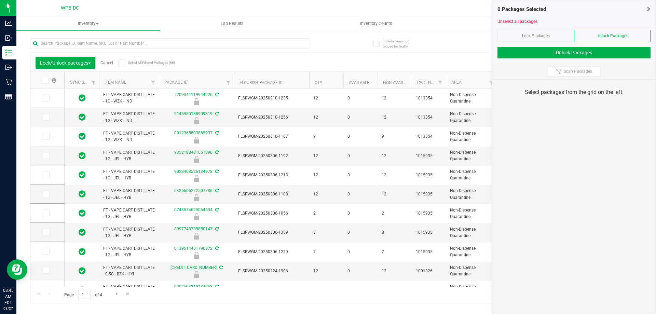
click at [125, 63] on span at bounding box center [121, 62] width 7 height 7
click at [0, 0] on input "Select All Filtered Packages (66)" at bounding box center [0, 0] width 0 height 0
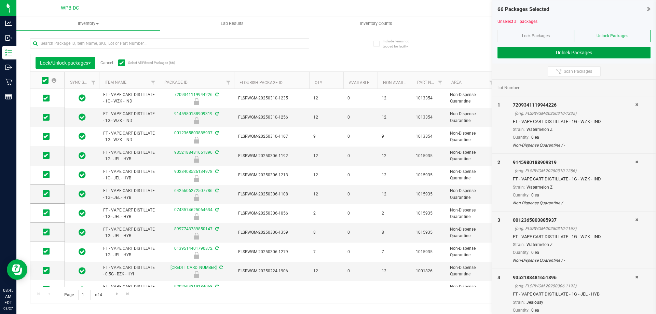
click at [325, 54] on button "Unlock Packages" at bounding box center [574, 53] width 153 height 12
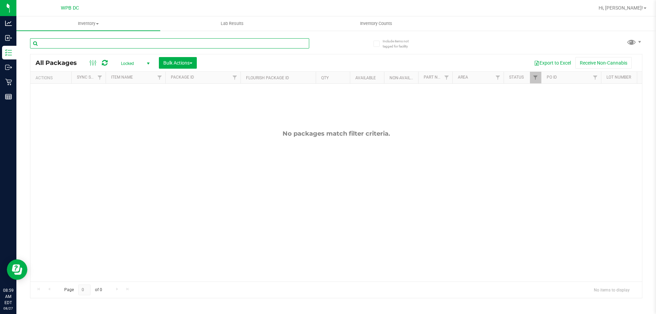
click at [143, 44] on input "text" at bounding box center [169, 43] width 279 height 10
drag, startPoint x: 139, startPoint y: 47, endPoint x: 19, endPoint y: 47, distance: 120.7
click at [19, 47] on div "Include items not tagged for facility flsrwgm-20240911-1652 All Packages Locked…" at bounding box center [336, 134] width 640 height 208
type input "flsrwgm-20240911-1652"
click at [98, 22] on span "Inventory" at bounding box center [88, 24] width 144 height 6
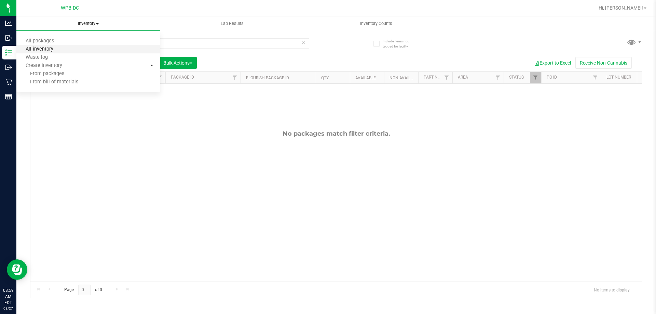
click at [46, 49] on span "All inventory" at bounding box center [39, 49] width 46 height 6
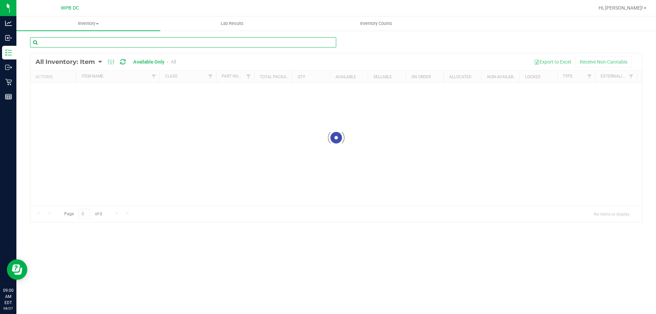
click at [54, 43] on input "text" at bounding box center [183, 42] width 306 height 10
paste input "flsrwgm-20240911-1652"
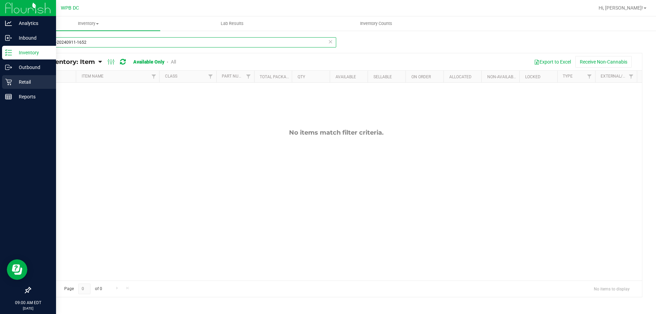
type input "flsrwgm-20240911-1652"
